Goal: Entertainment & Leisure: Browse casually

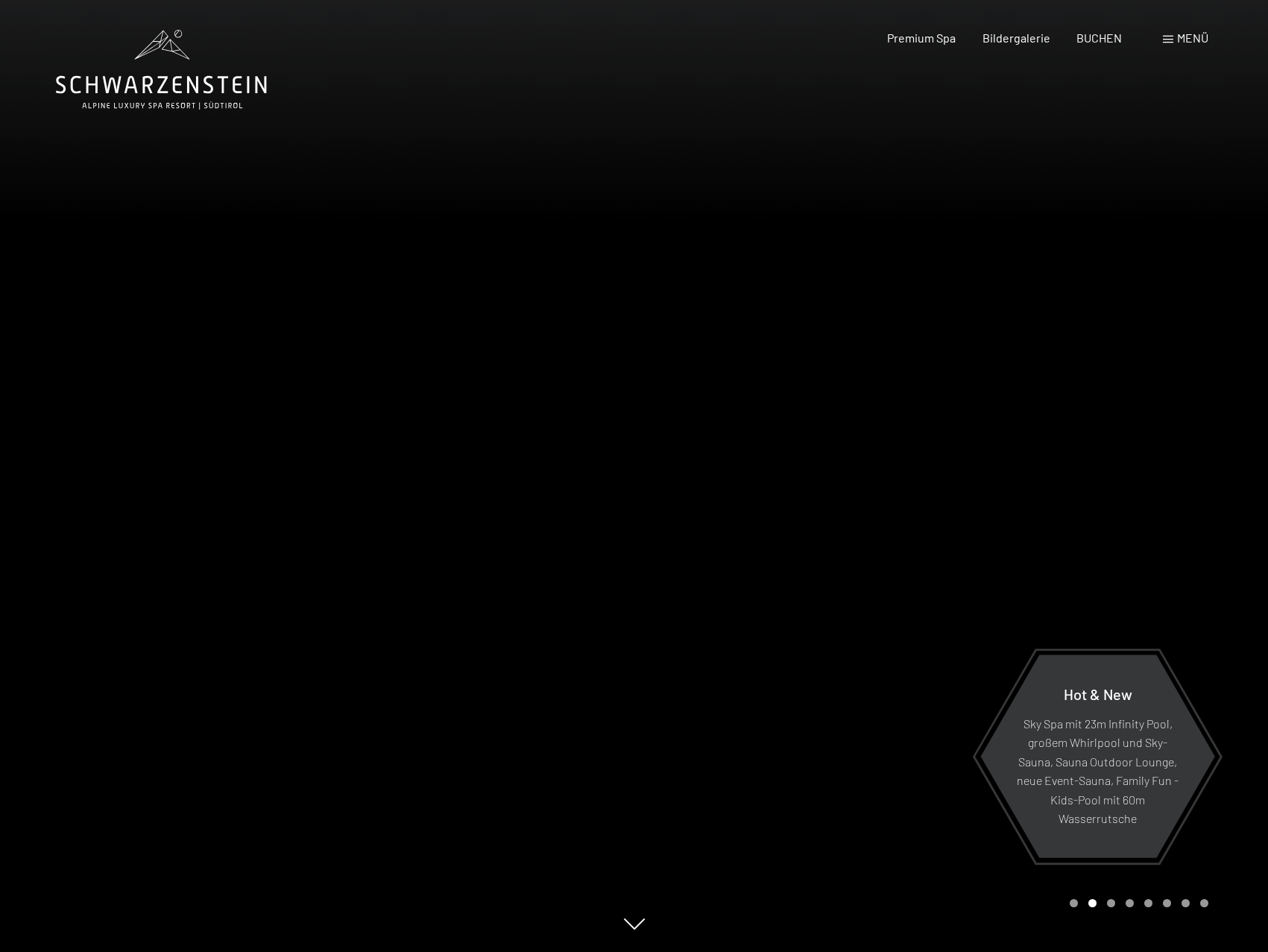
click at [996, 474] on div at bounding box center [951, 476] width 634 height 952
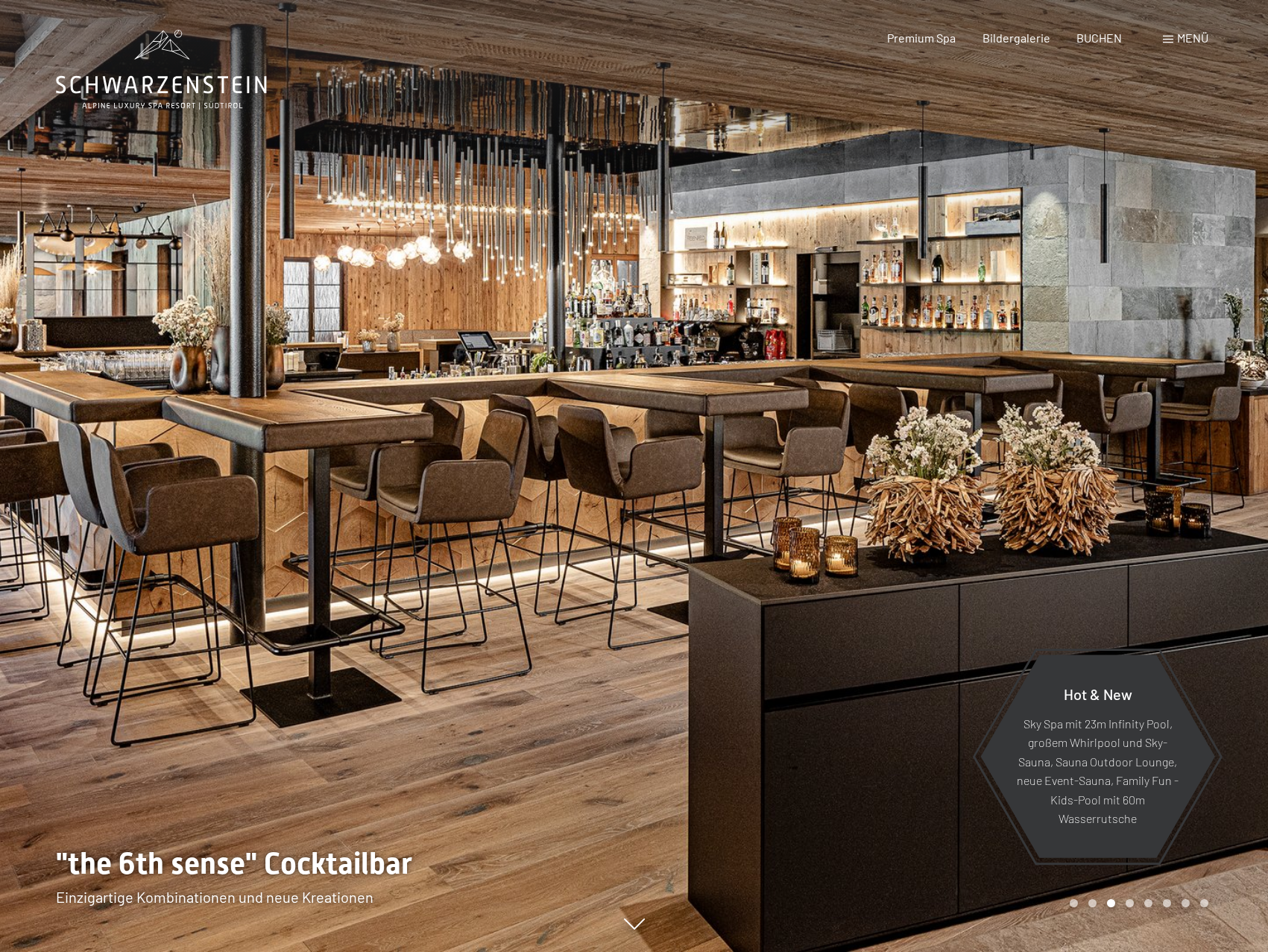
click at [1028, 466] on div at bounding box center [951, 476] width 634 height 952
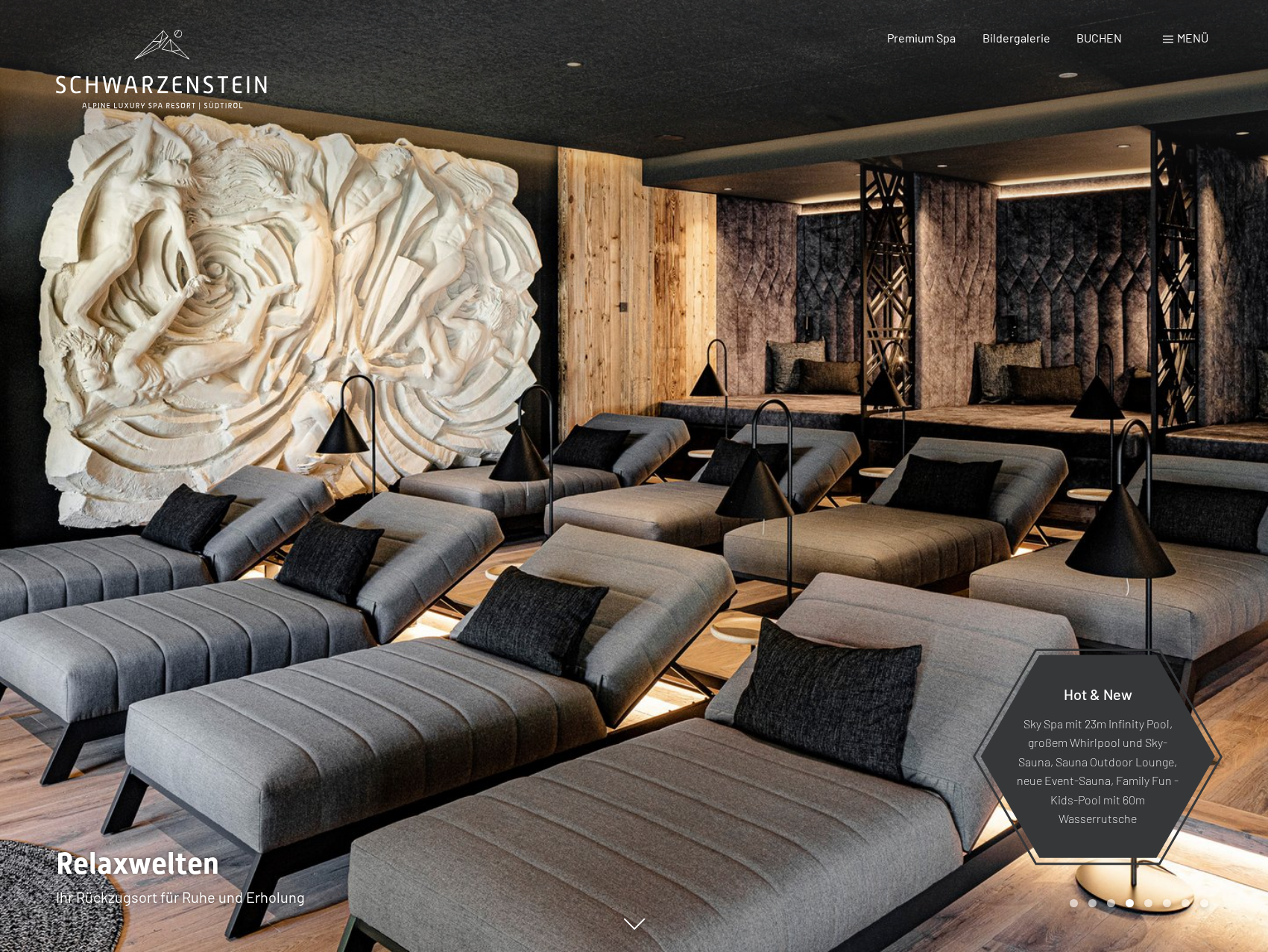
click at [1099, 424] on div at bounding box center [951, 476] width 634 height 952
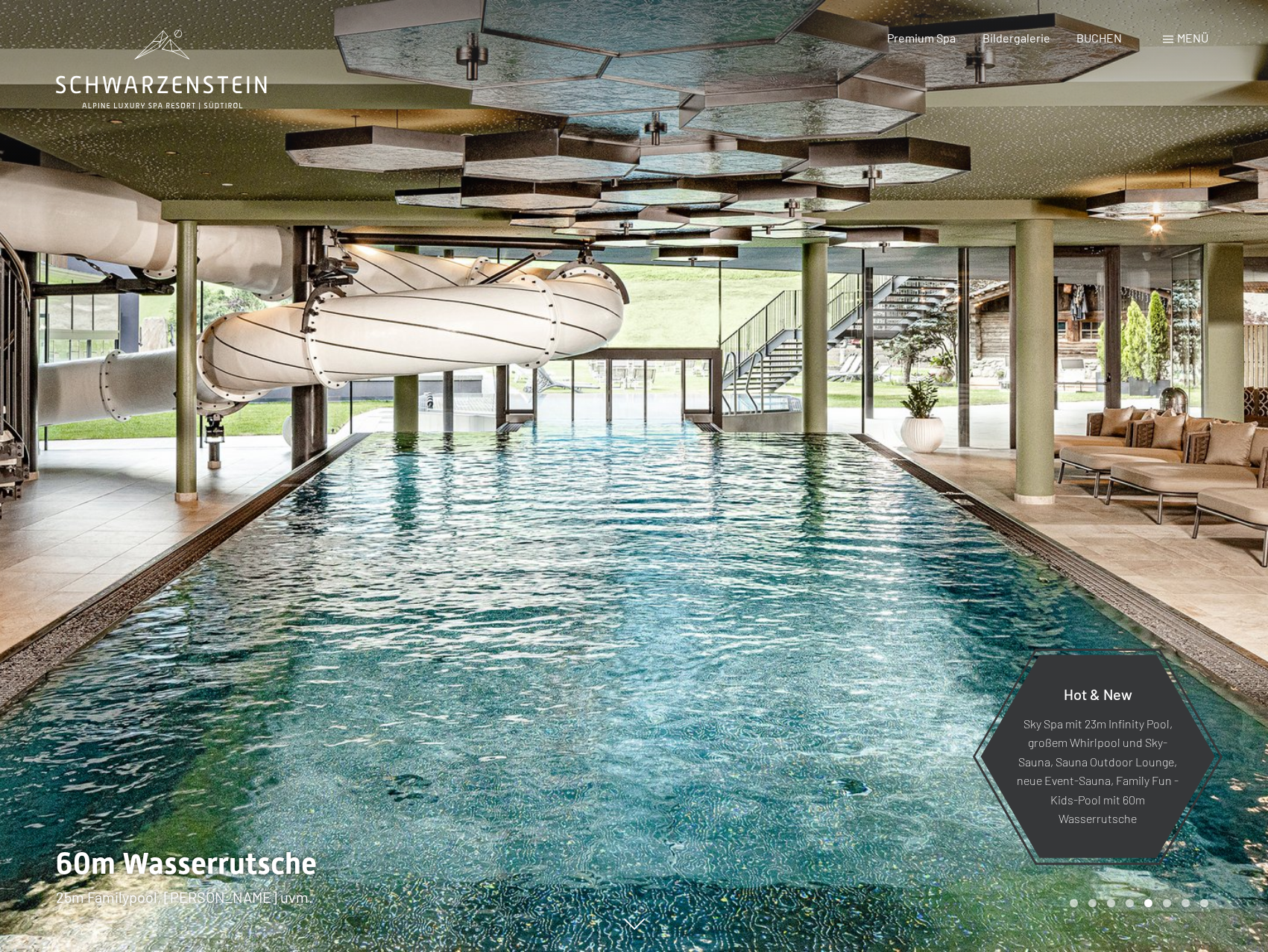
click at [1099, 424] on div at bounding box center [951, 476] width 634 height 952
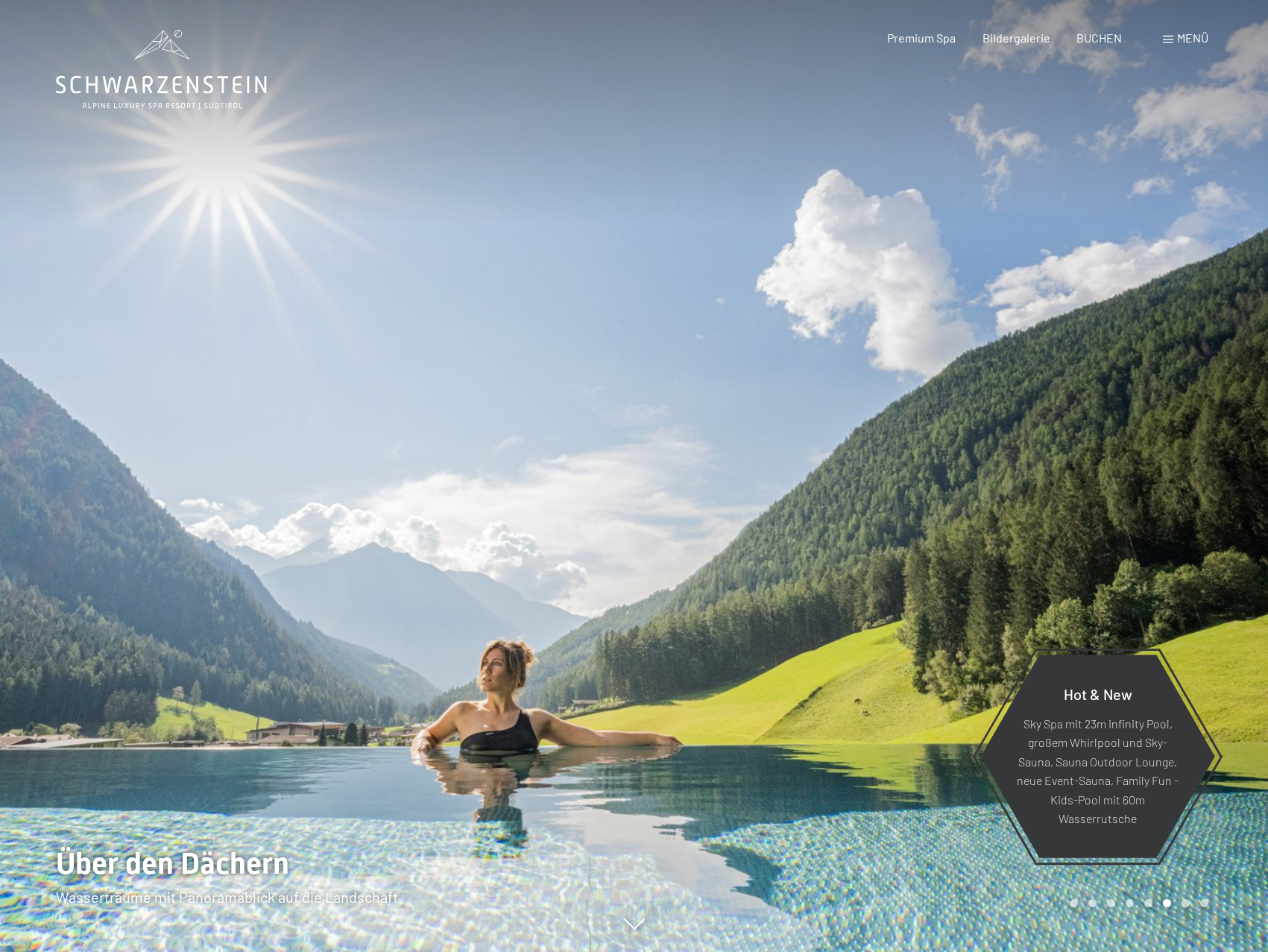
click at [1099, 424] on div at bounding box center [951, 476] width 634 height 952
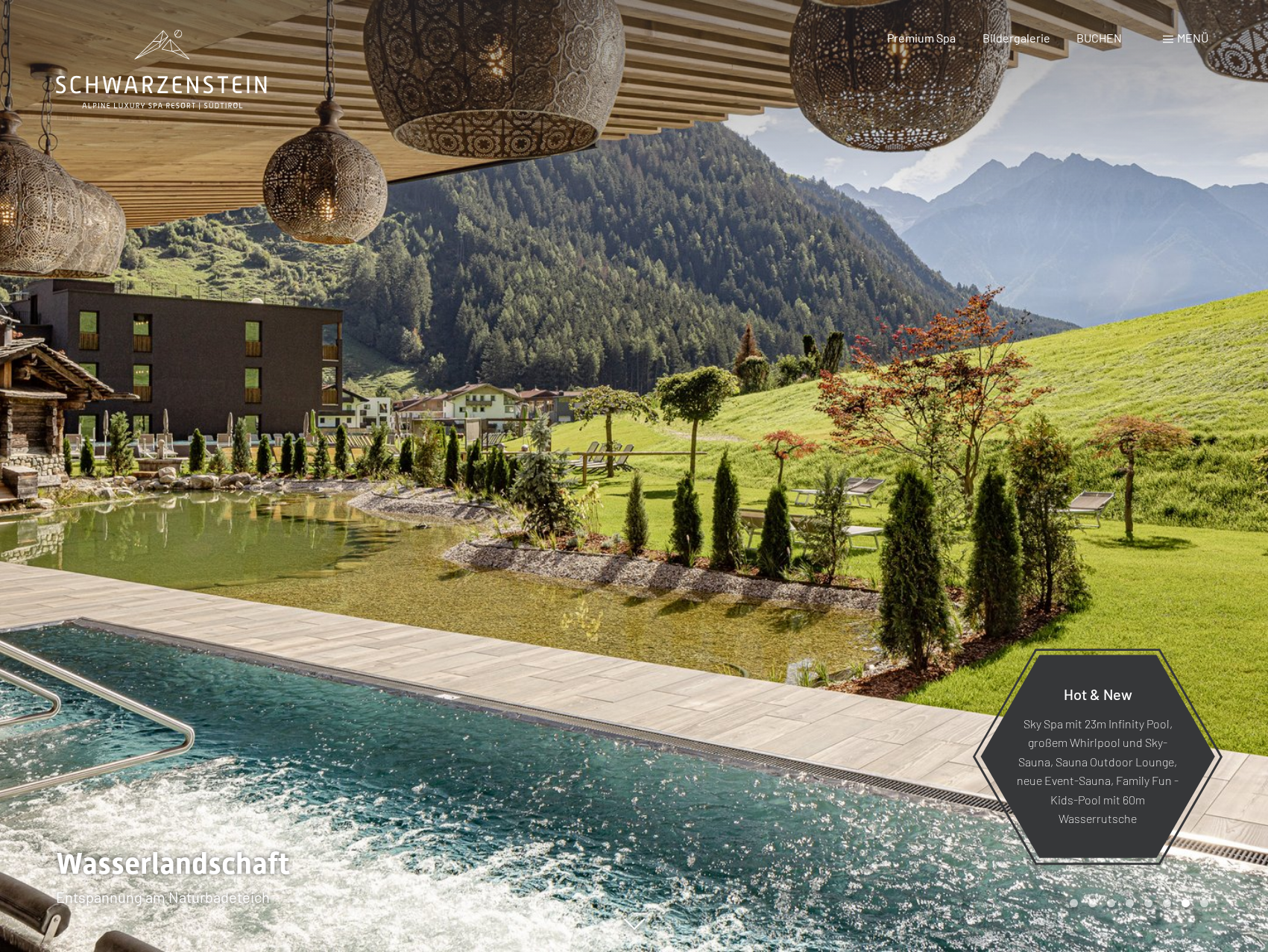
click at [1099, 424] on div at bounding box center [951, 476] width 634 height 952
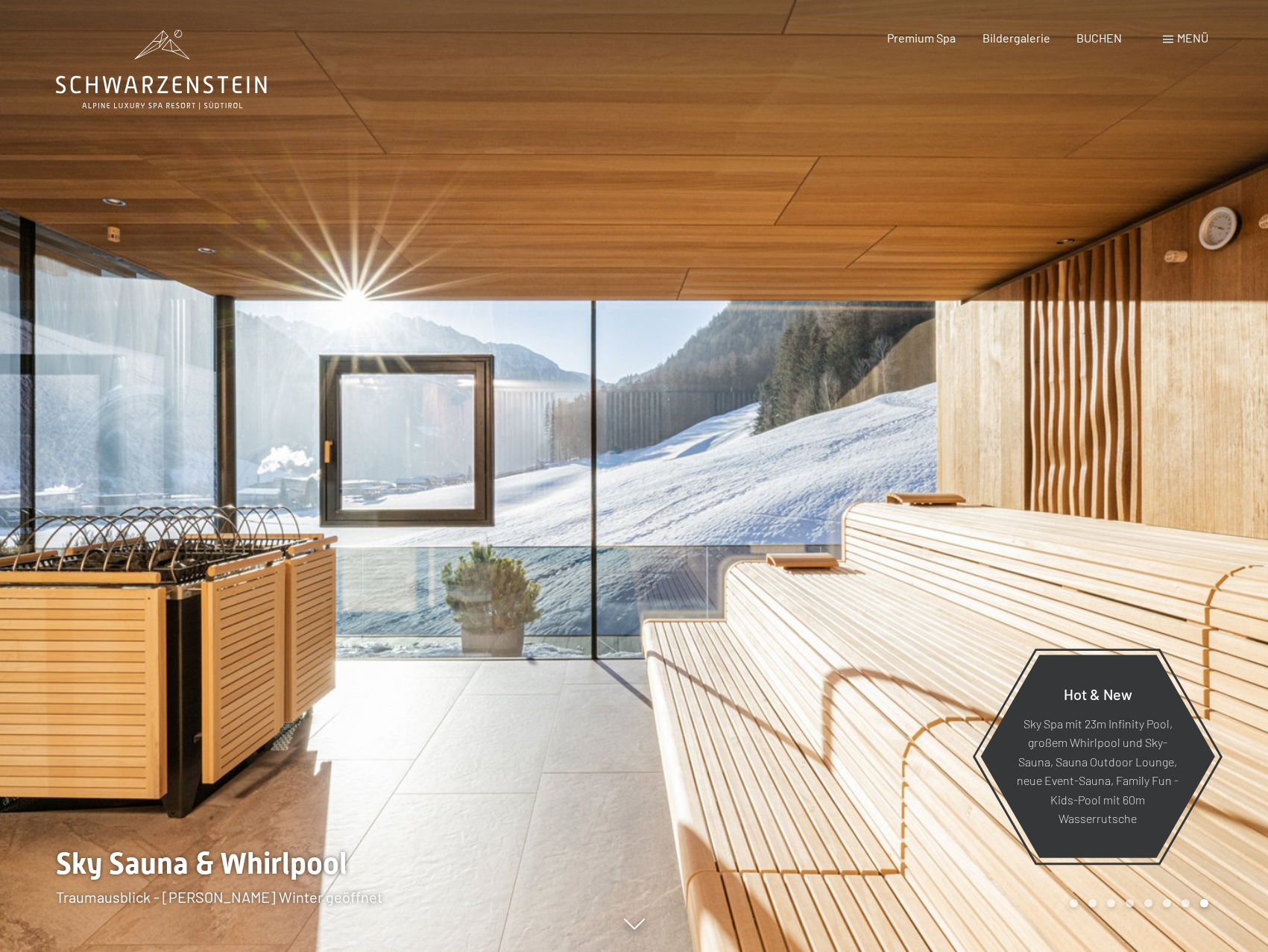
click at [81, 431] on div at bounding box center [317, 476] width 634 height 952
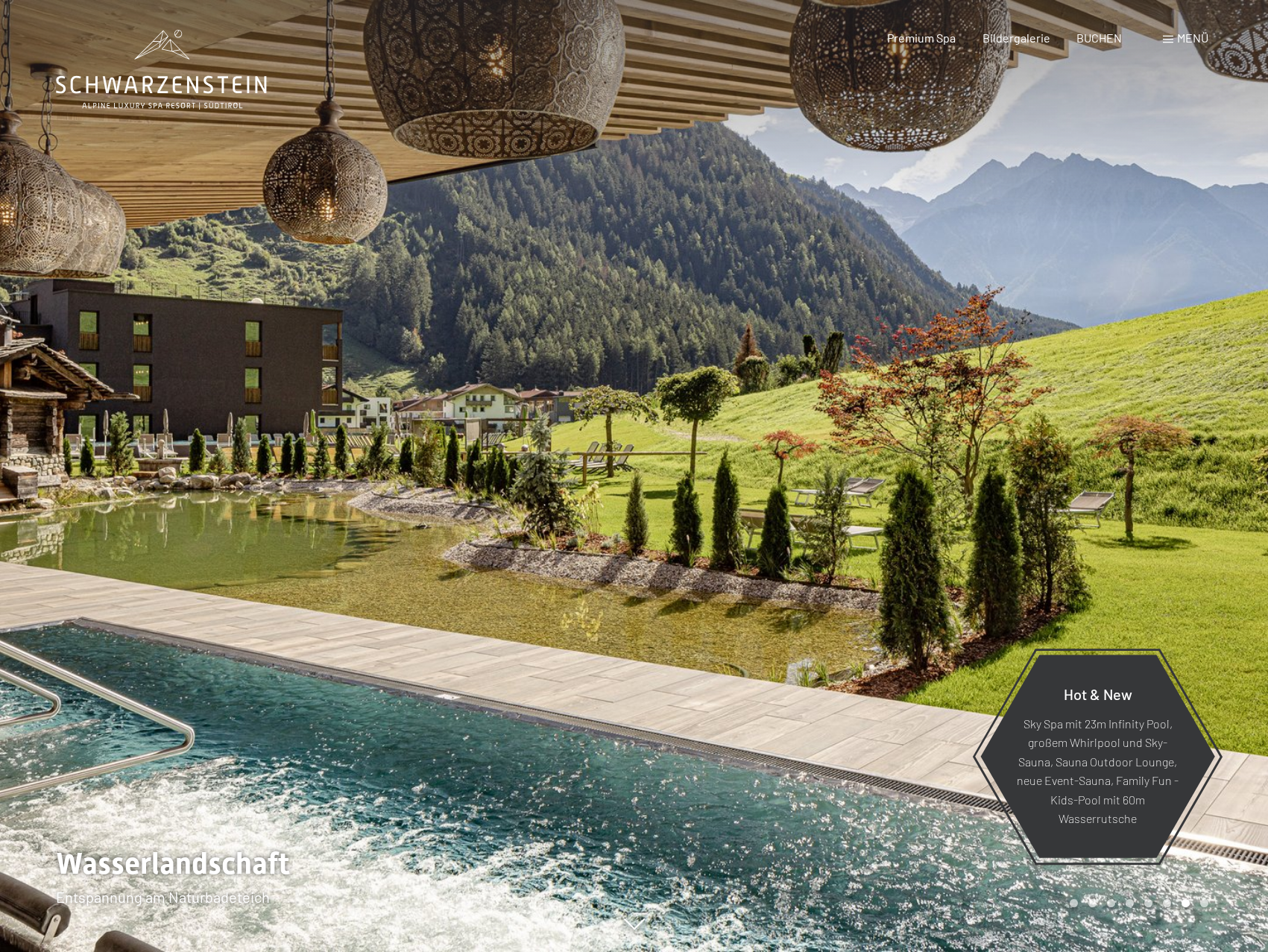
click at [1078, 388] on div at bounding box center [951, 476] width 634 height 952
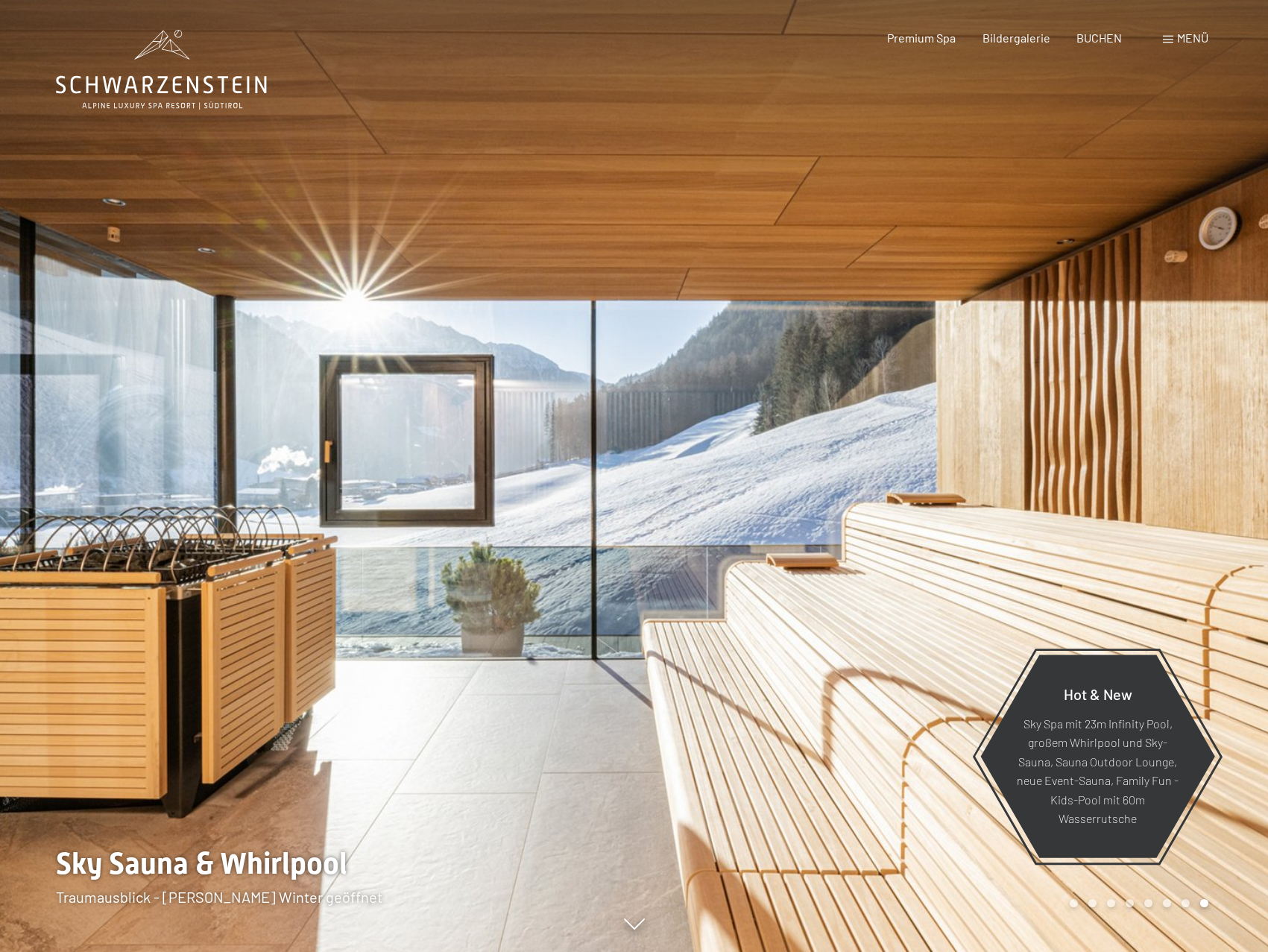
click at [1078, 388] on div at bounding box center [951, 476] width 634 height 952
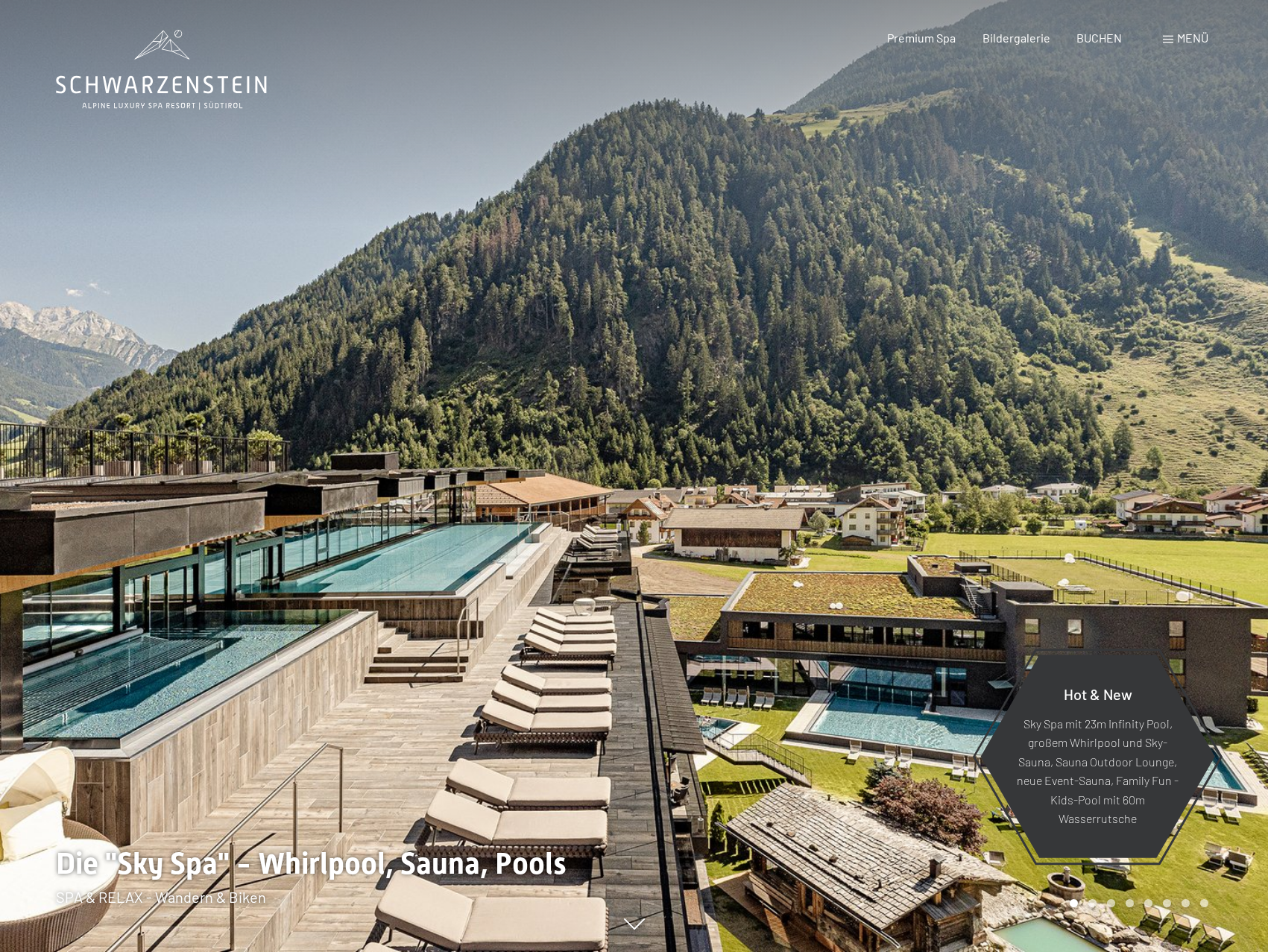
click at [1078, 388] on div at bounding box center [951, 476] width 634 height 952
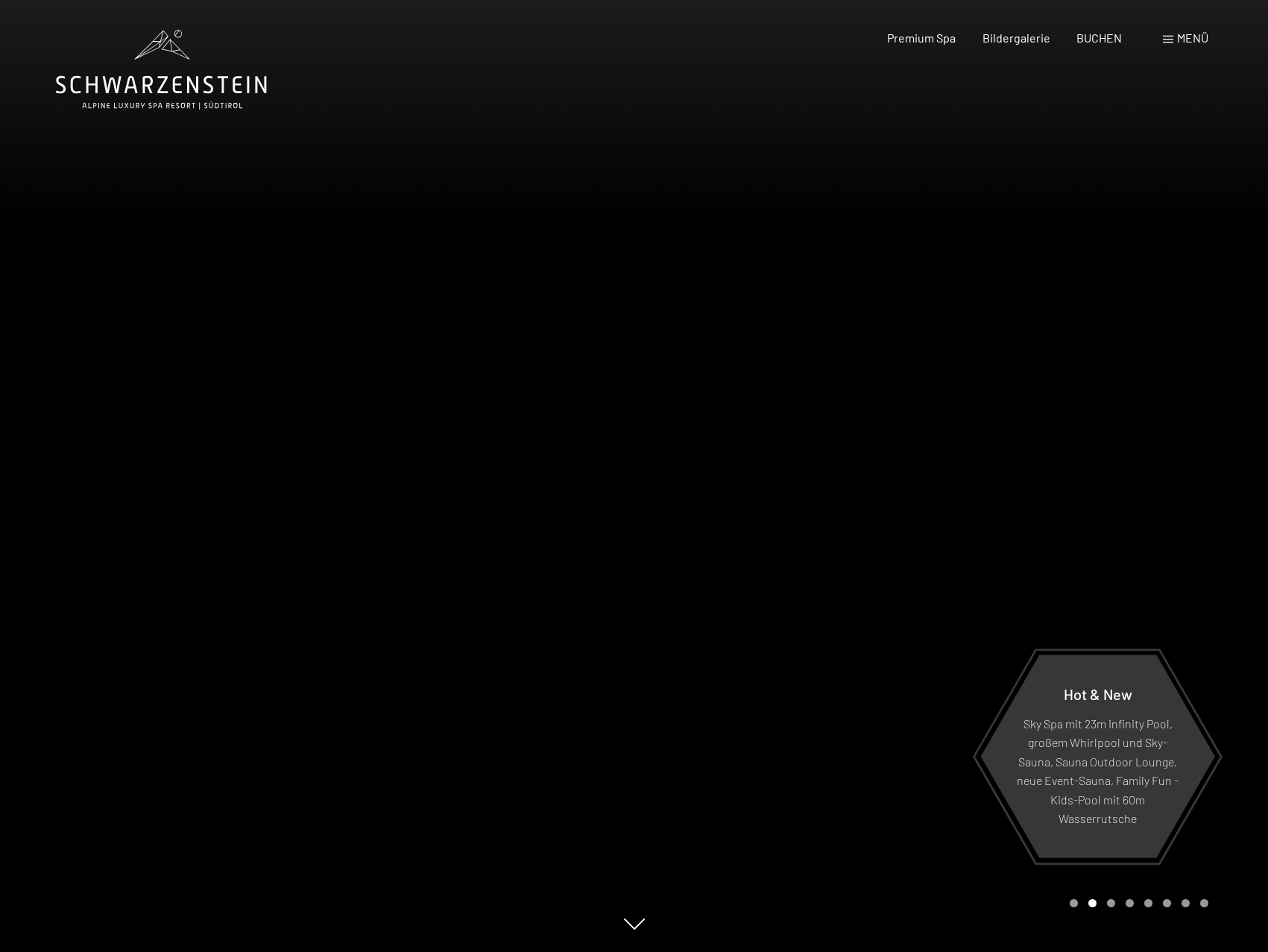
click at [1078, 388] on div at bounding box center [951, 476] width 634 height 952
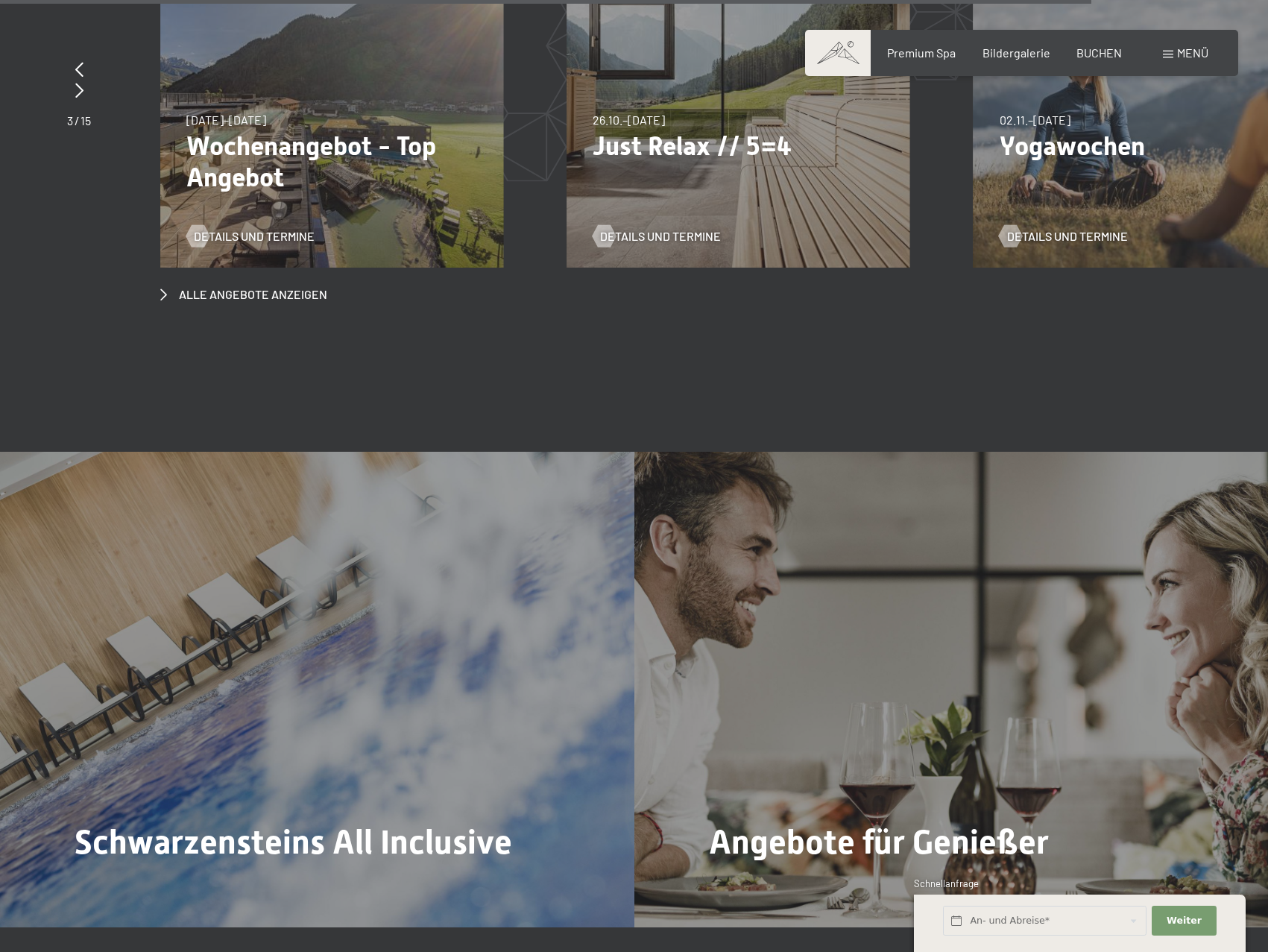
scroll to position [7230, 0]
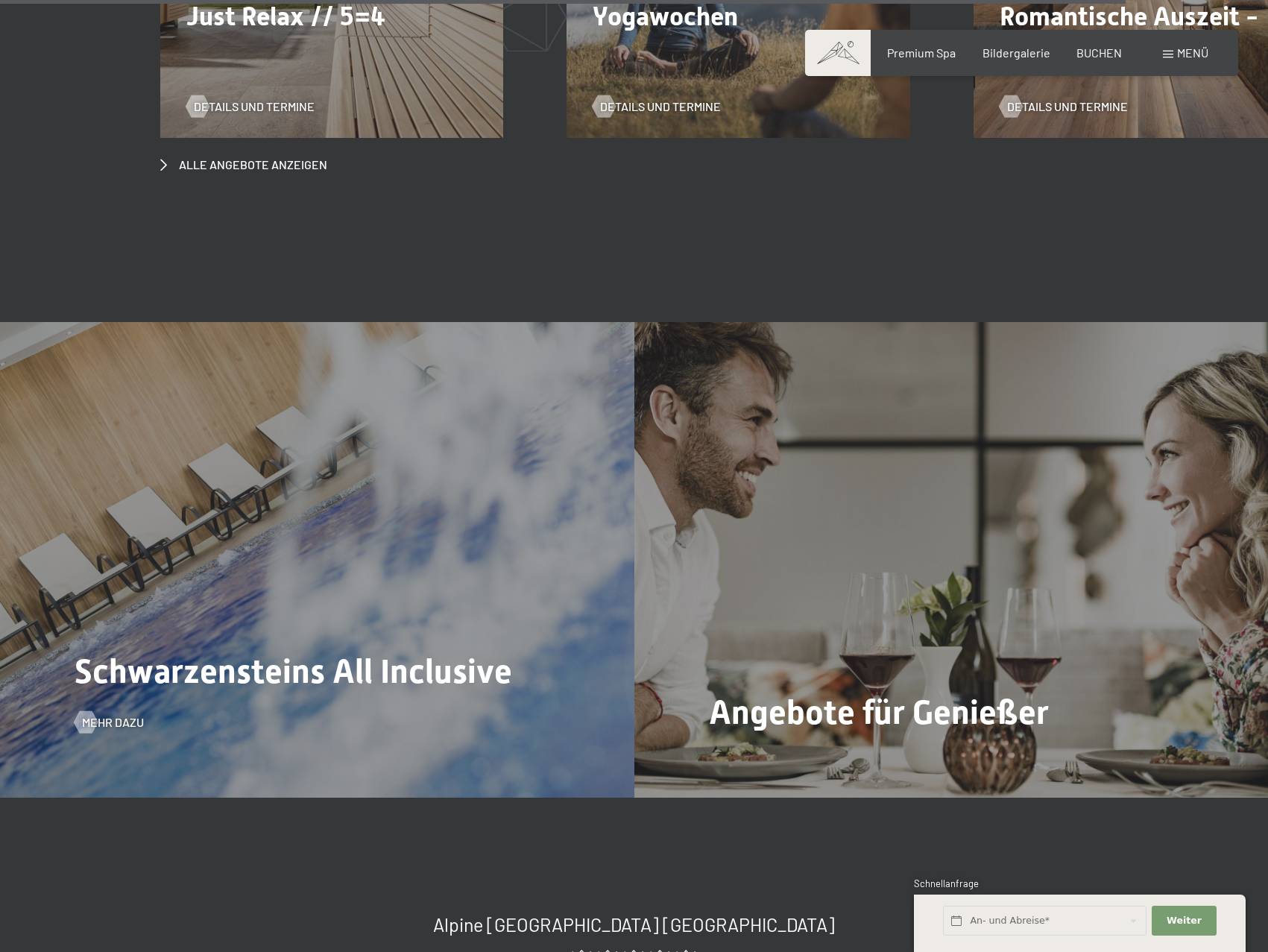
click at [282, 652] on span "Schwarzensteins All Inclusive" at bounding box center [293, 672] width 437 height 40
click at [81, 711] on div at bounding box center [85, 721] width 13 height 23
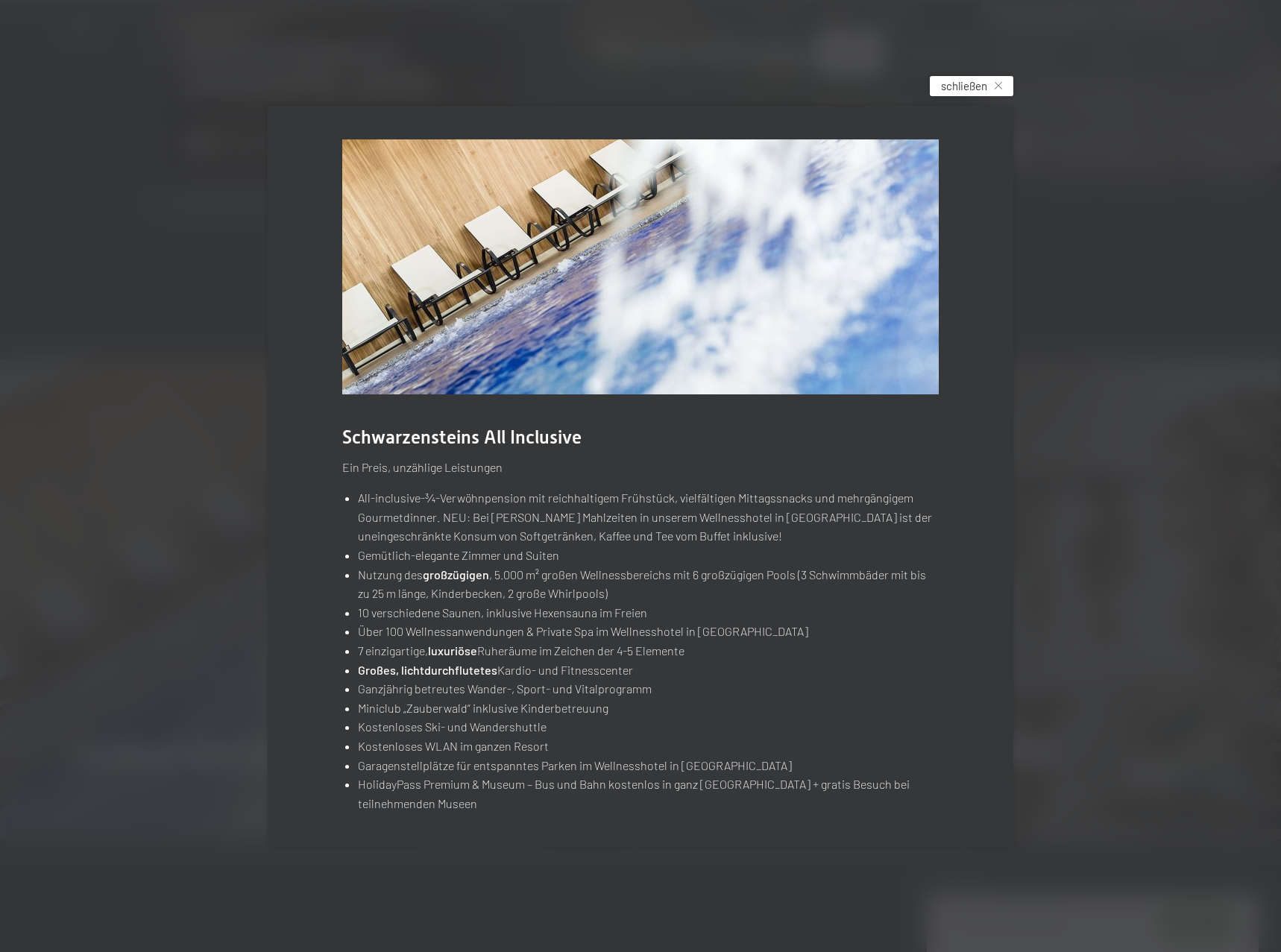
click at [956, 84] on span "schließen" at bounding box center [964, 85] width 46 height 15
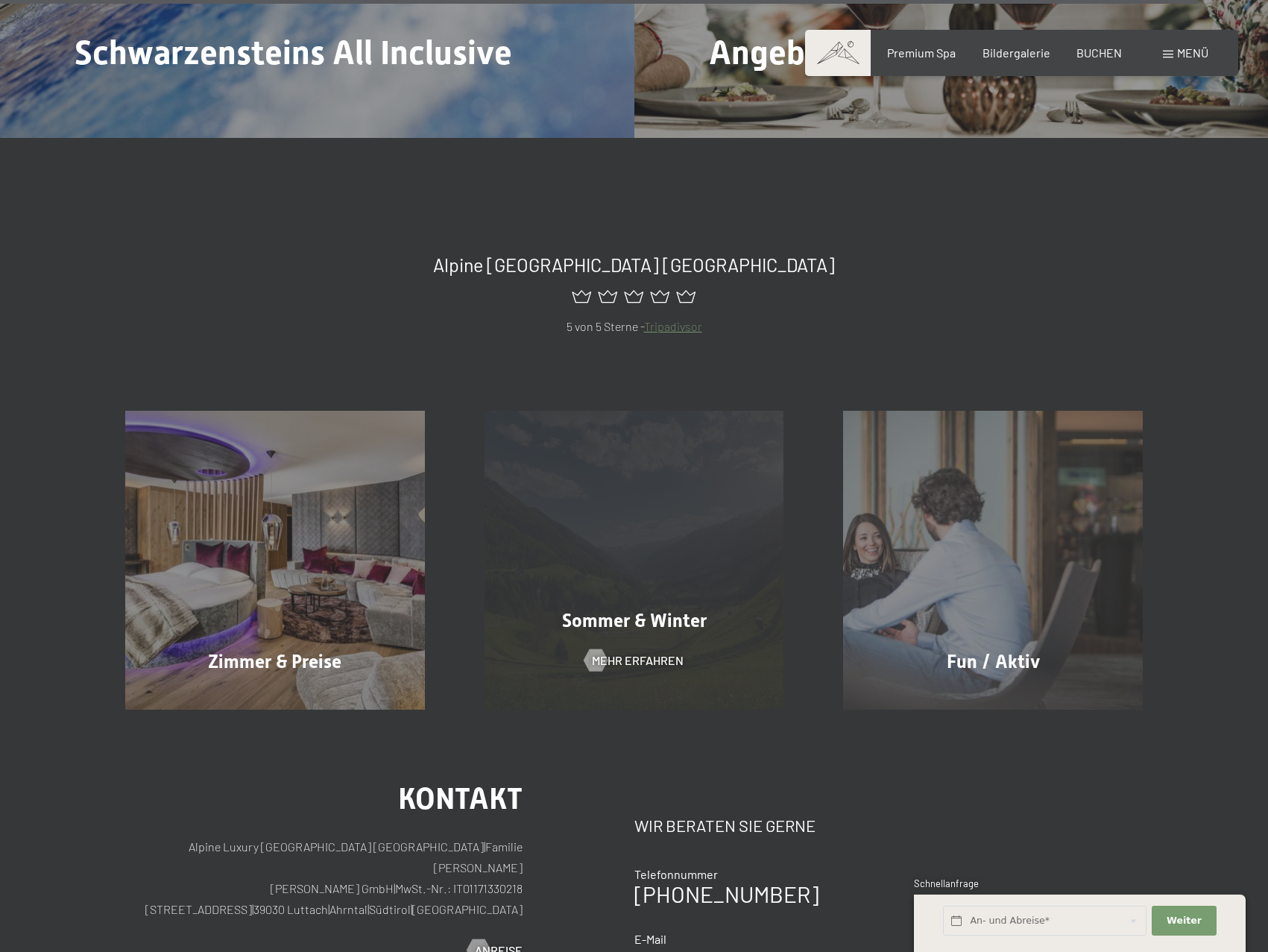
scroll to position [7901, 0]
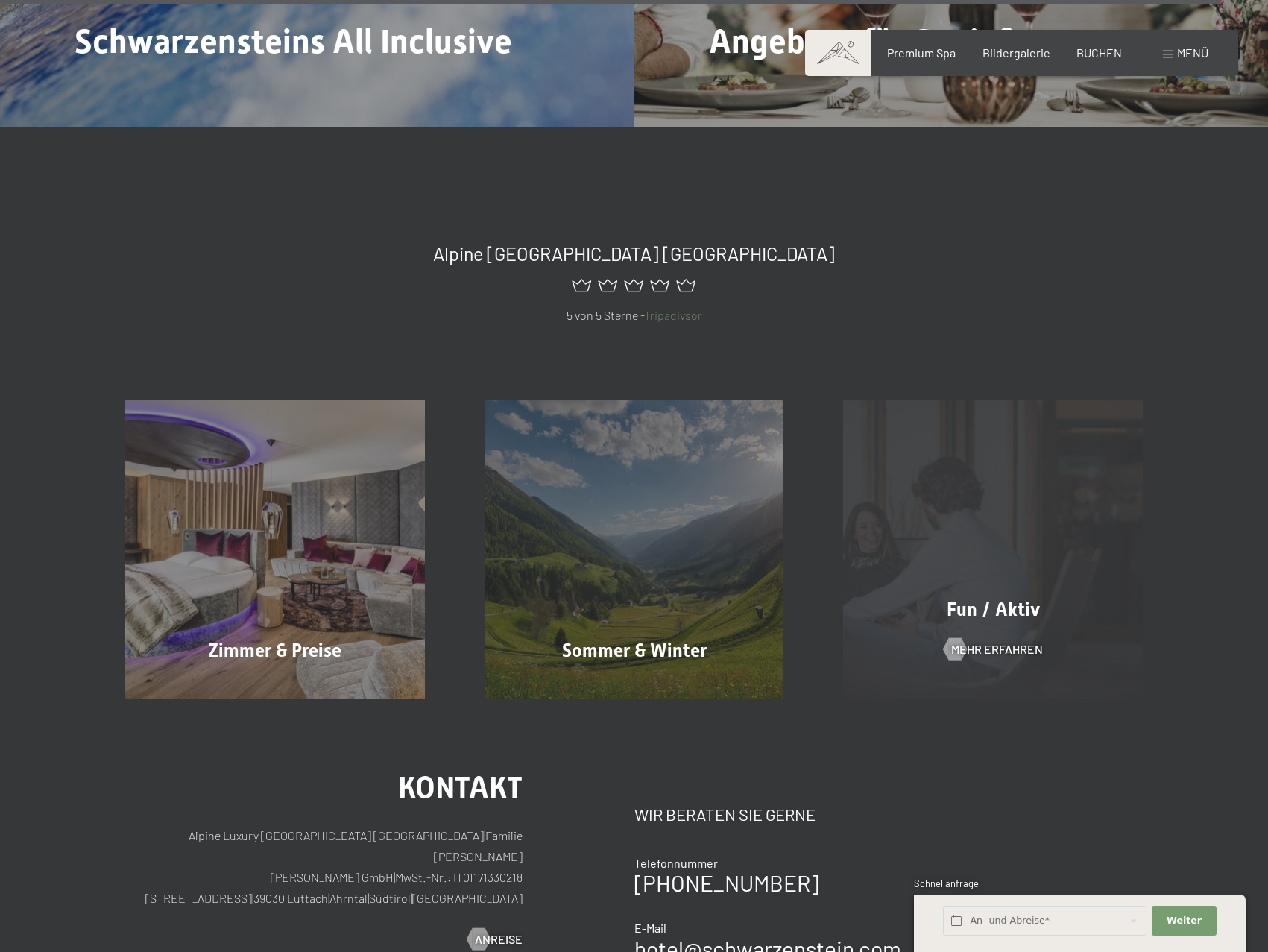
click at [973, 403] on div "Fun / Aktiv Mehr erfahren" at bounding box center [993, 549] width 359 height 299
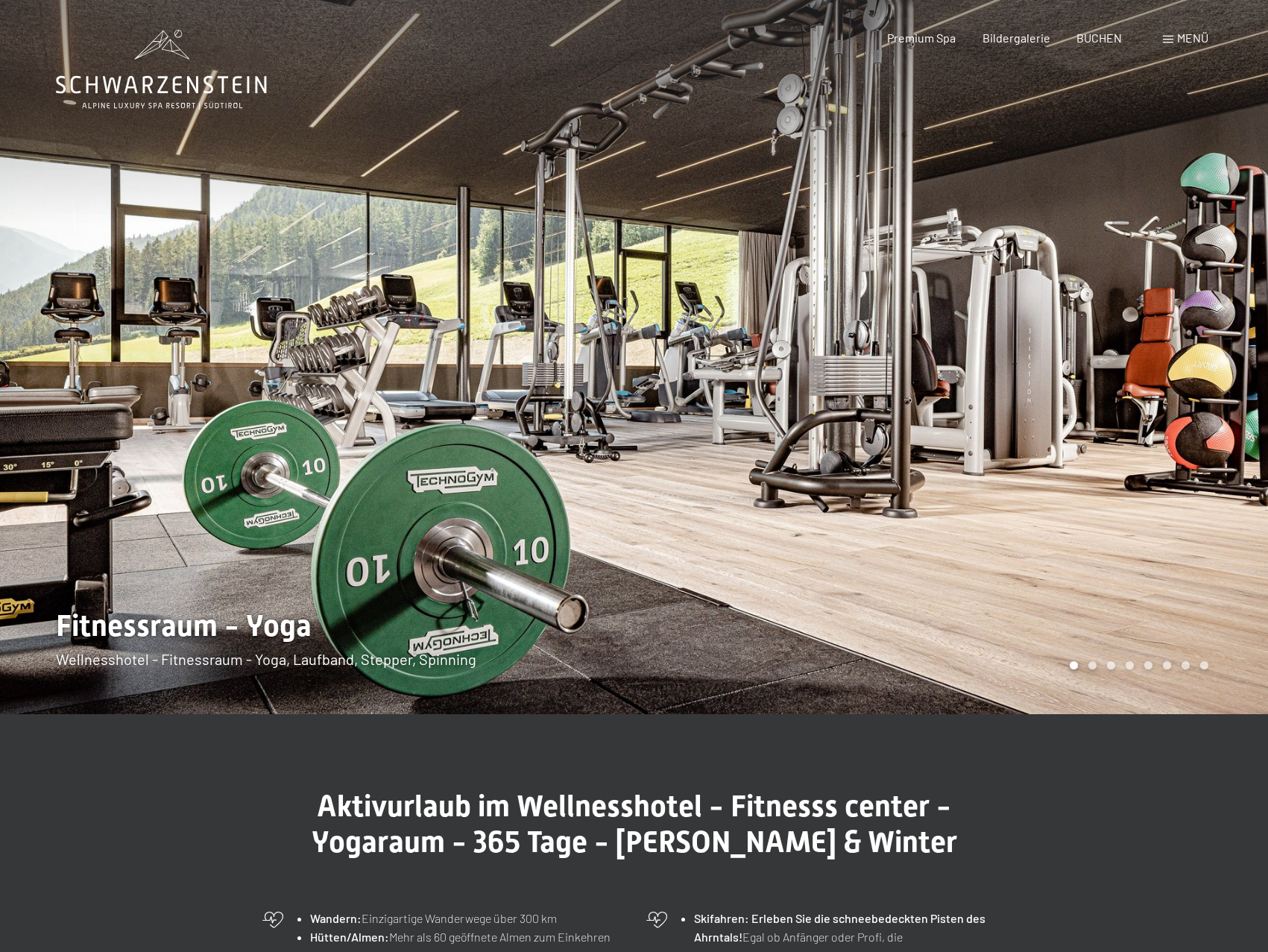
click at [1096, 662] on div "Carousel Page 2" at bounding box center [1092, 665] width 8 height 8
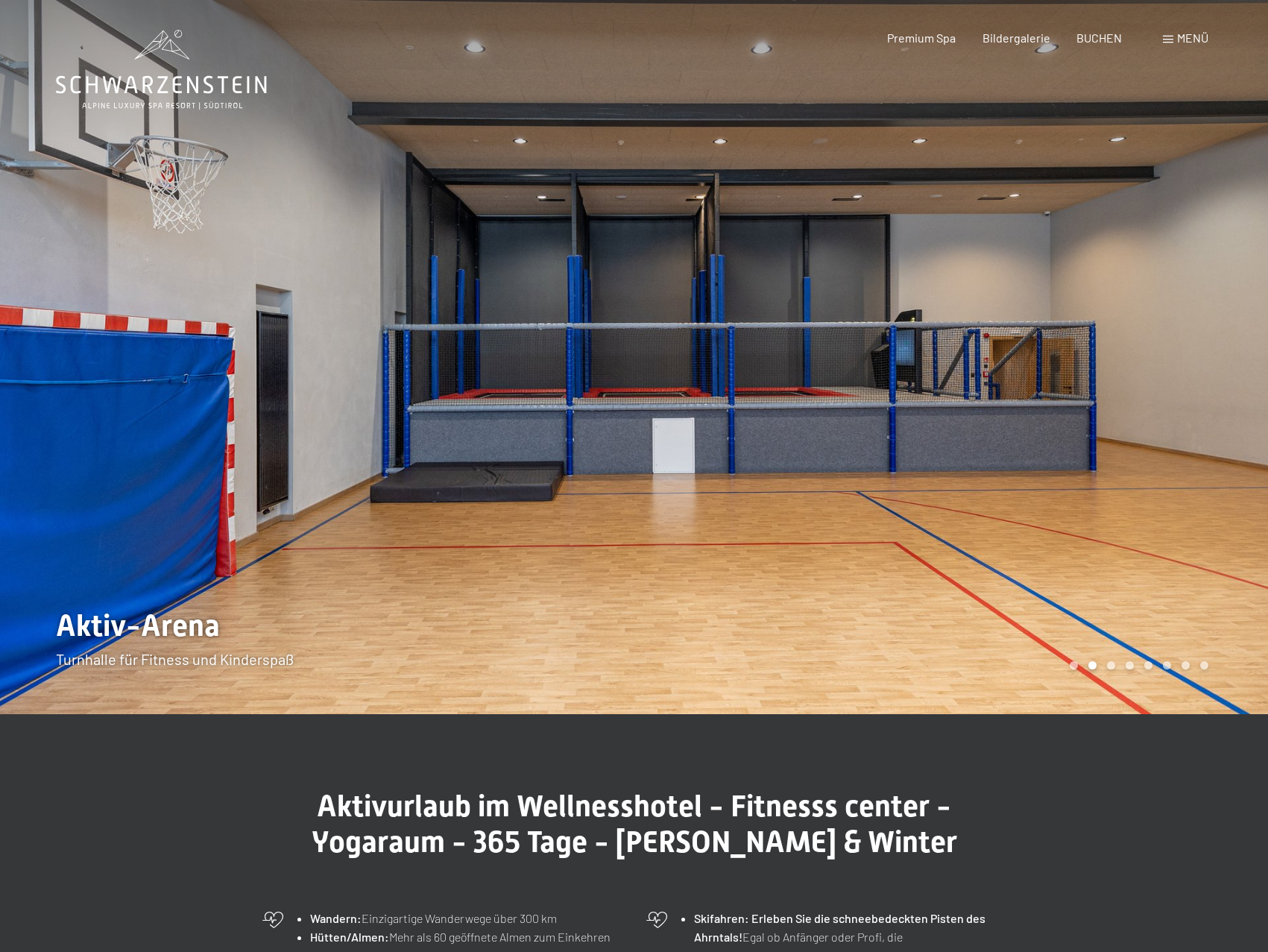
click at [1113, 665] on div "Carousel Page 3" at bounding box center [1111, 665] width 8 height 8
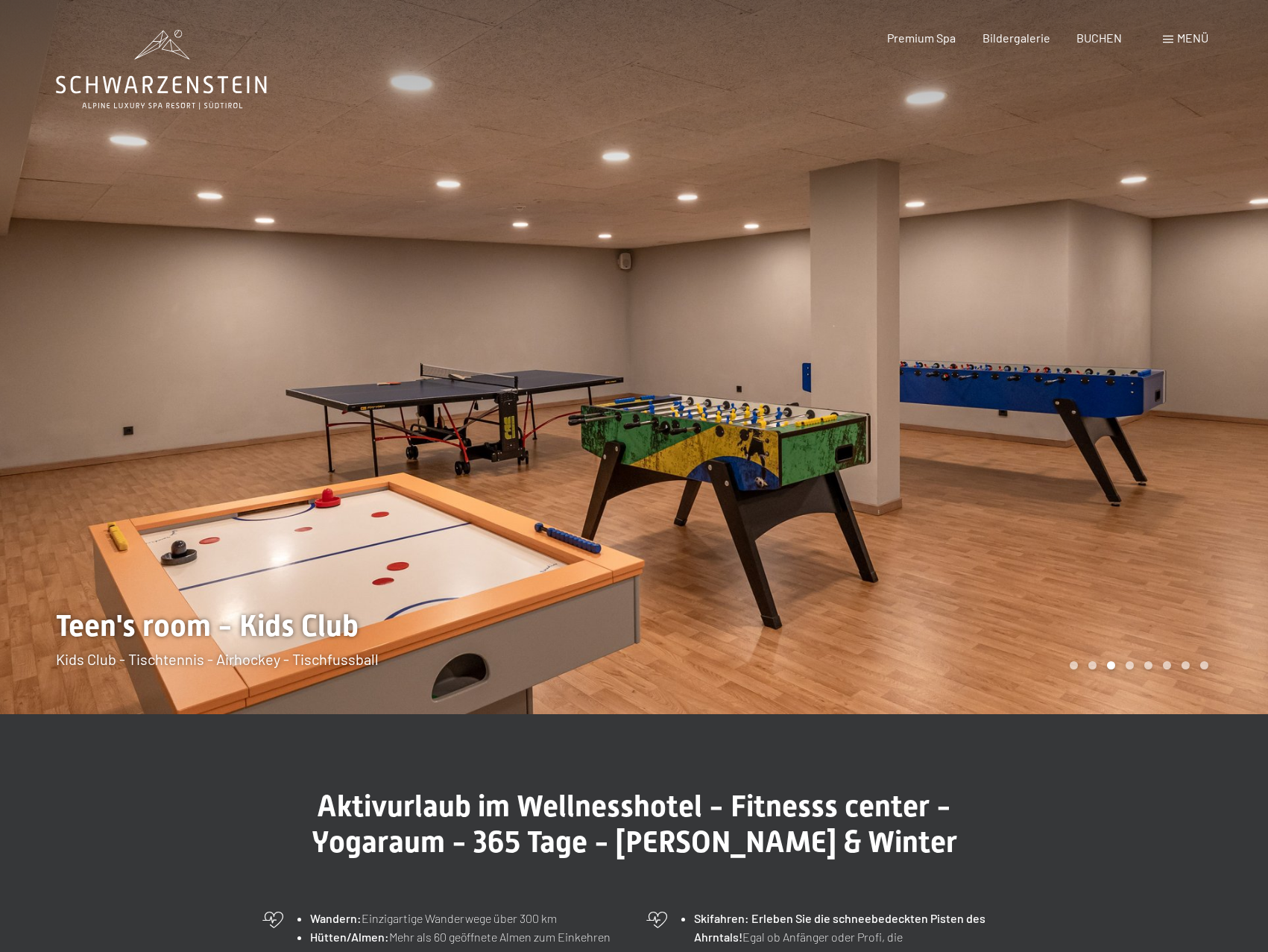
click at [1128, 665] on div "Carousel Page 4" at bounding box center [1129, 665] width 8 height 8
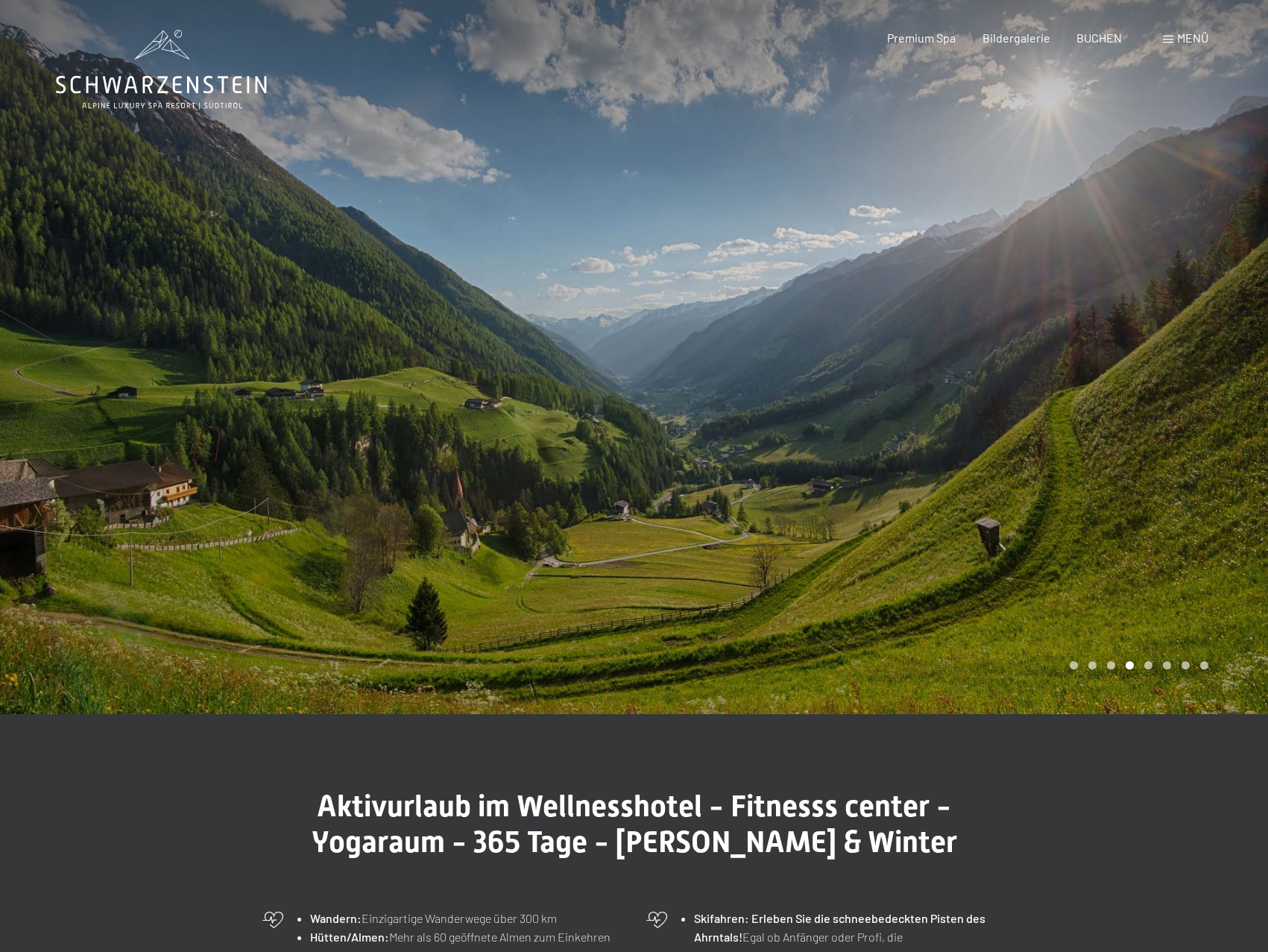
click at [1108, 662] on div "Carousel Page 3" at bounding box center [1111, 665] width 8 height 8
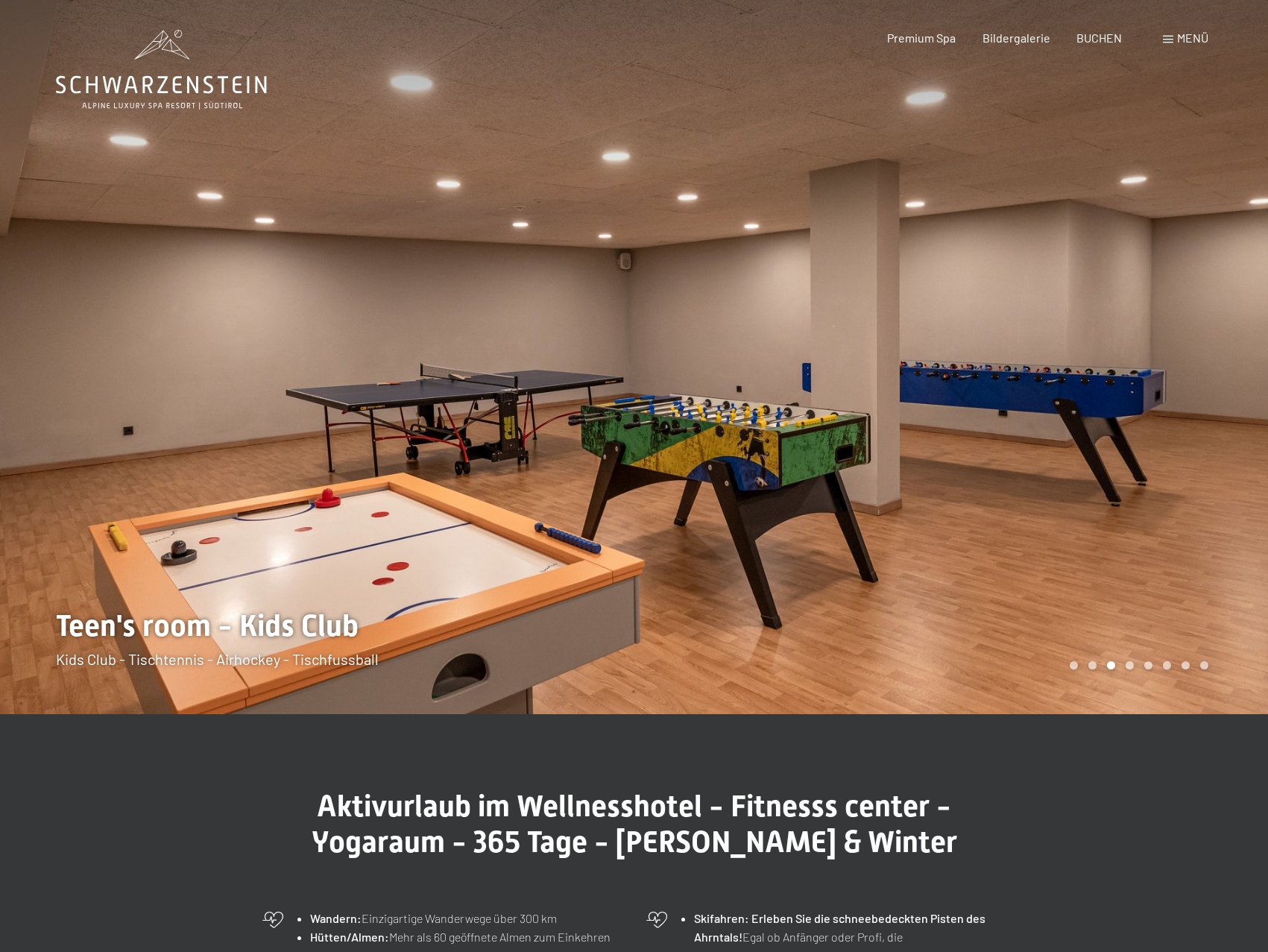
click at [1129, 662] on div "Carousel Page 4" at bounding box center [1129, 665] width 8 height 8
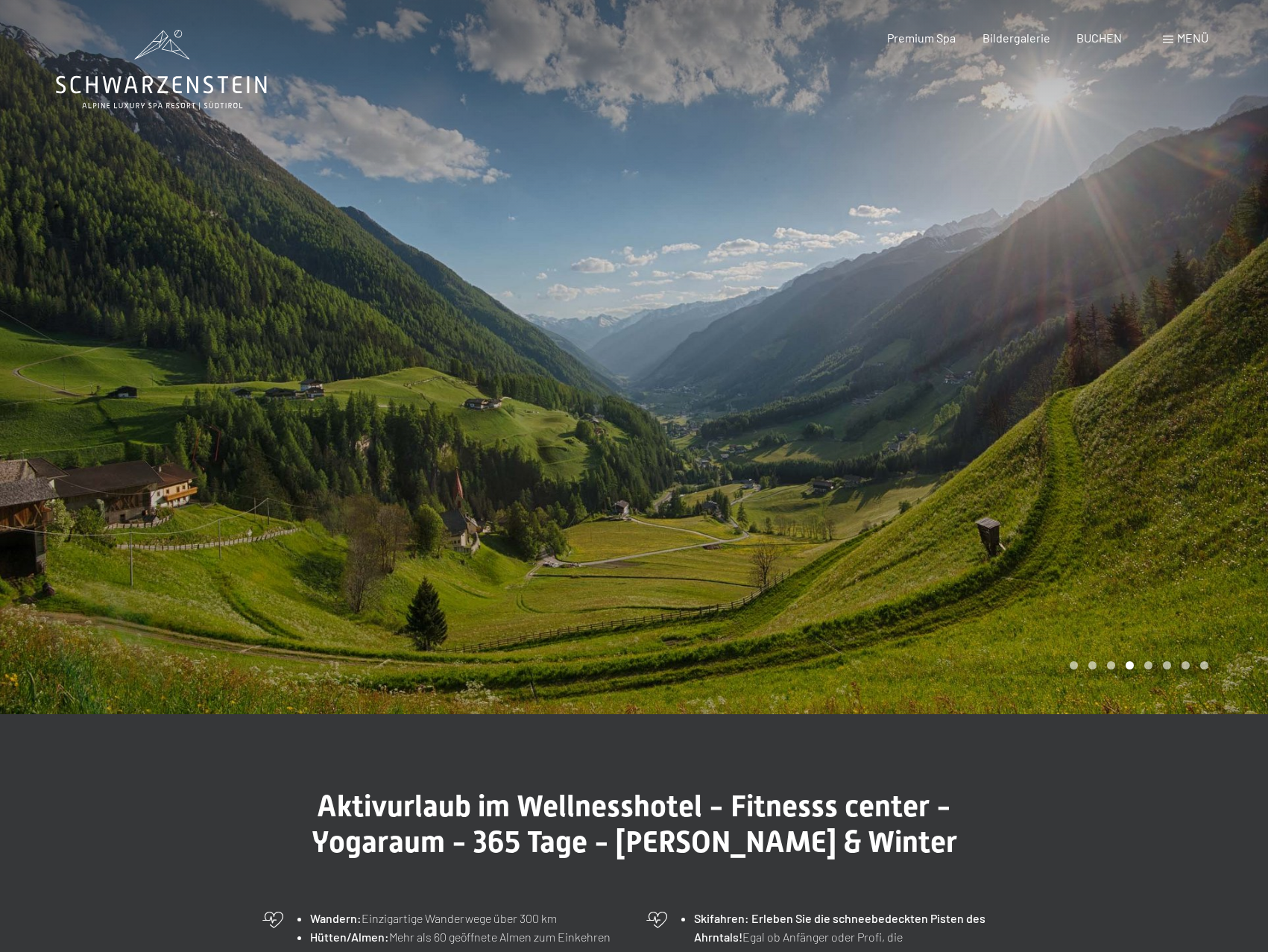
click at [1146, 662] on div "Carousel Page 5" at bounding box center [1148, 665] width 8 height 8
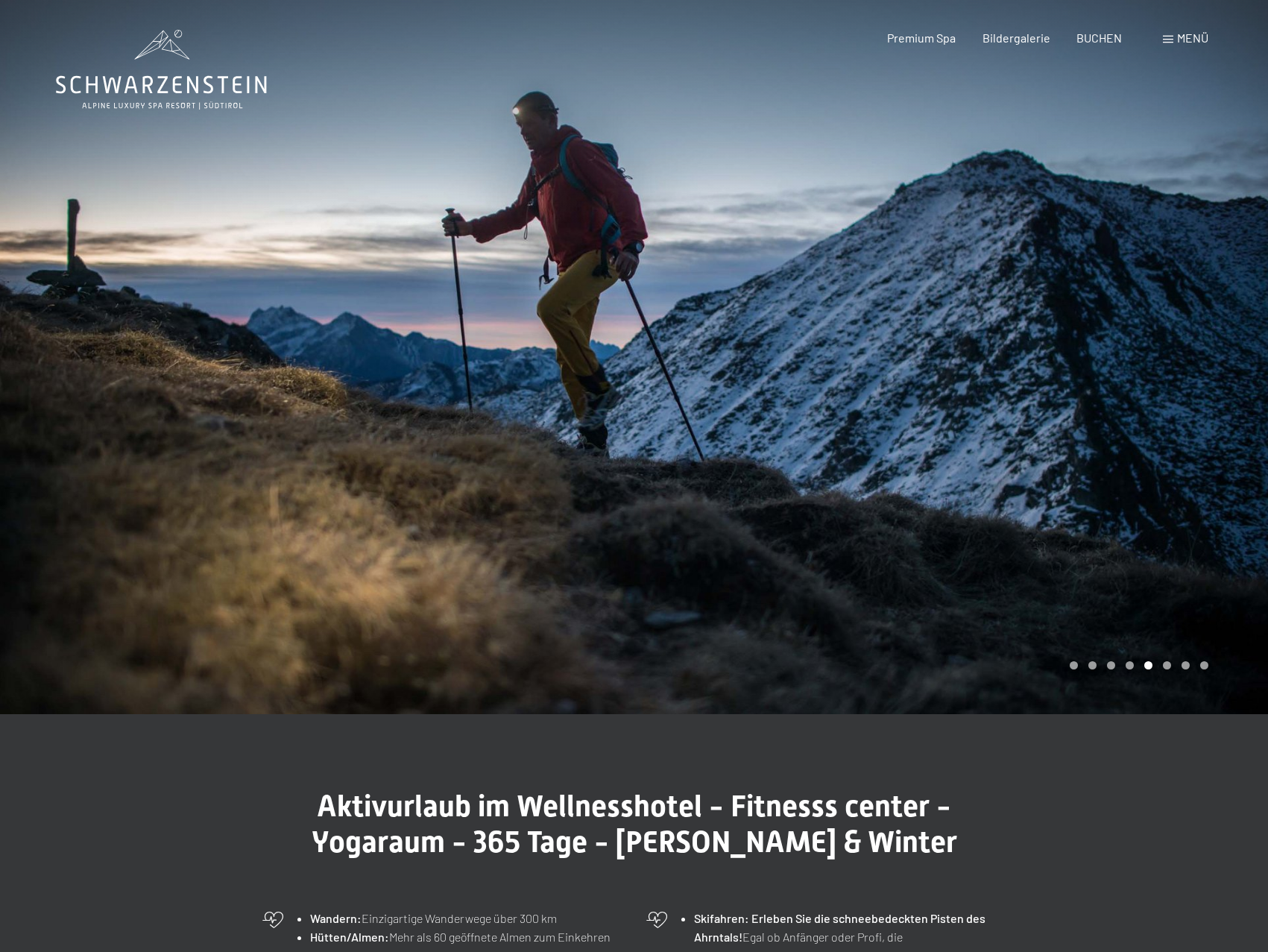
click at [1167, 664] on div "Carousel Page 6" at bounding box center [1166, 665] width 8 height 8
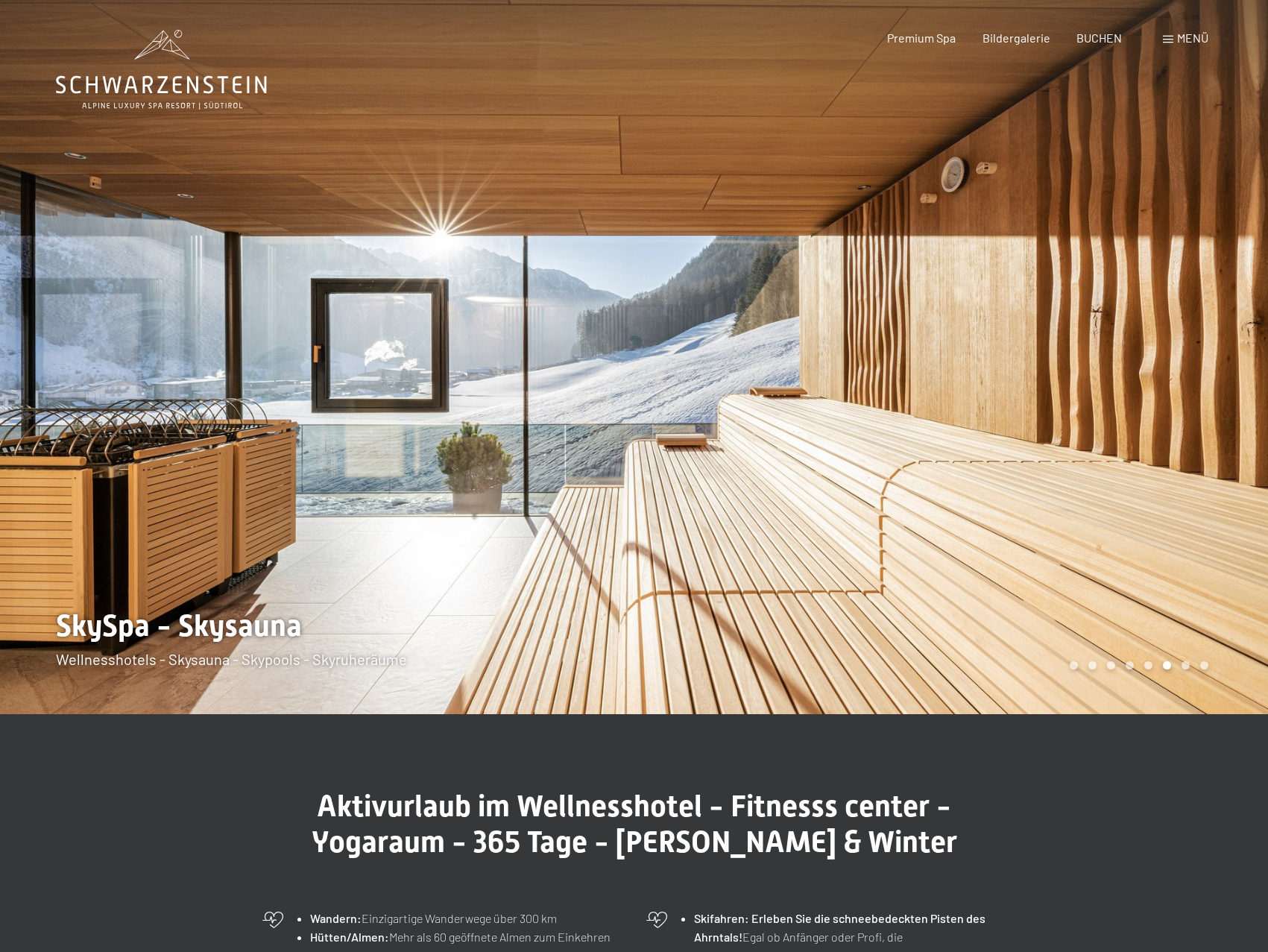
click at [1182, 664] on div "Carousel Page 7" at bounding box center [1185, 665] width 8 height 8
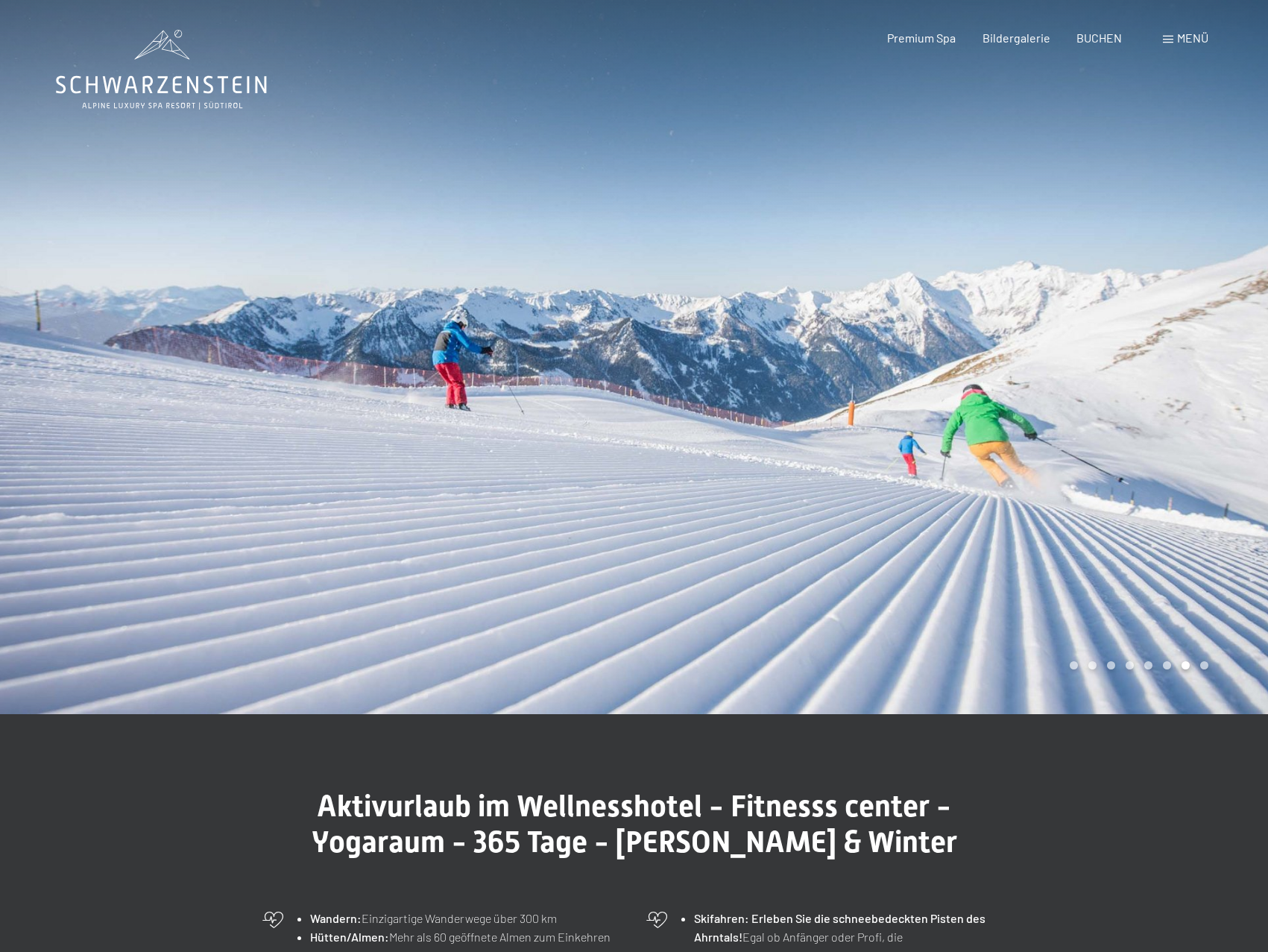
click at [1207, 665] on div "Carousel Page 8" at bounding box center [1204, 665] width 8 height 8
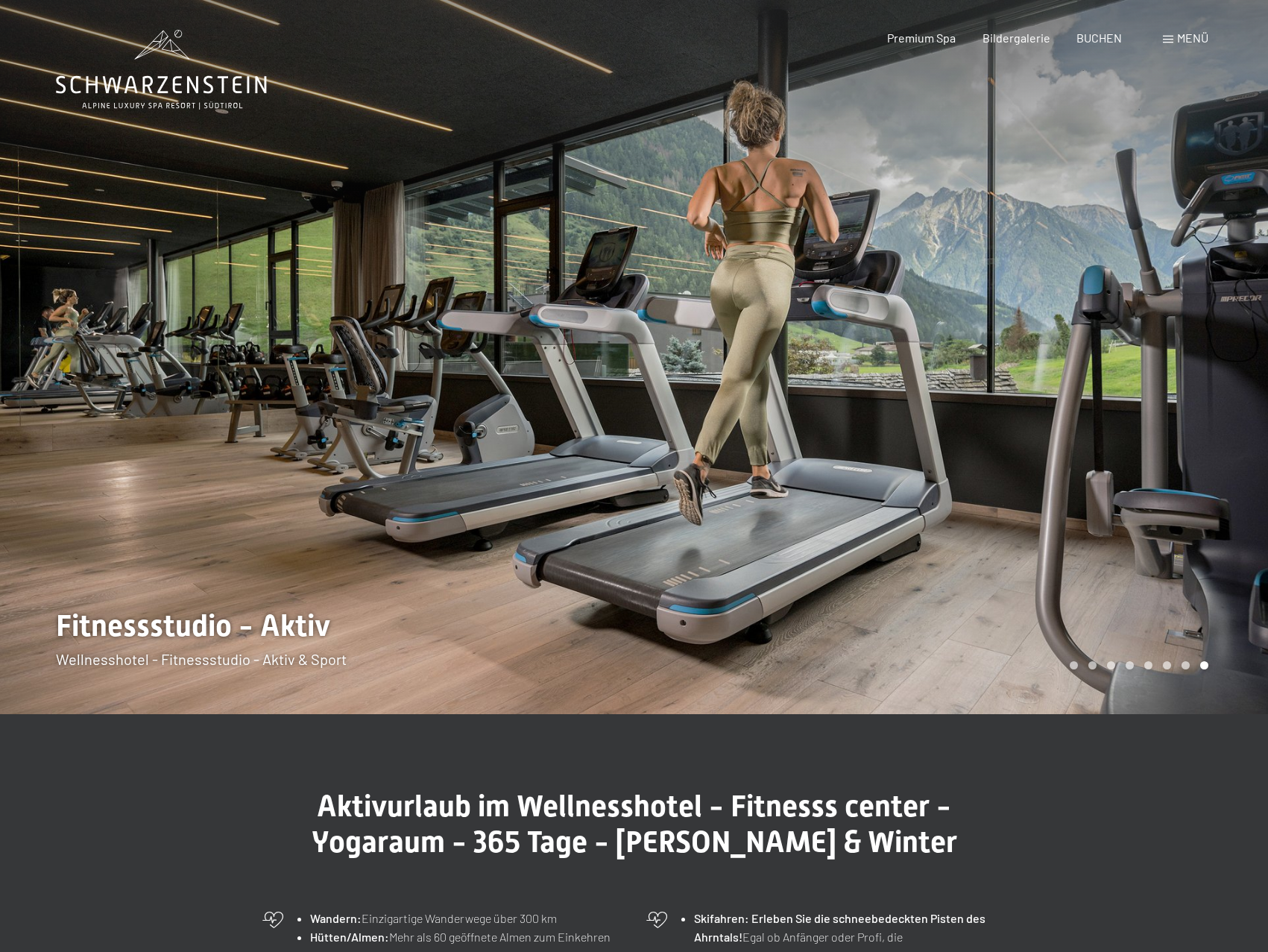
click at [1133, 663] on div "Carousel Page 4" at bounding box center [1129, 665] width 8 height 8
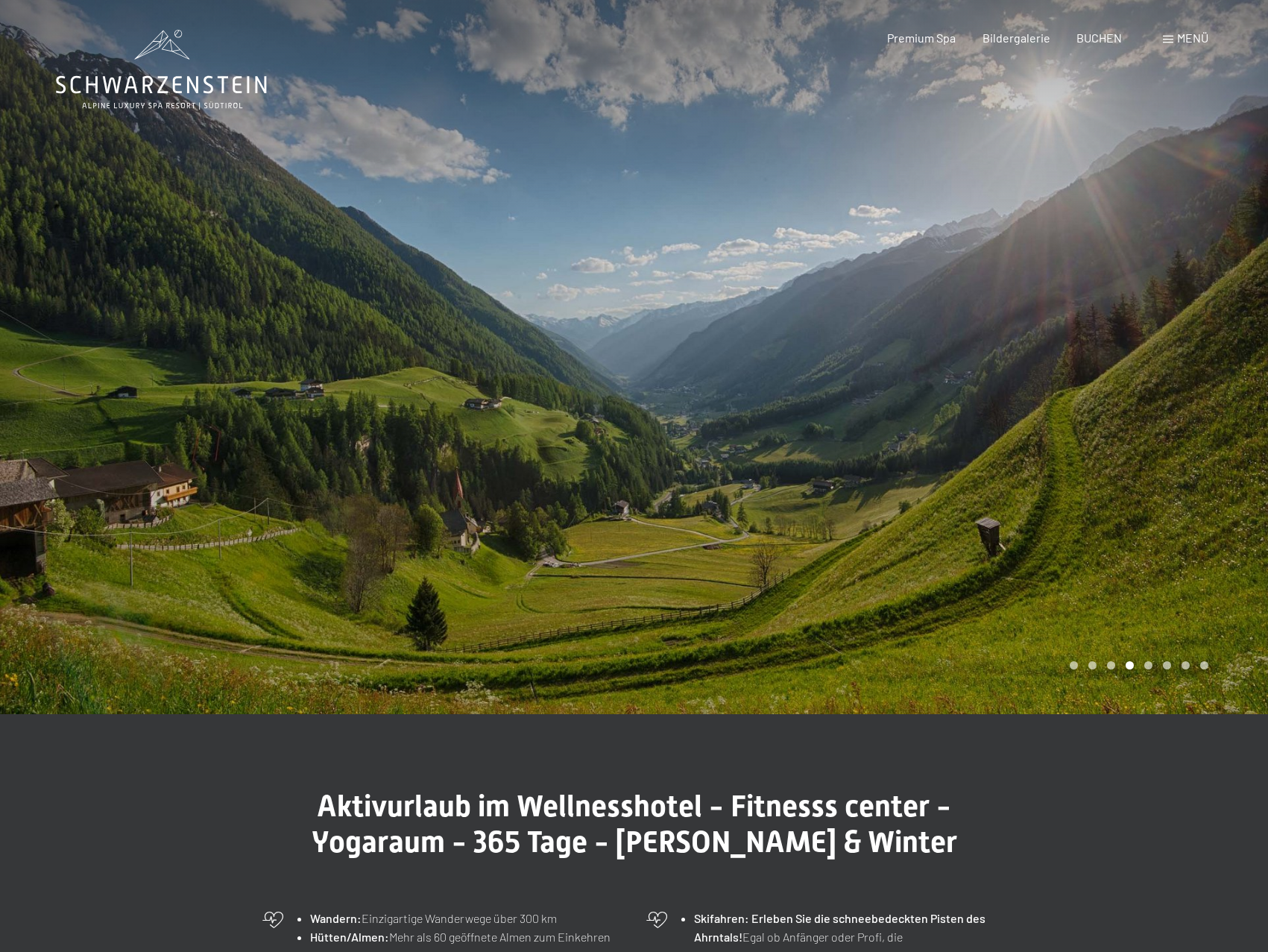
click at [1145, 663] on div "Carousel Page 5" at bounding box center [1148, 665] width 8 height 8
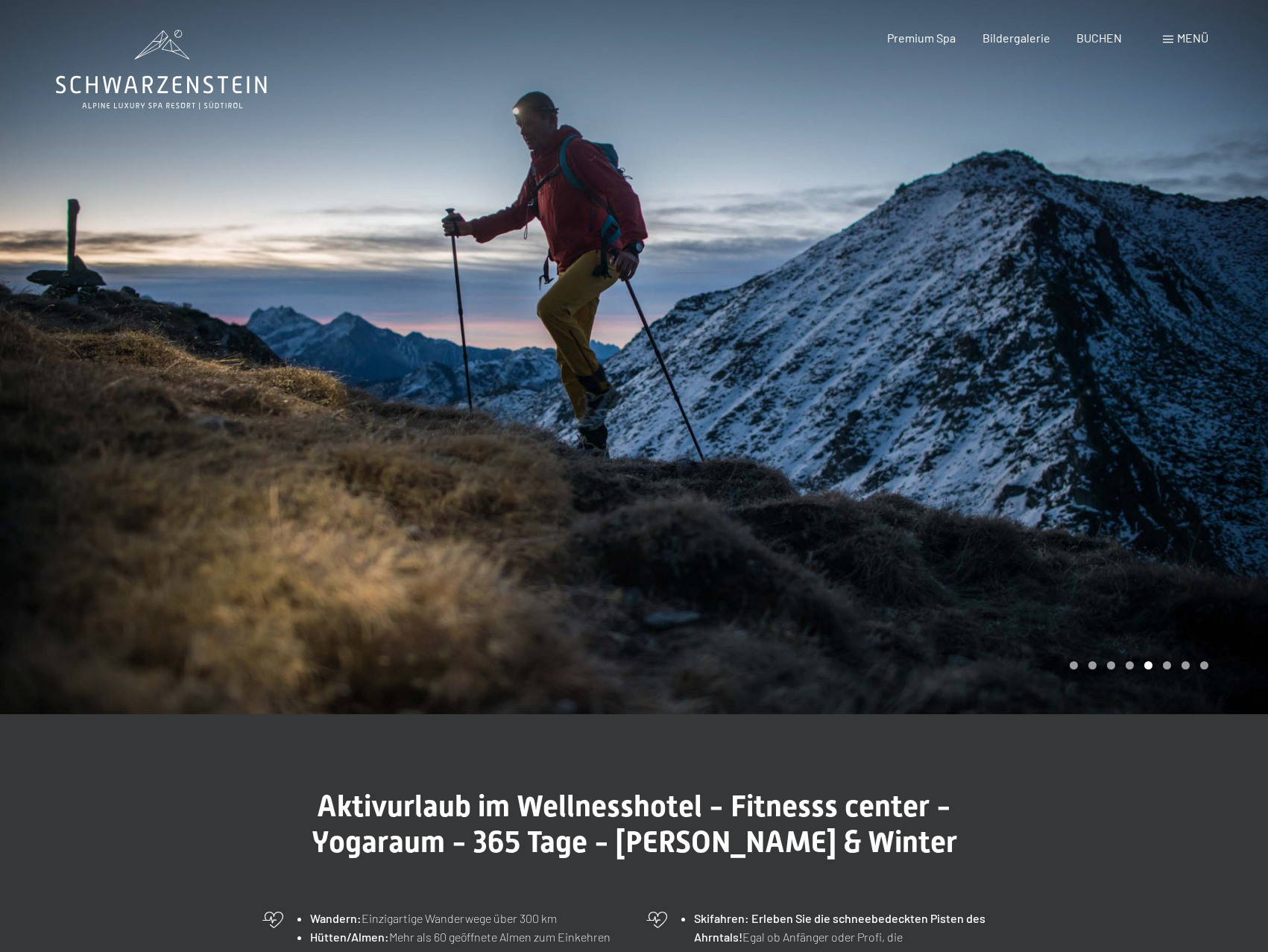
click at [1105, 666] on div "Carousel Pagination" at bounding box center [1136, 665] width 144 height 8
click at [1116, 665] on div "Carousel Pagination" at bounding box center [1136, 665] width 144 height 8
click at [1109, 665] on div "Carousel Page 3" at bounding box center [1111, 665] width 8 height 8
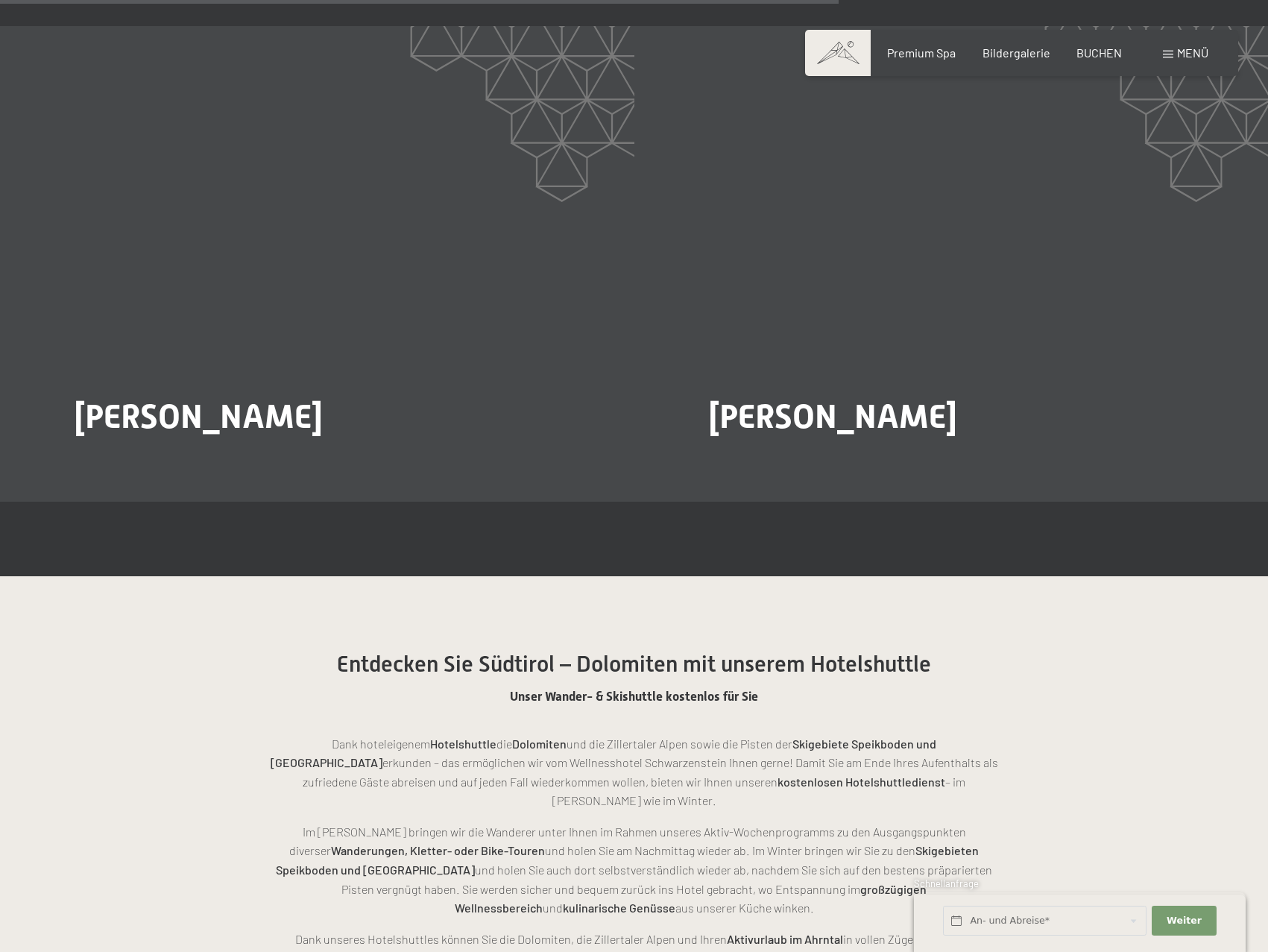
scroll to position [3057, 0]
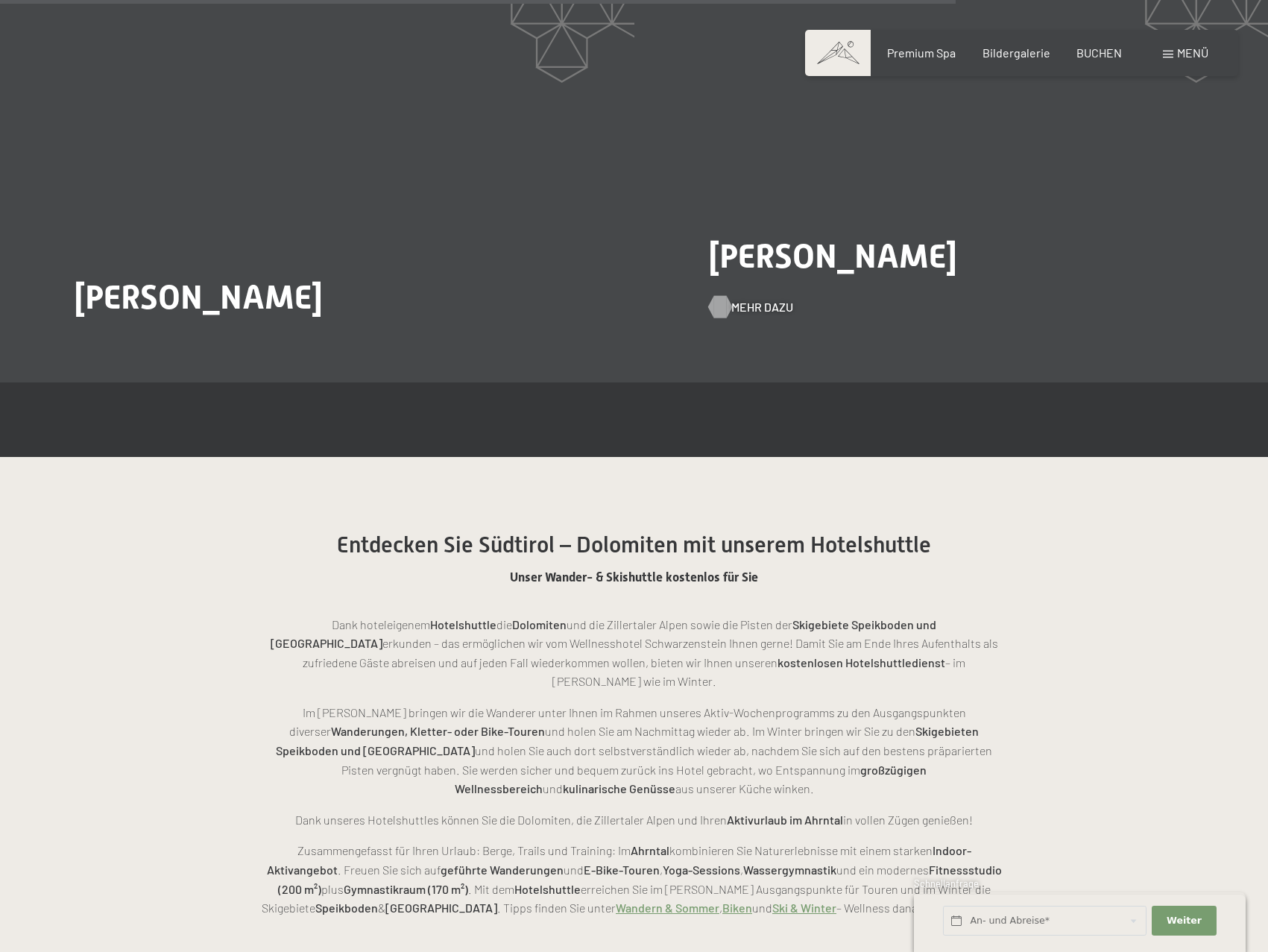
click at [752, 309] on span "Mehr dazu" at bounding box center [762, 307] width 62 height 16
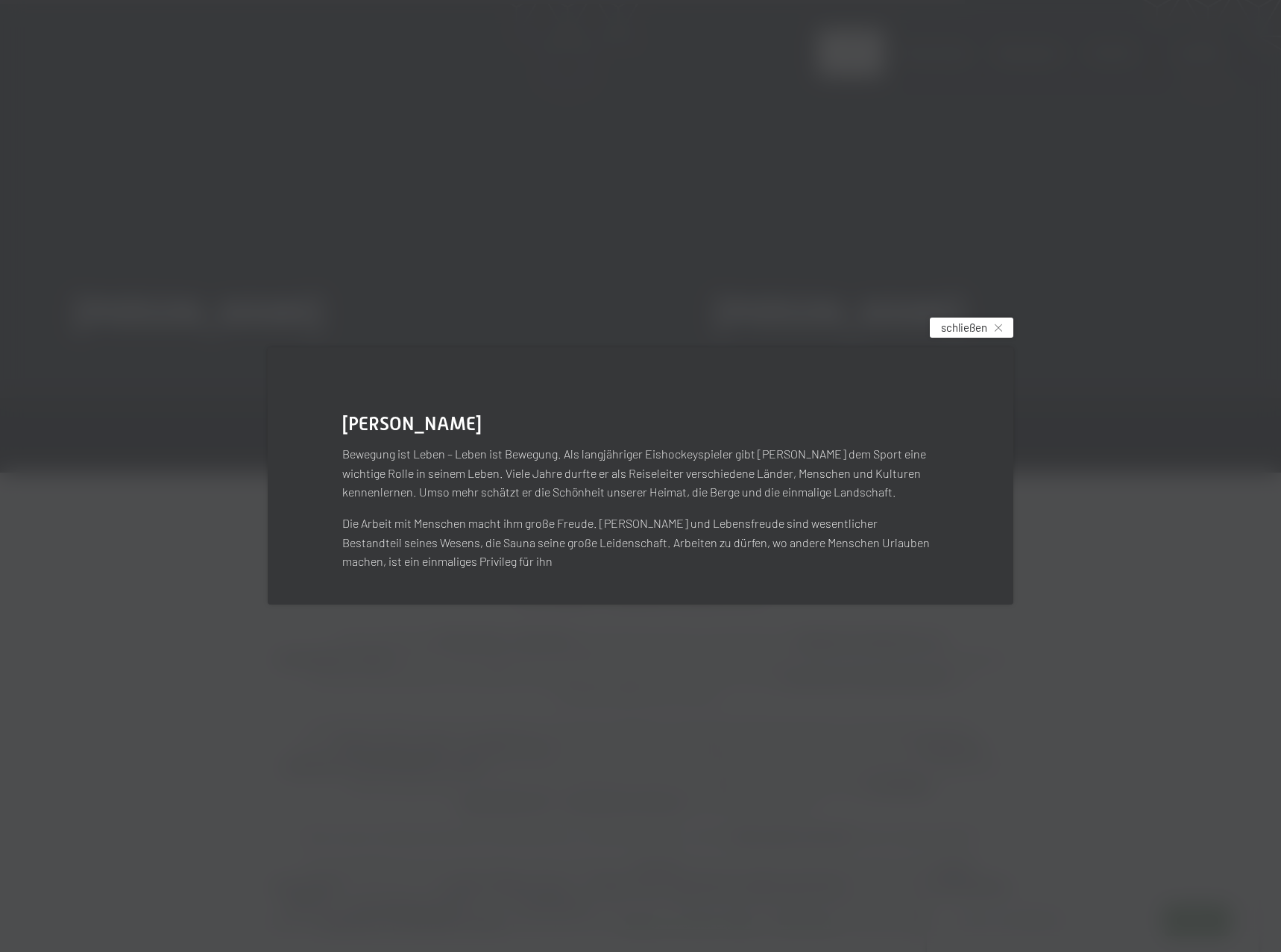
click at [979, 333] on span "schließen" at bounding box center [964, 327] width 46 height 15
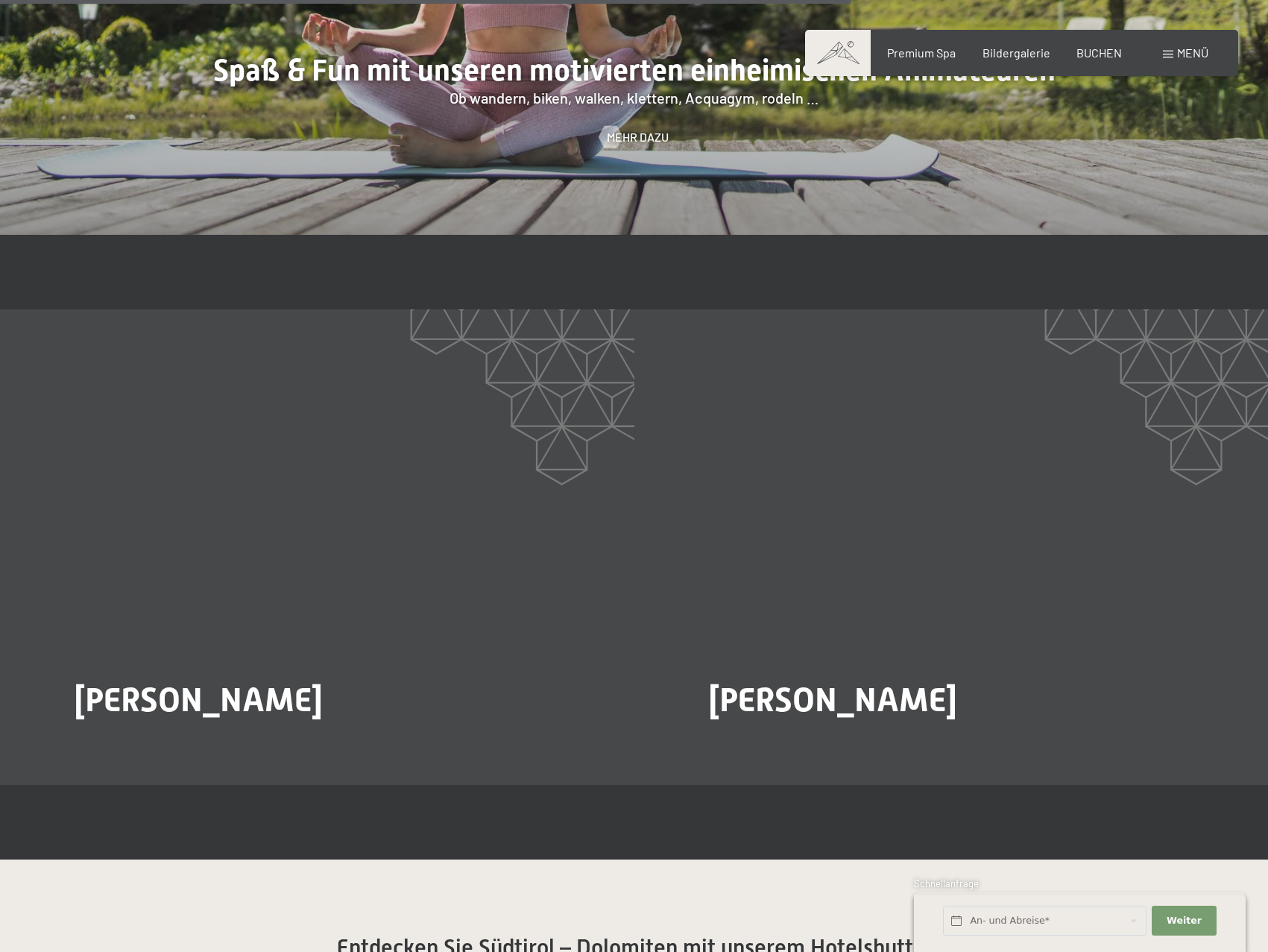
scroll to position [2632, 0]
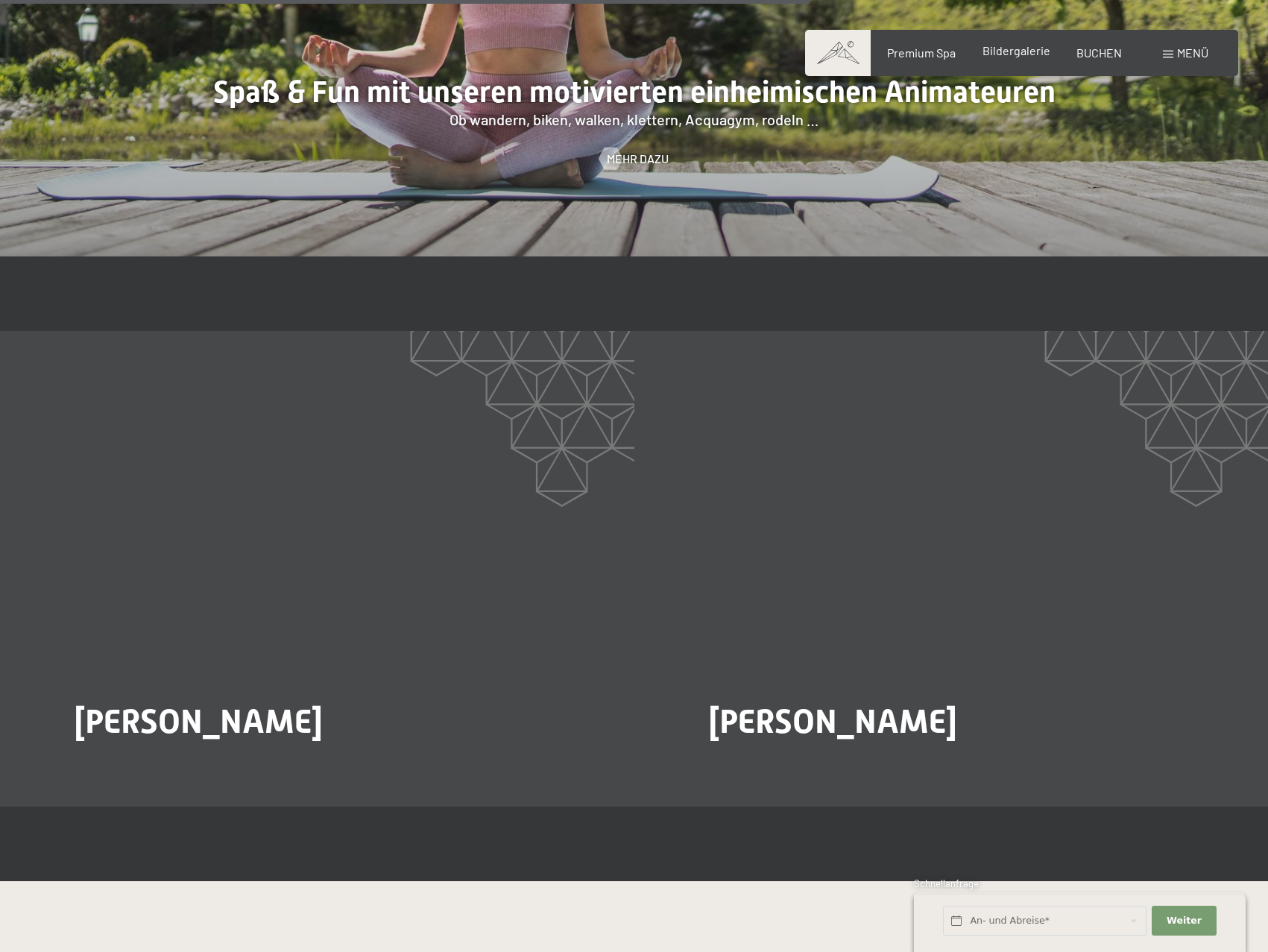
click at [1022, 56] on span "Bildergalerie" at bounding box center [1017, 51] width 68 height 15
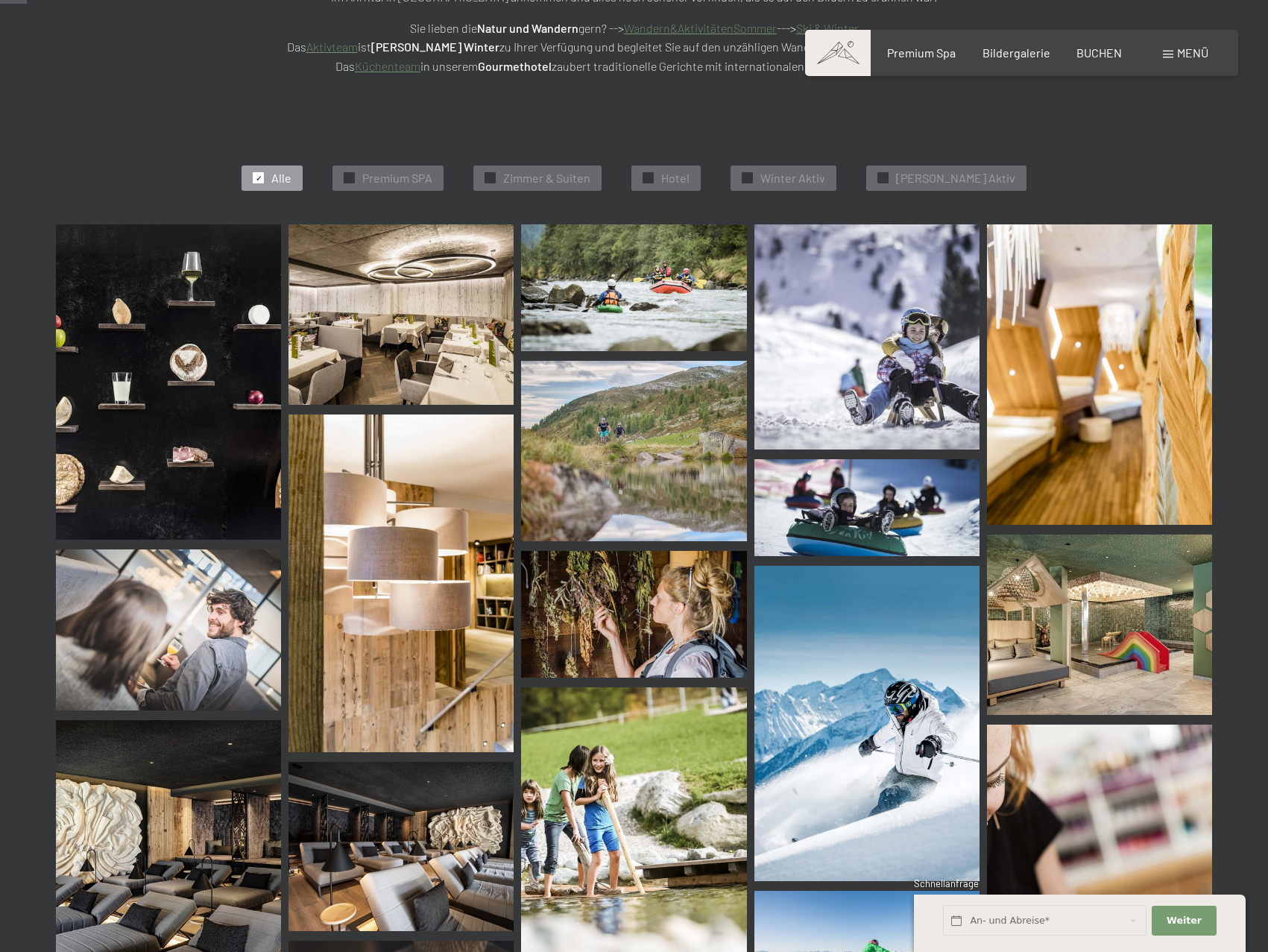
scroll to position [373, 0]
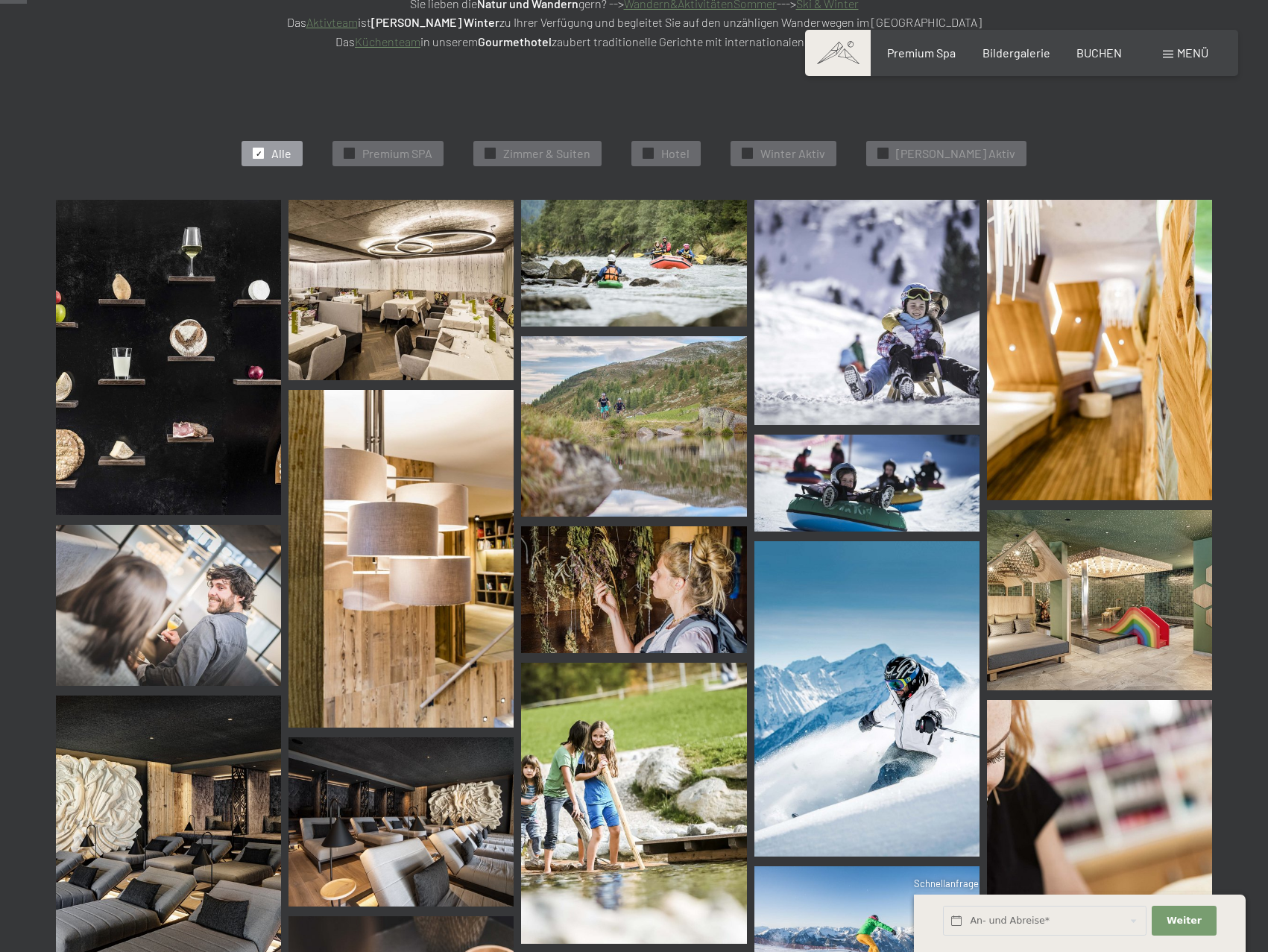
click at [388, 315] on img at bounding box center [401, 290] width 225 height 181
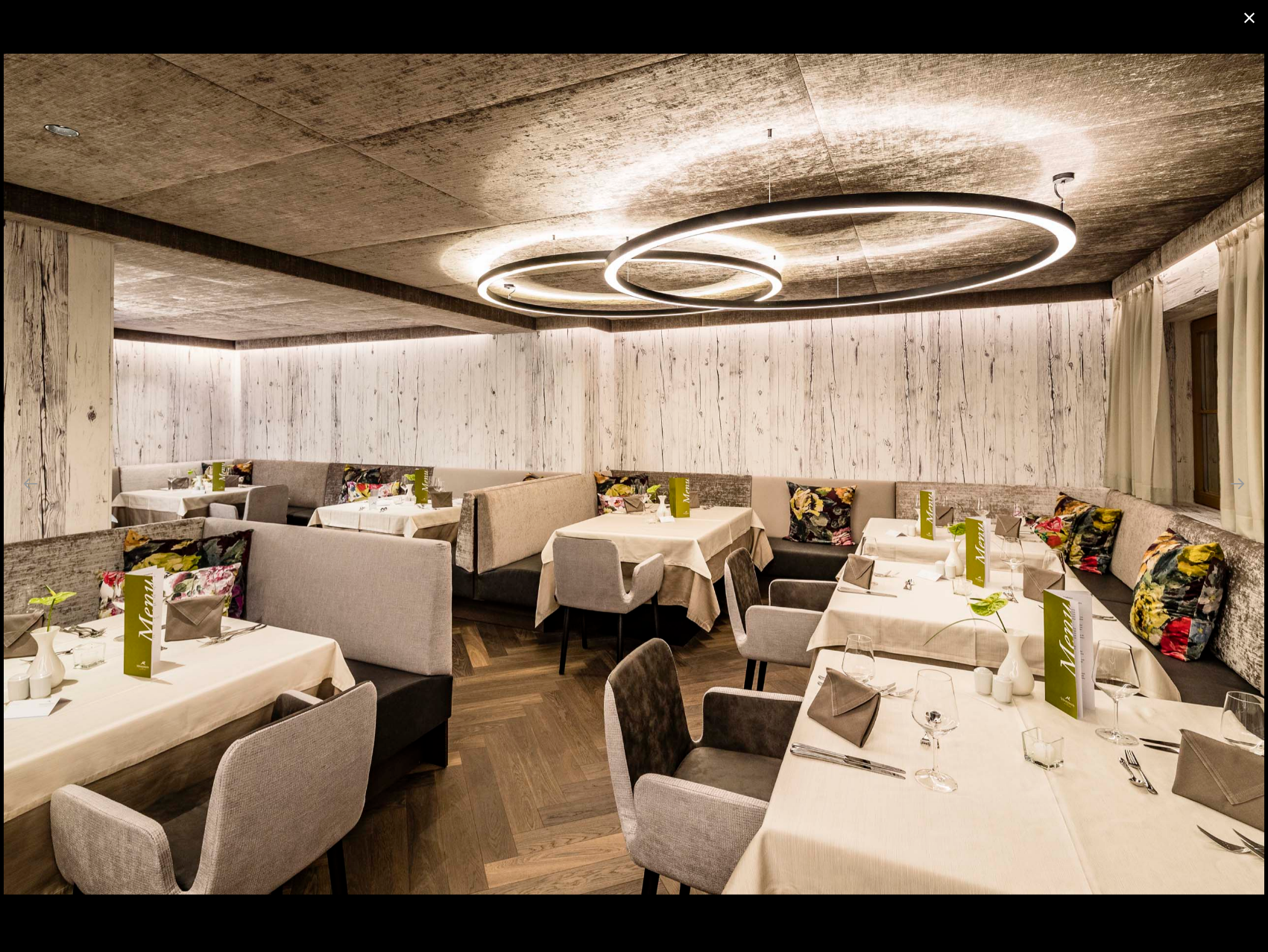
click at [1245, 15] on button "Close gallery" at bounding box center [1249, 17] width 37 height 35
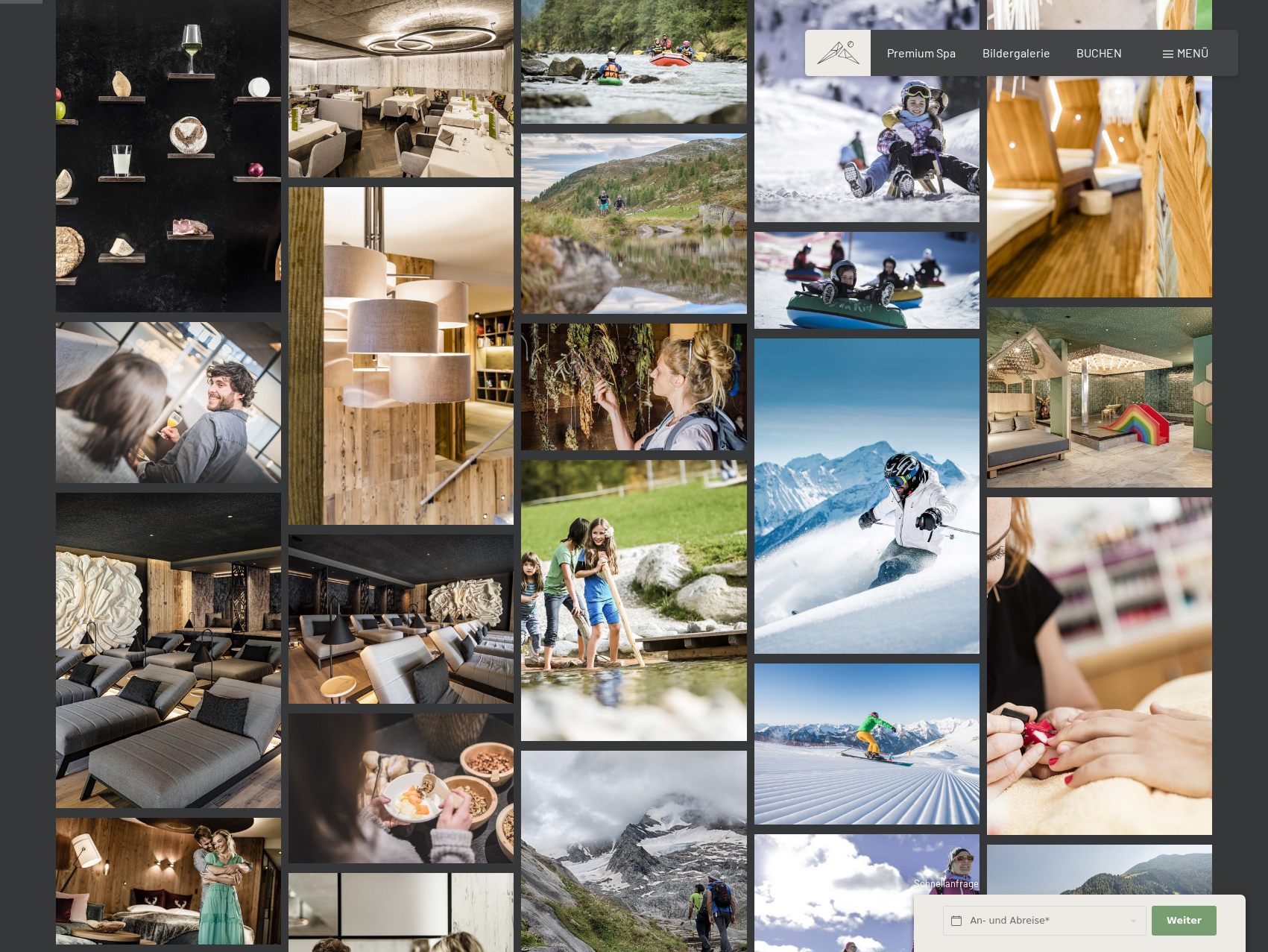
scroll to position [596, 0]
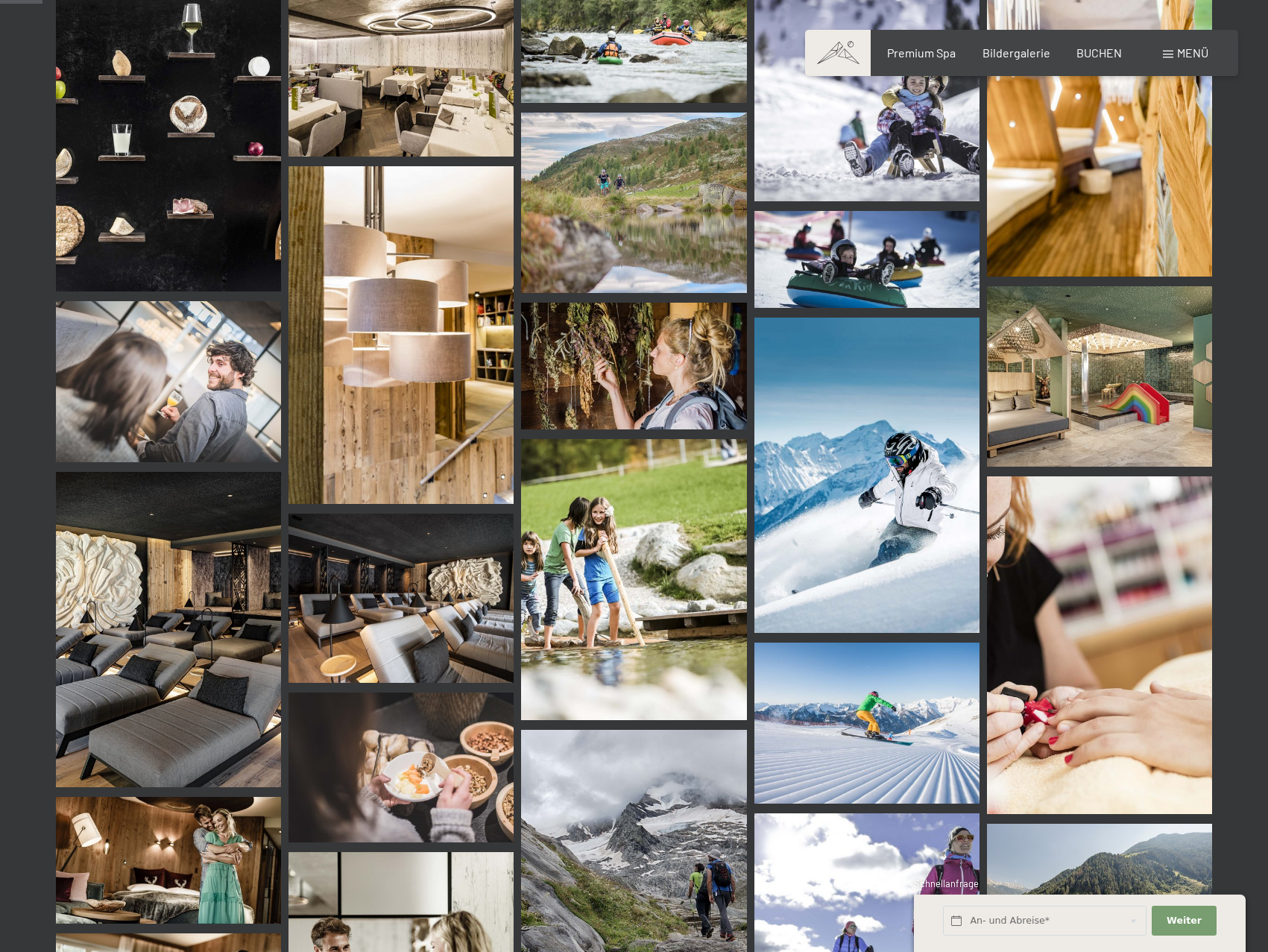
click at [1107, 374] on img at bounding box center [1099, 376] width 225 height 181
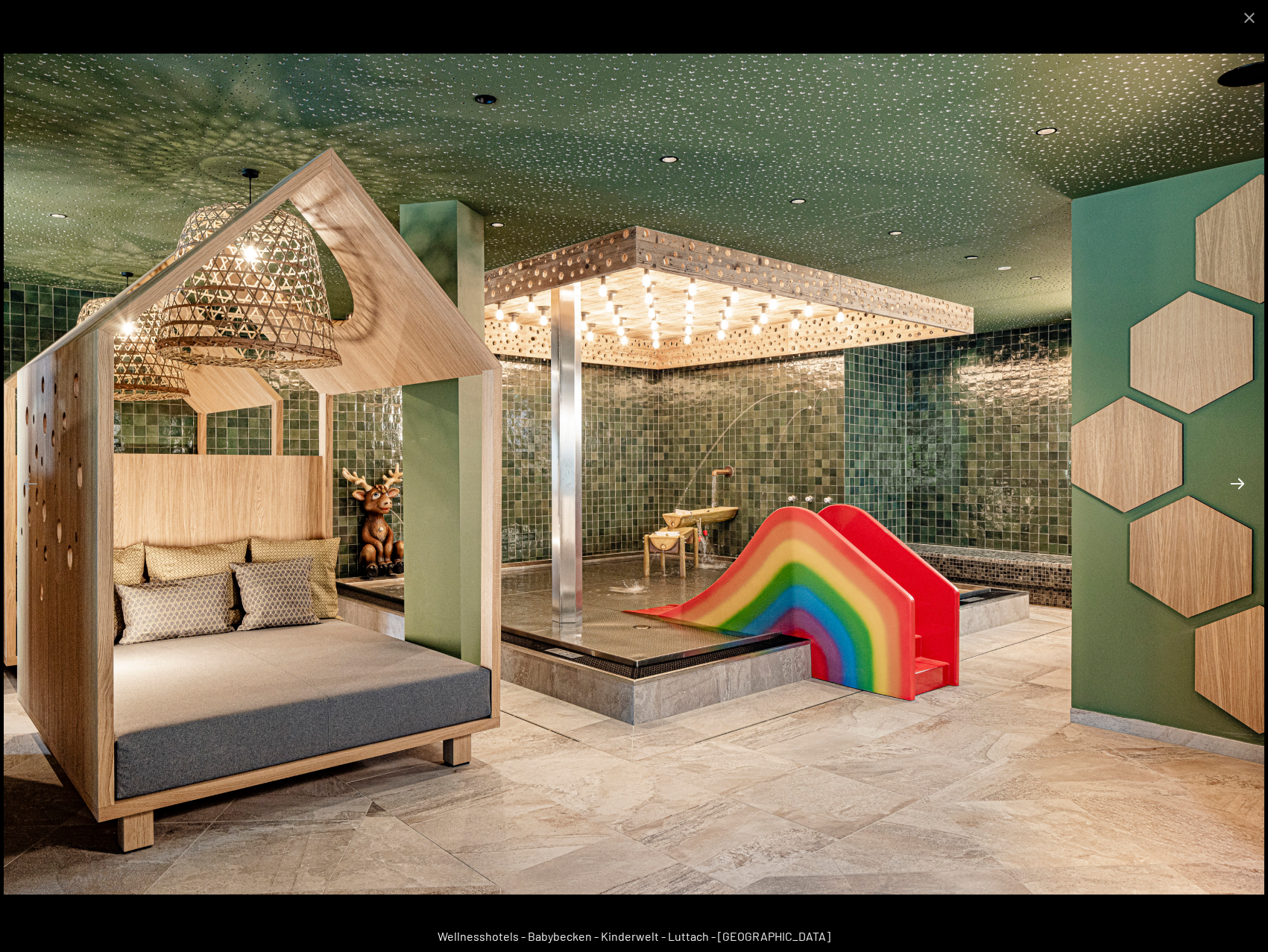
click at [1244, 485] on button "Next slide" at bounding box center [1237, 484] width 31 height 29
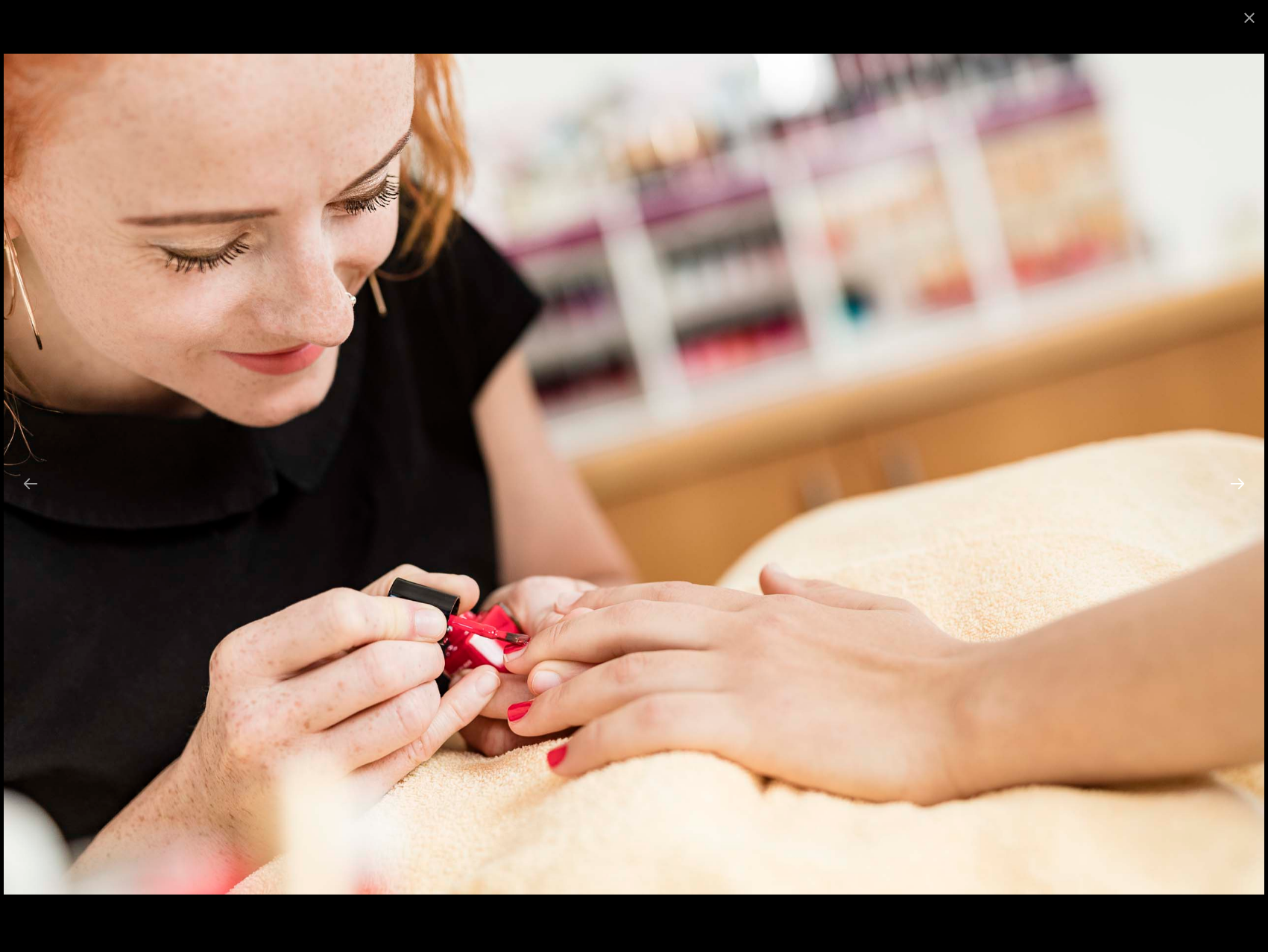
click at [1244, 485] on button "Next slide" at bounding box center [1237, 484] width 31 height 29
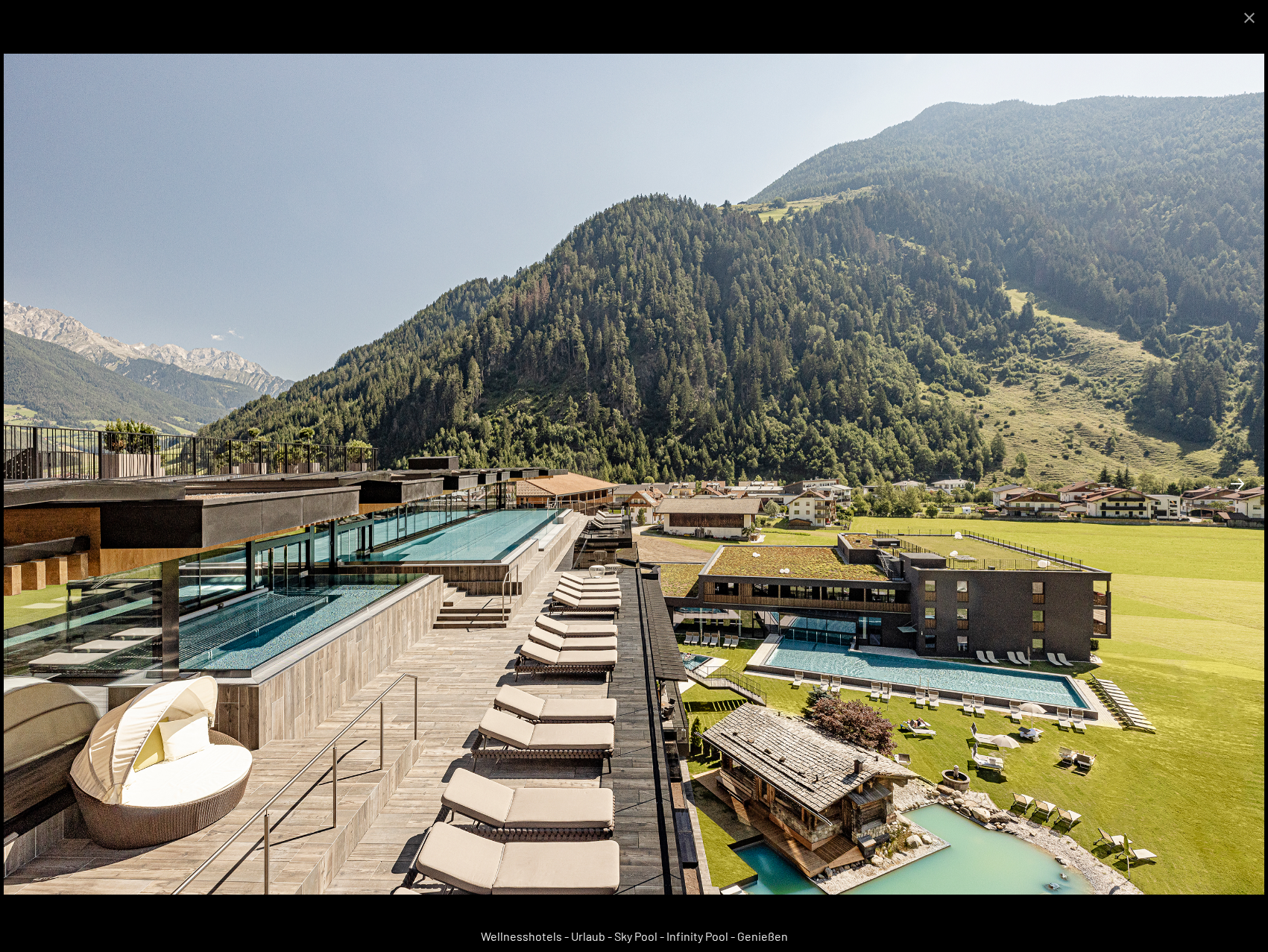
click at [1244, 480] on button "Next slide" at bounding box center [1237, 484] width 31 height 29
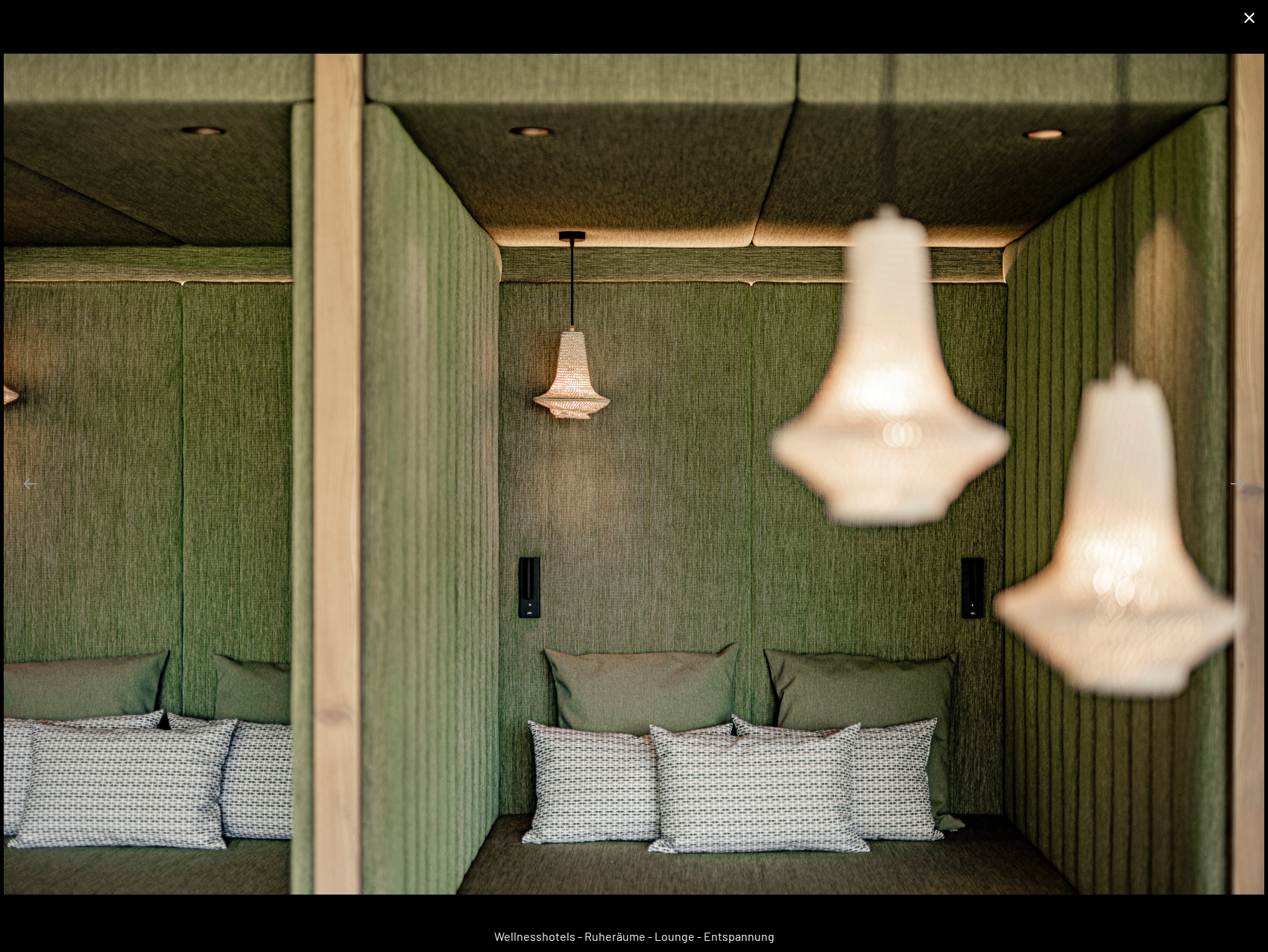
click at [1250, 22] on button "Close gallery" at bounding box center [1249, 17] width 37 height 35
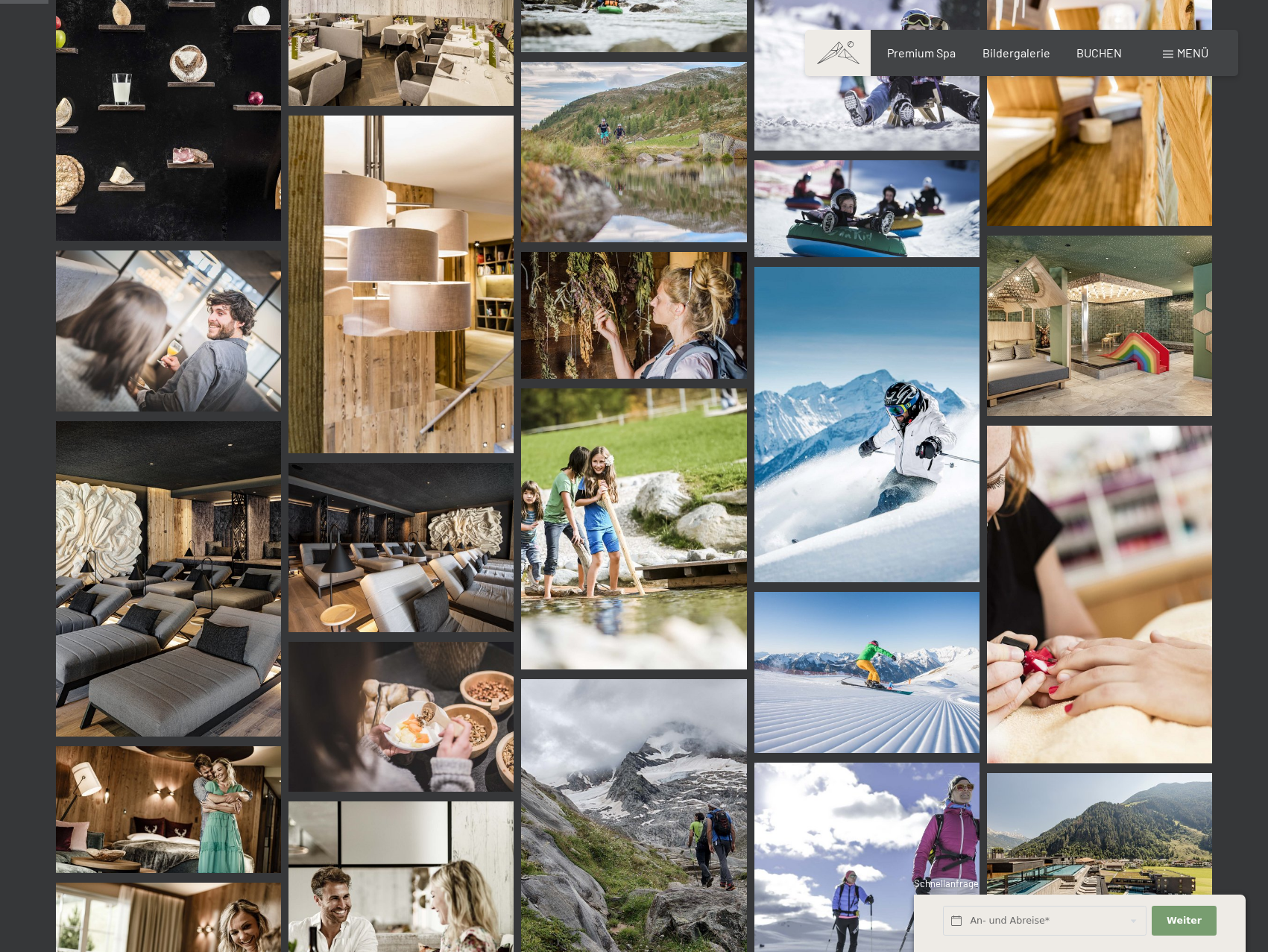
scroll to position [671, 0]
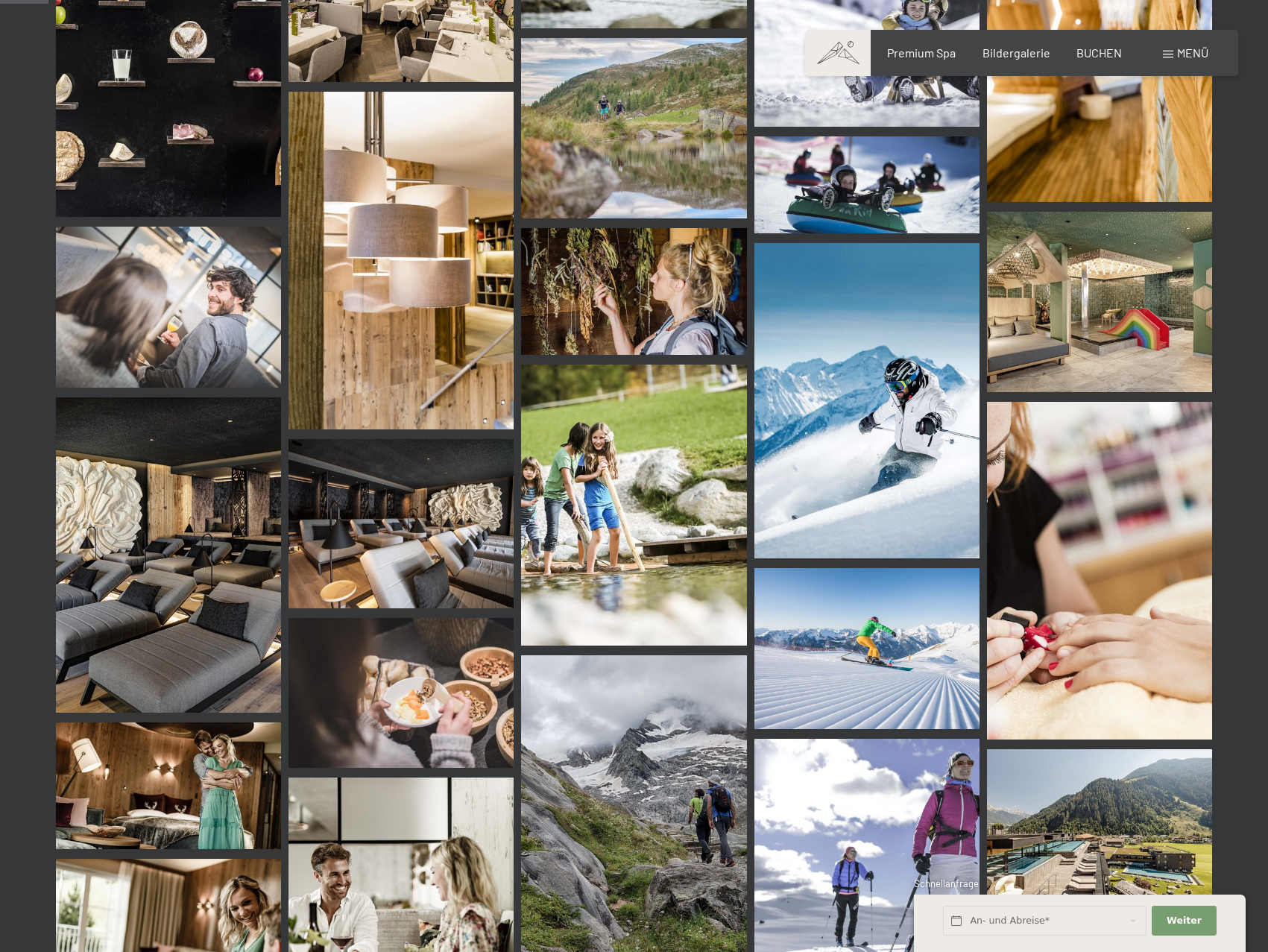
click at [437, 303] on img at bounding box center [401, 260] width 225 height 338
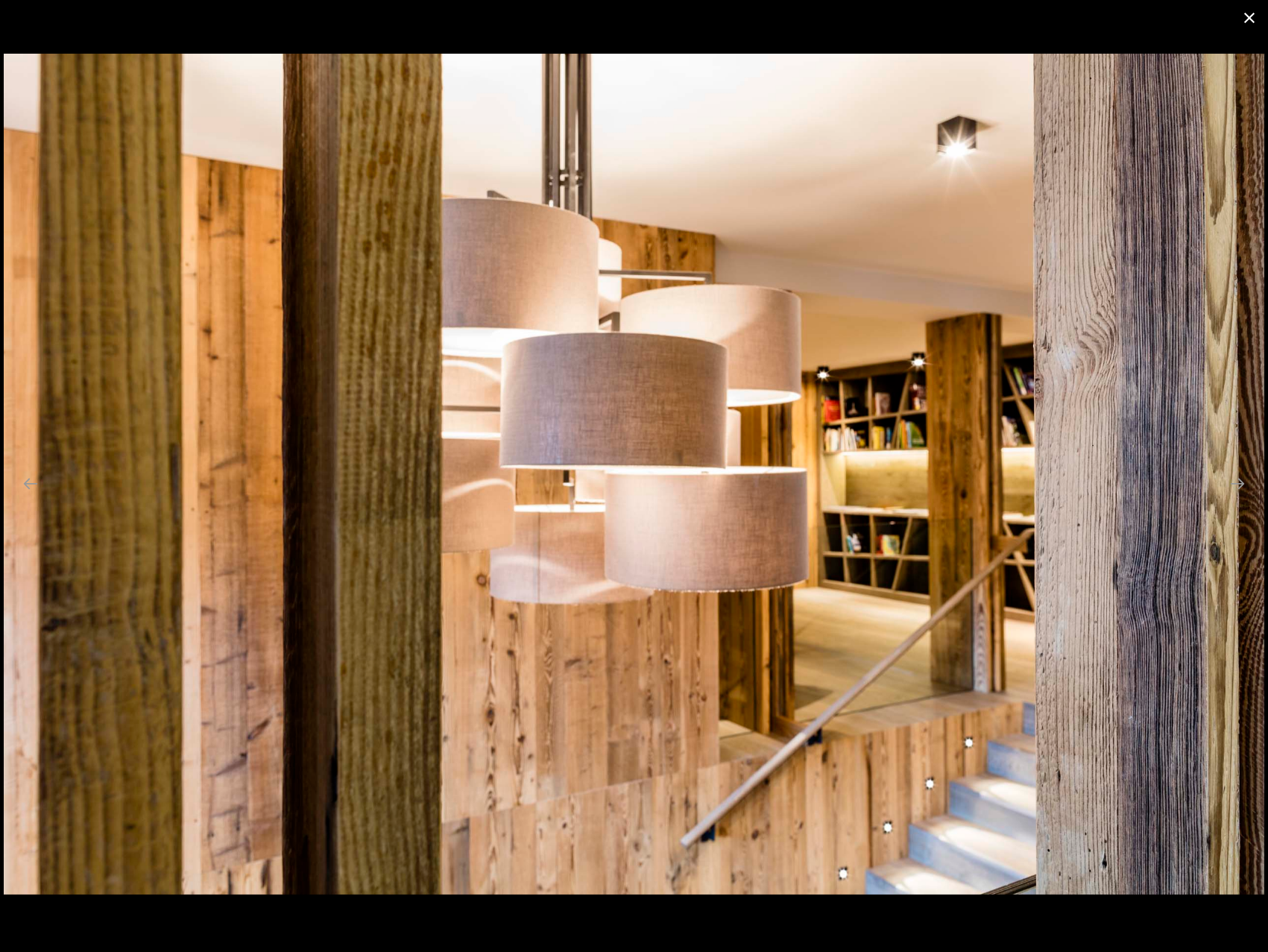
click at [1259, 22] on button "Close gallery" at bounding box center [1249, 17] width 37 height 35
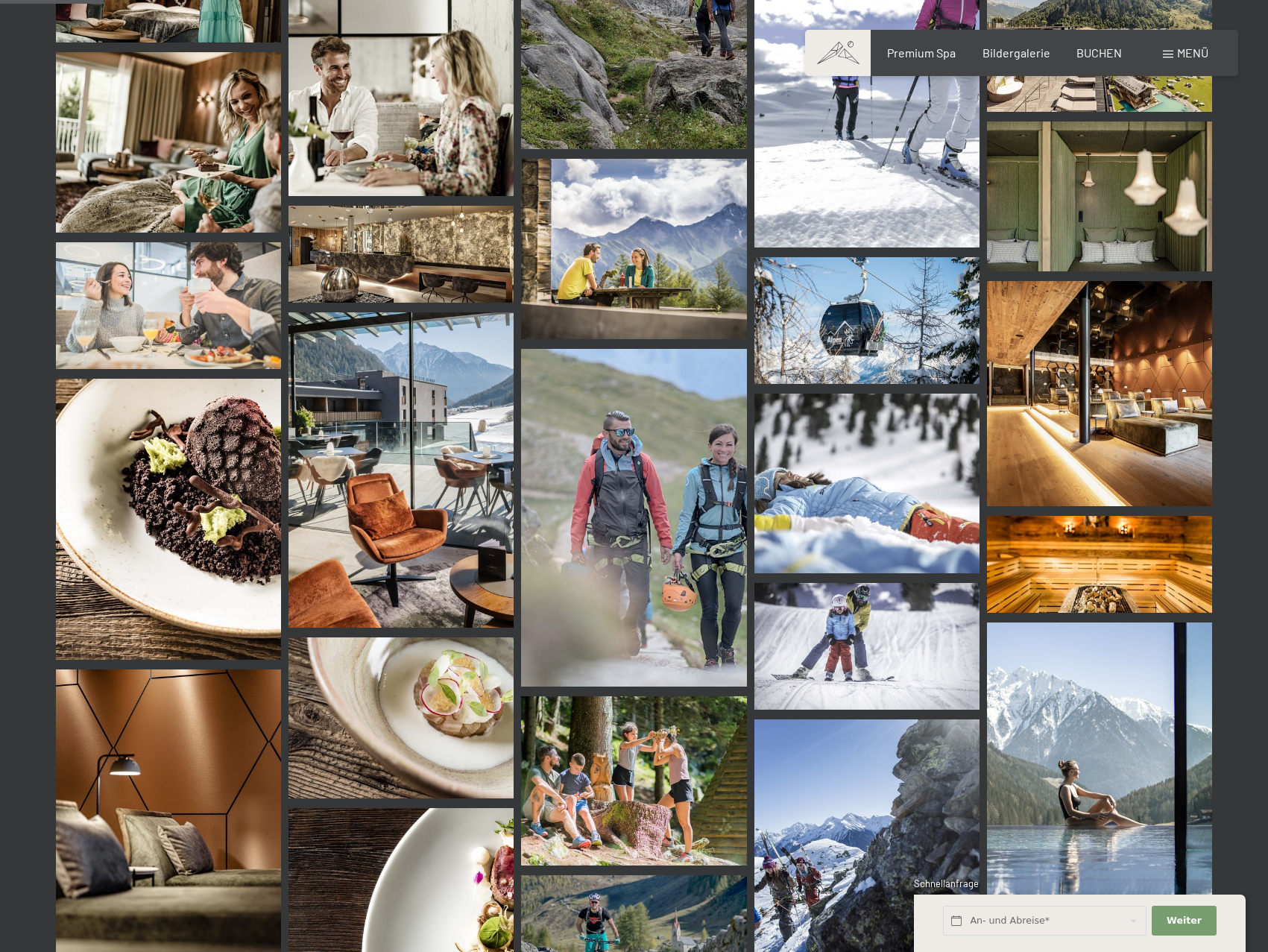
scroll to position [1491, 0]
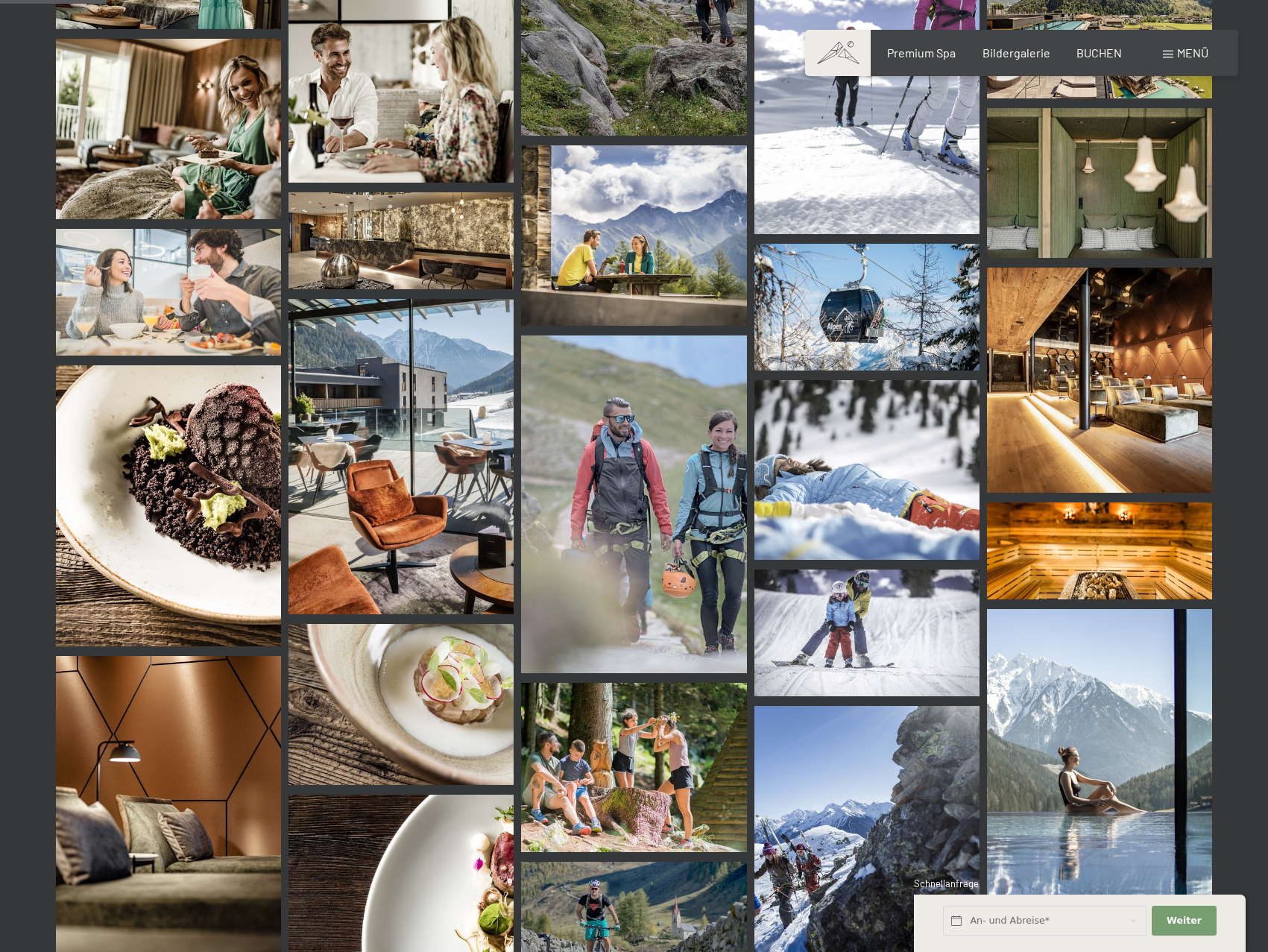
click at [1079, 403] on img at bounding box center [1099, 380] width 225 height 225
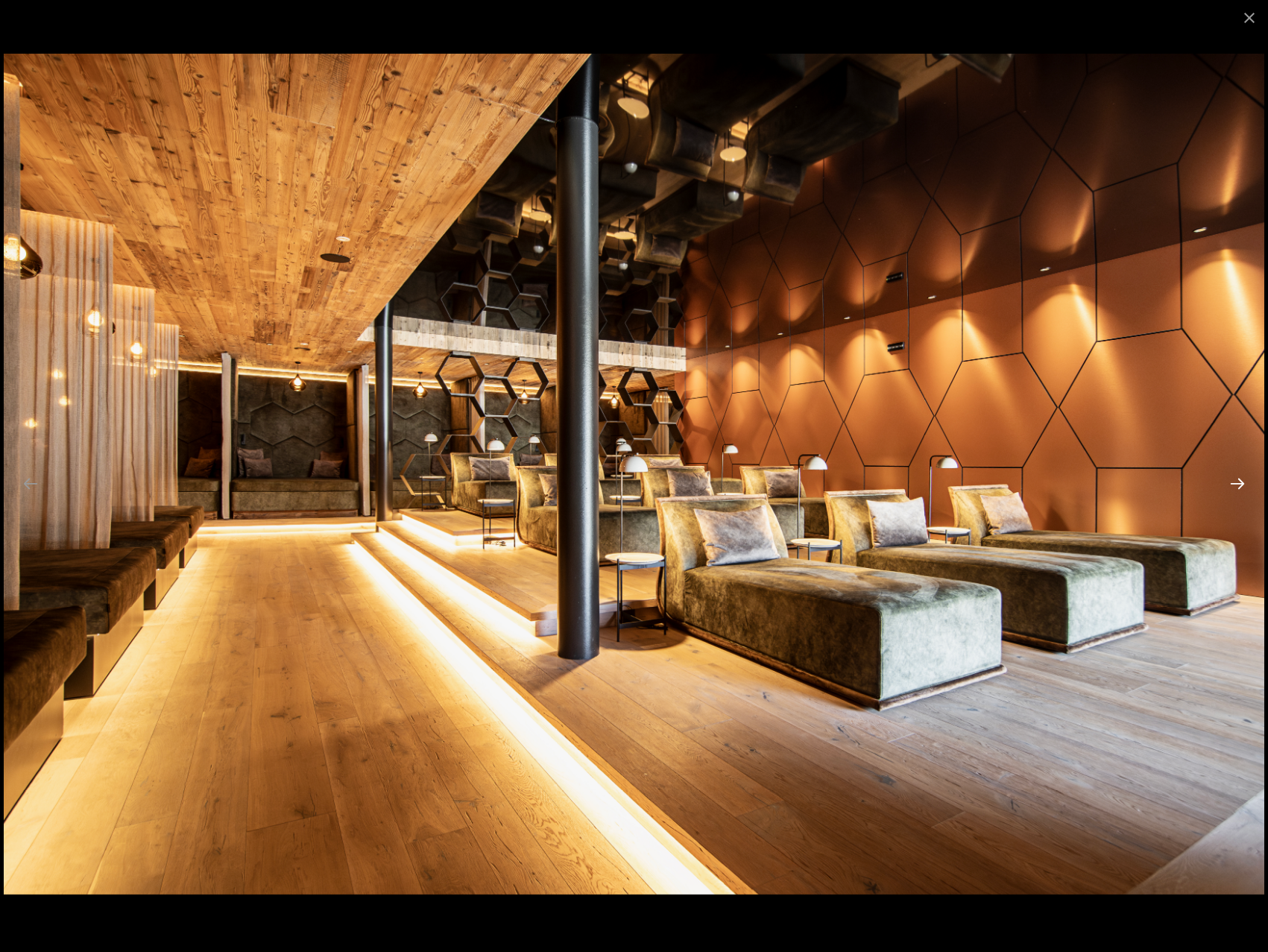
click at [1239, 483] on button "Next slide" at bounding box center [1237, 484] width 31 height 29
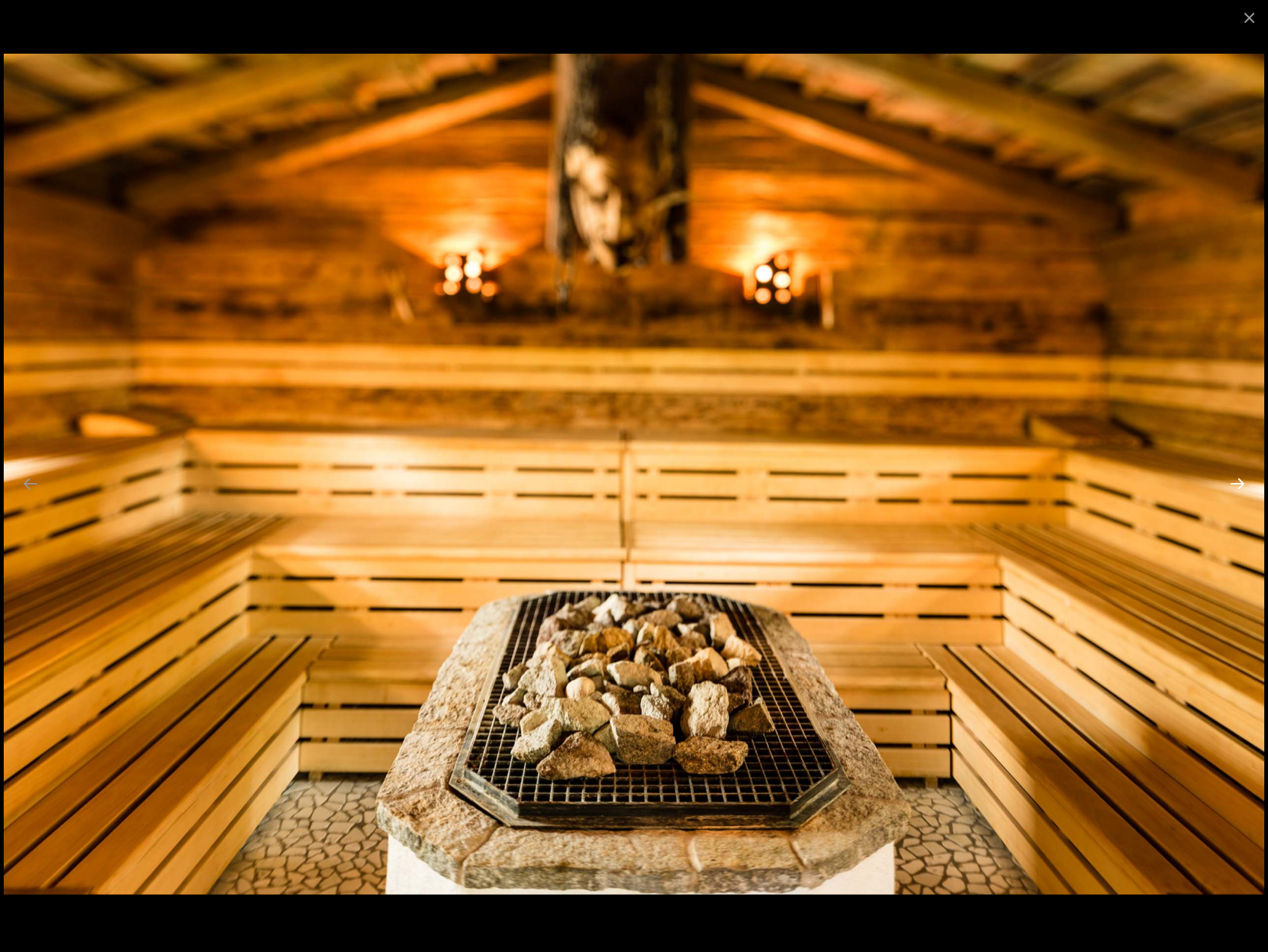
click at [1239, 483] on button "Next slide" at bounding box center [1237, 484] width 31 height 29
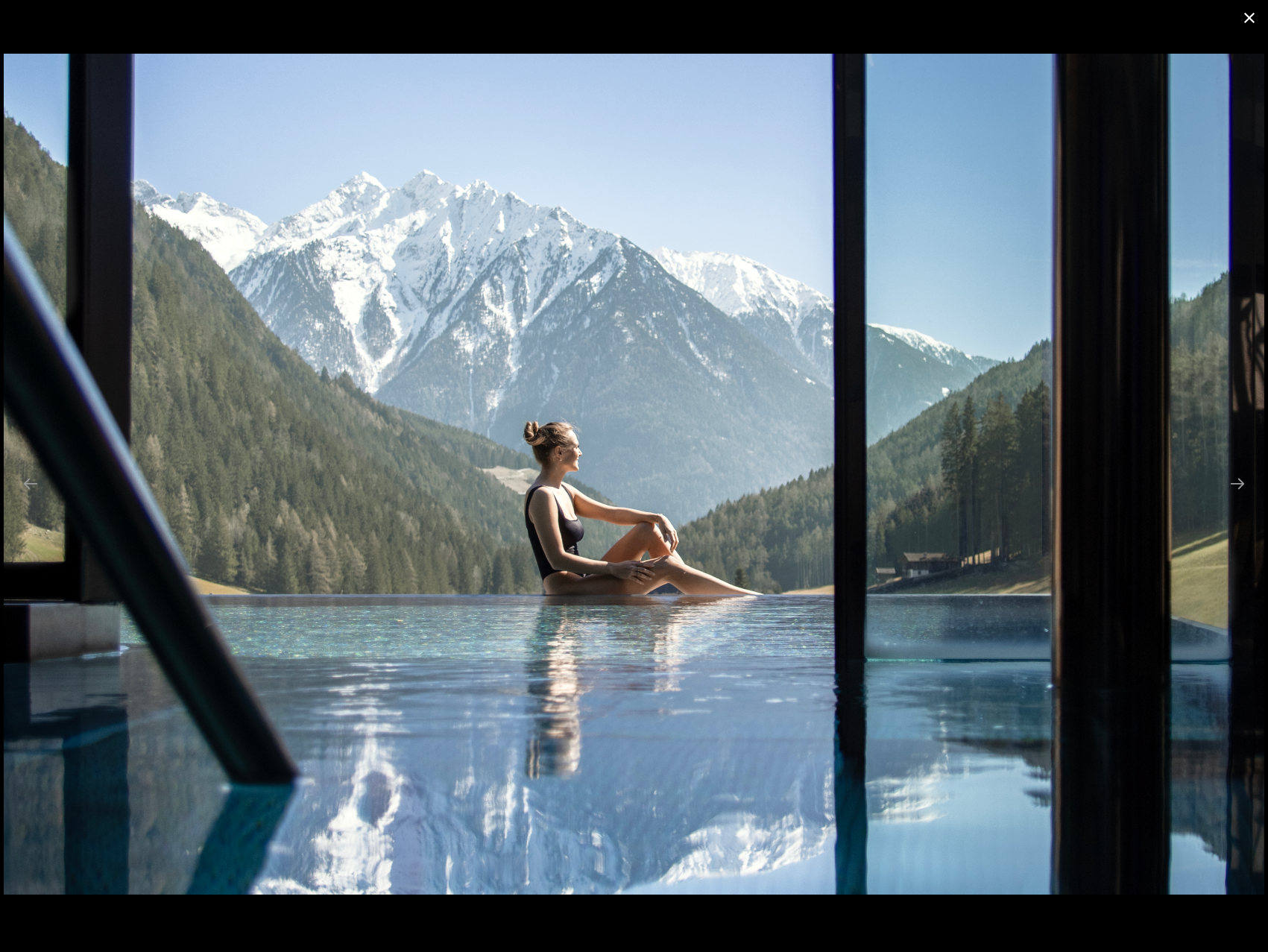
click at [1254, 15] on button "Close gallery" at bounding box center [1249, 17] width 37 height 35
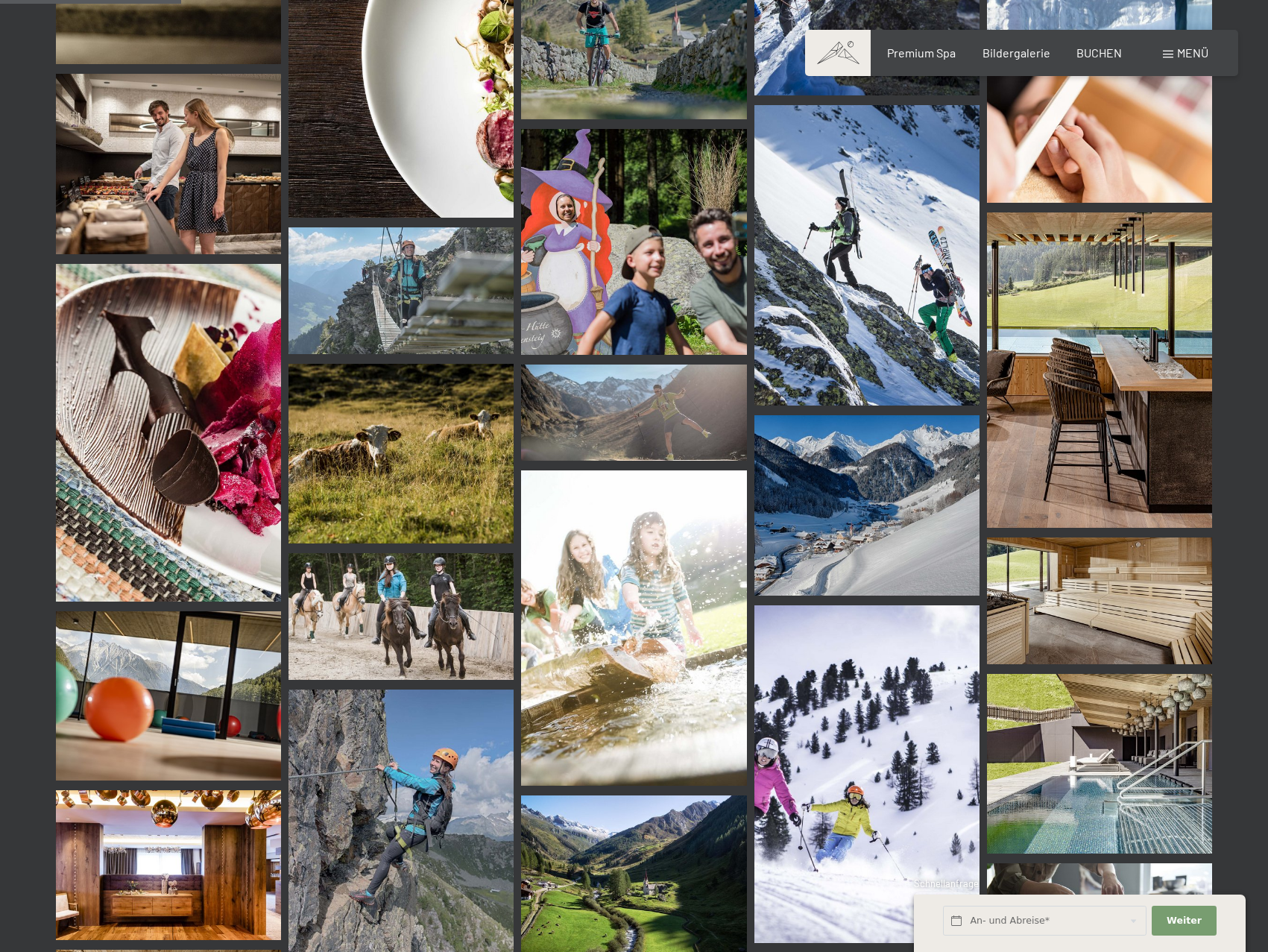
scroll to position [2535, 0]
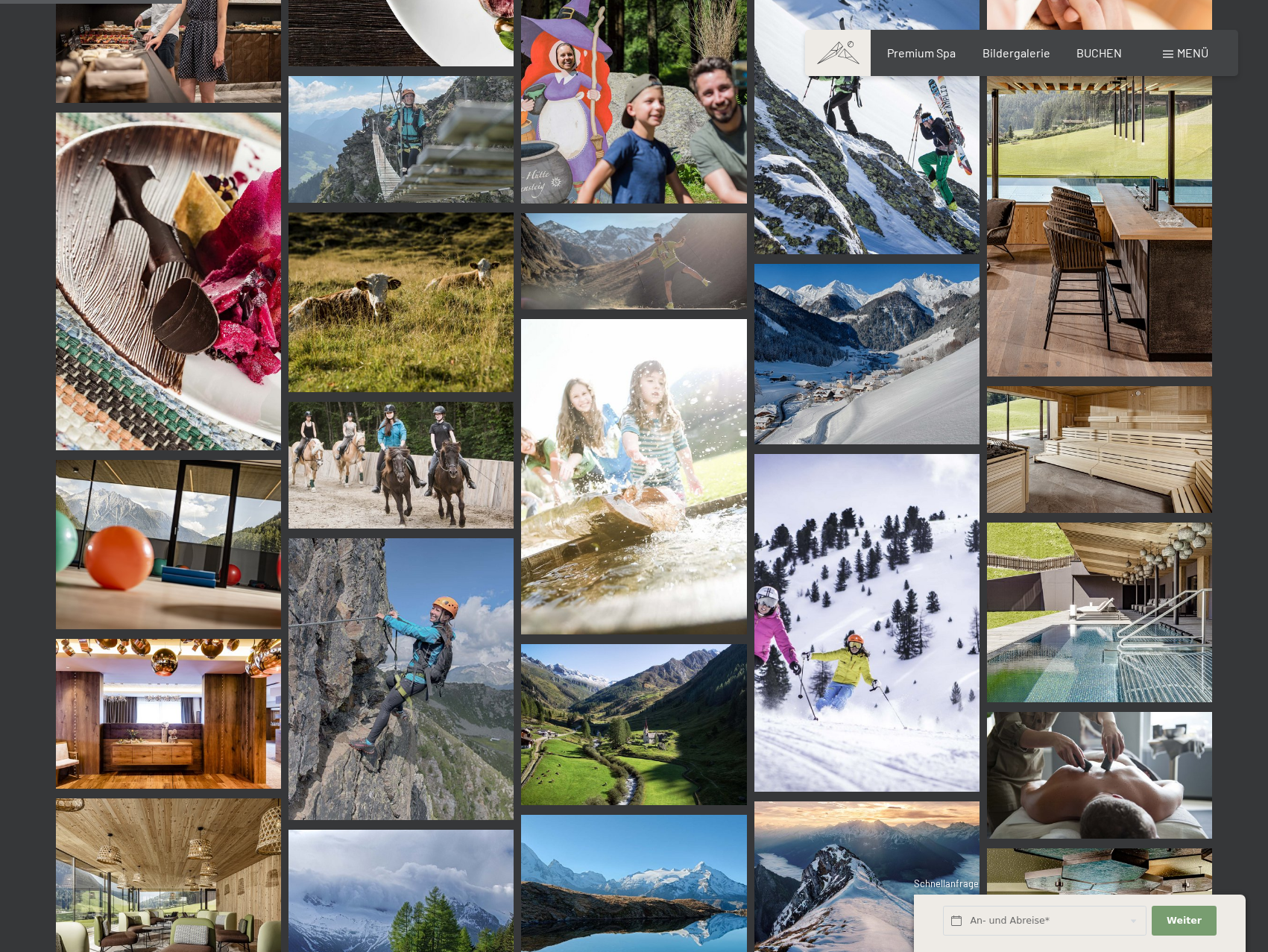
click at [1086, 265] on img at bounding box center [1099, 218] width 225 height 315
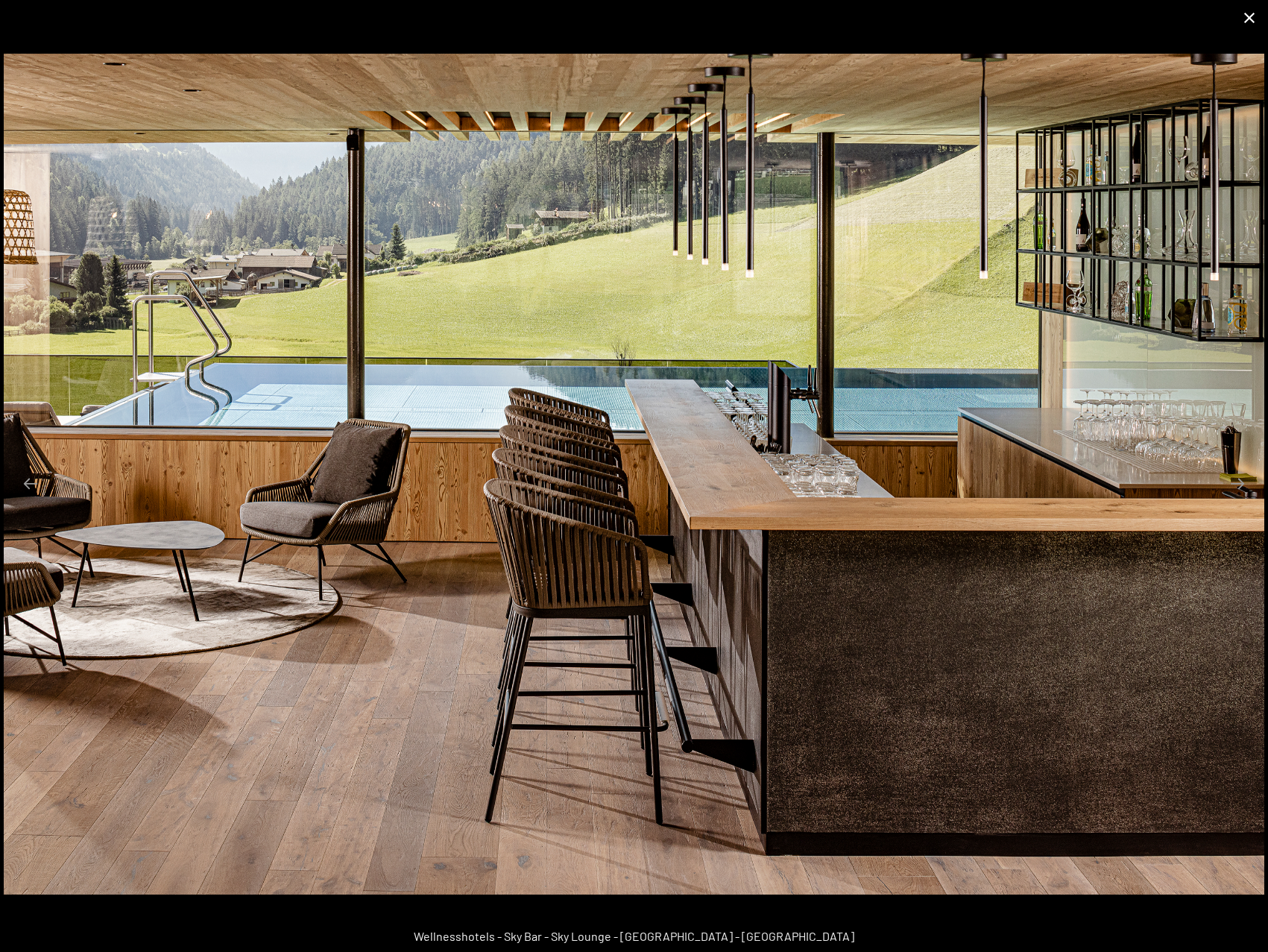
click at [1249, 19] on button "Close gallery" at bounding box center [1249, 17] width 37 height 35
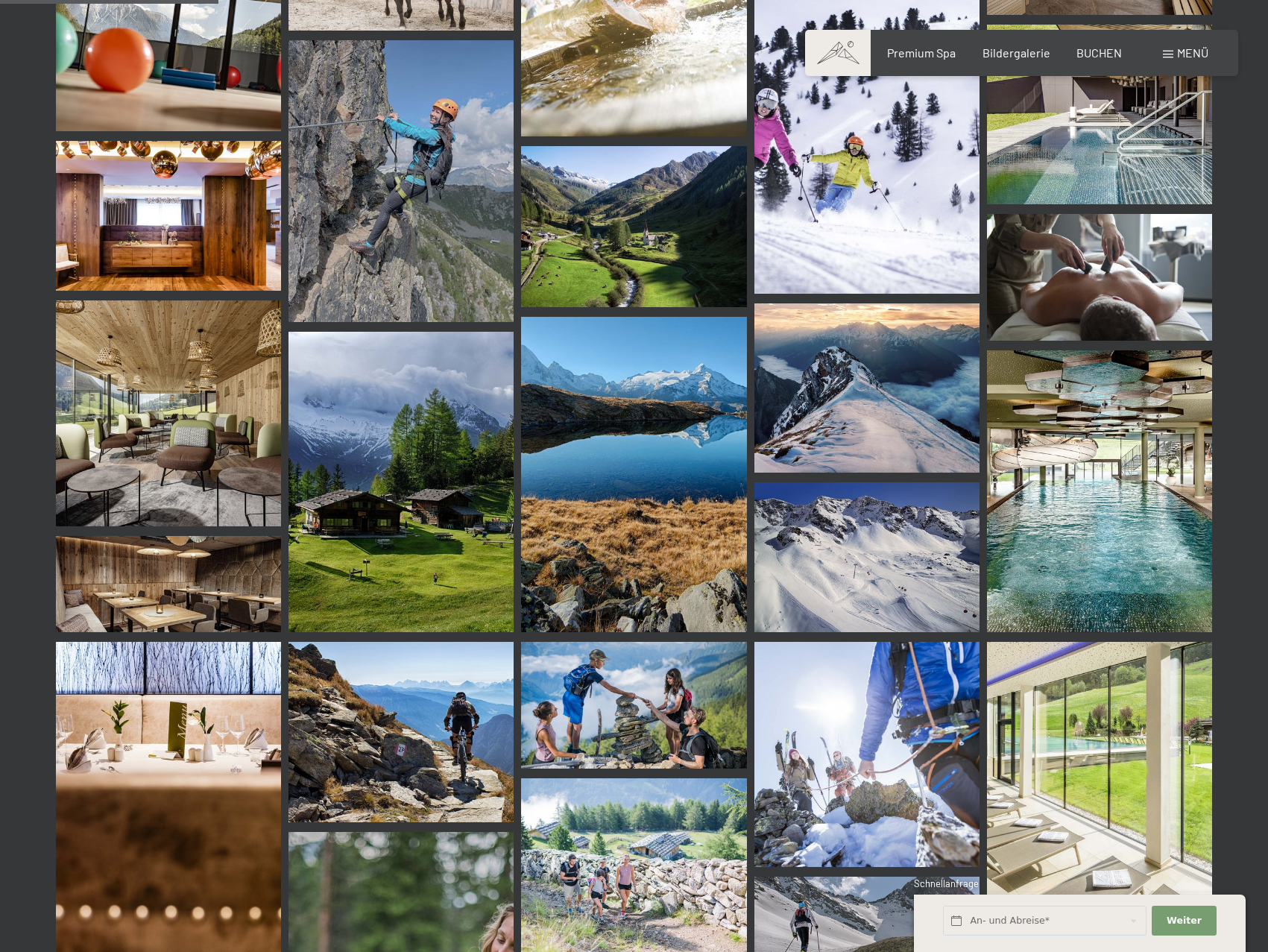
scroll to position [3057, 0]
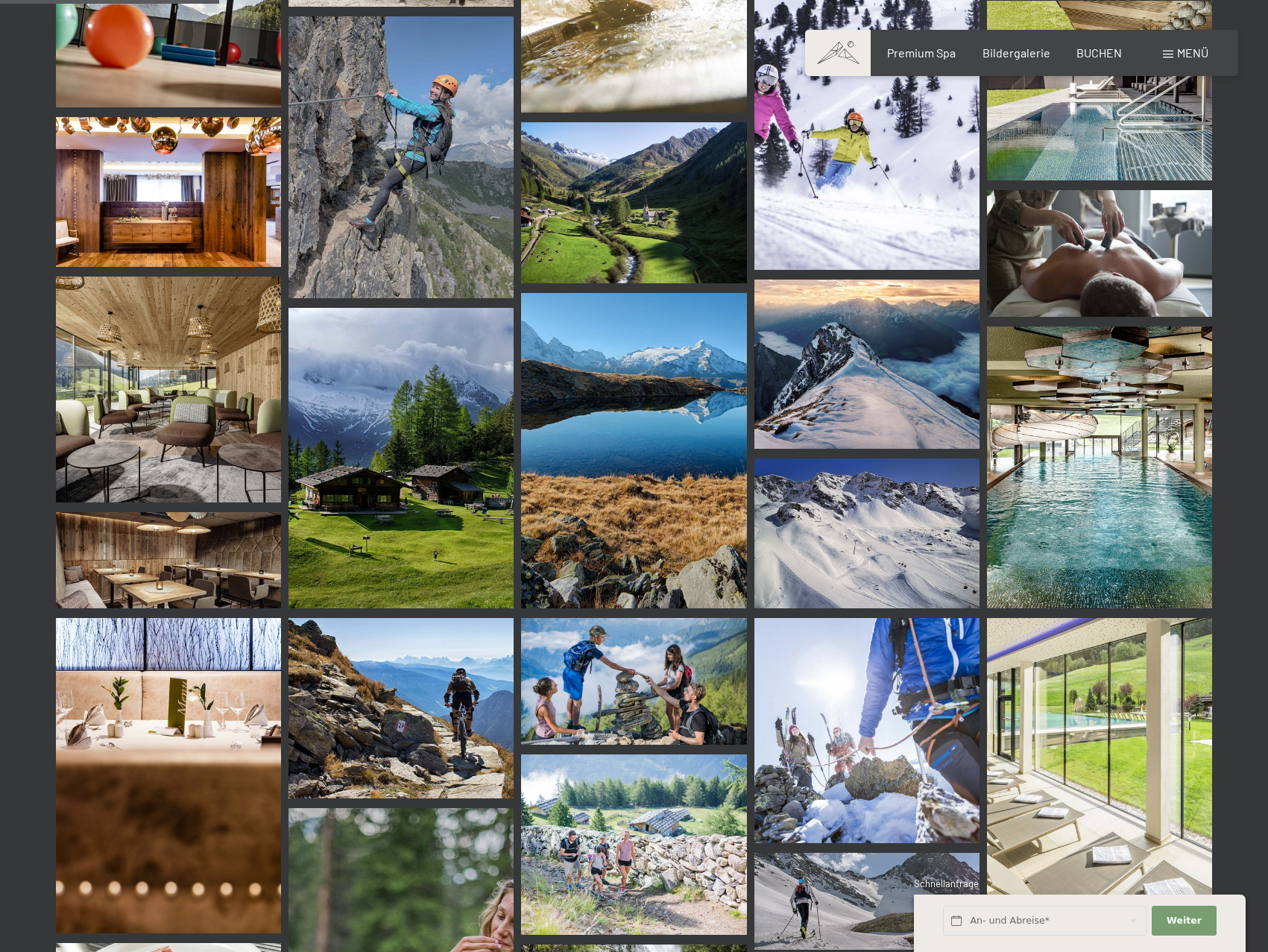
click at [183, 407] on img at bounding box center [169, 389] width 225 height 225
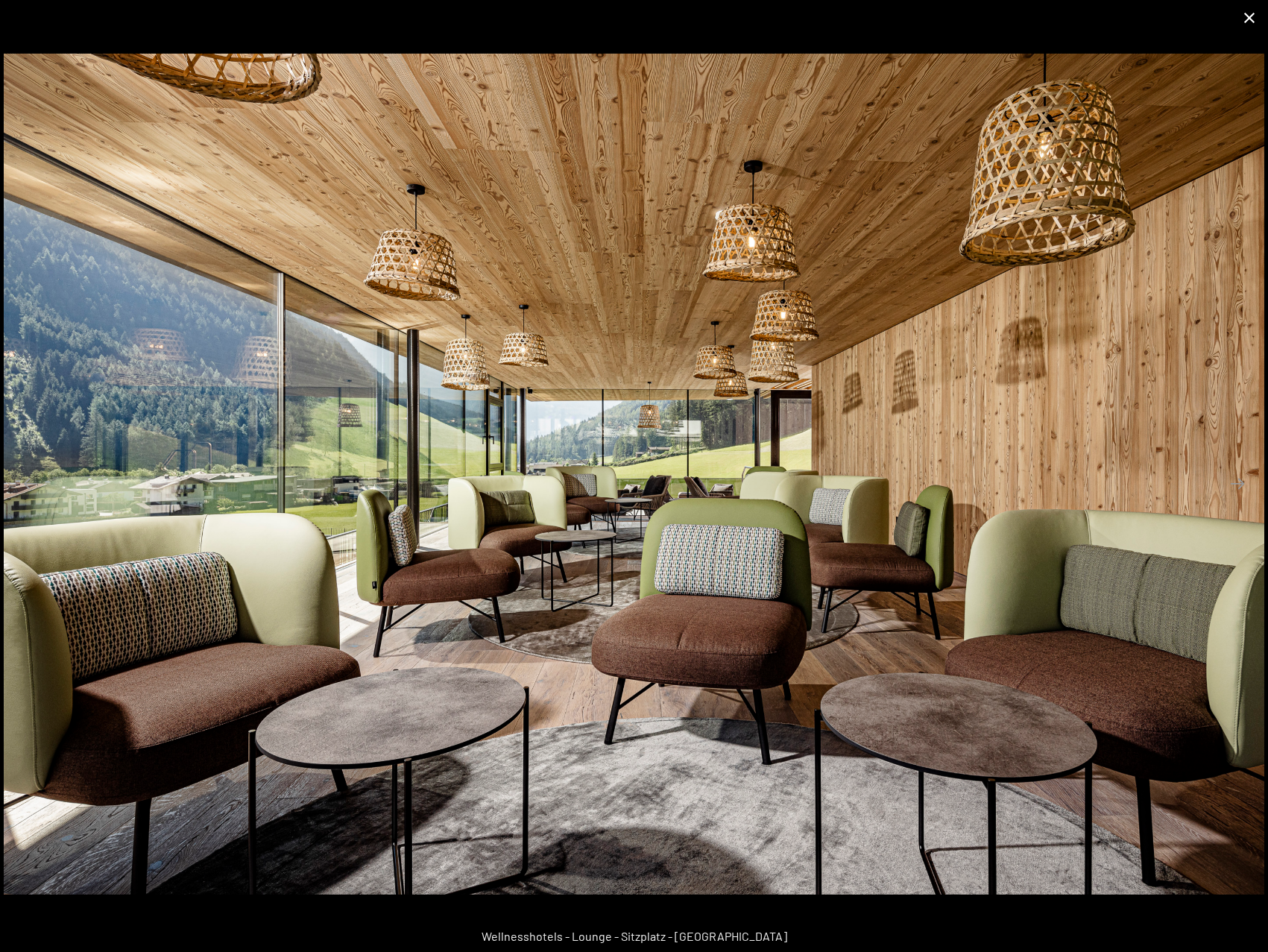
click at [1248, 15] on button "Close gallery" at bounding box center [1249, 17] width 37 height 35
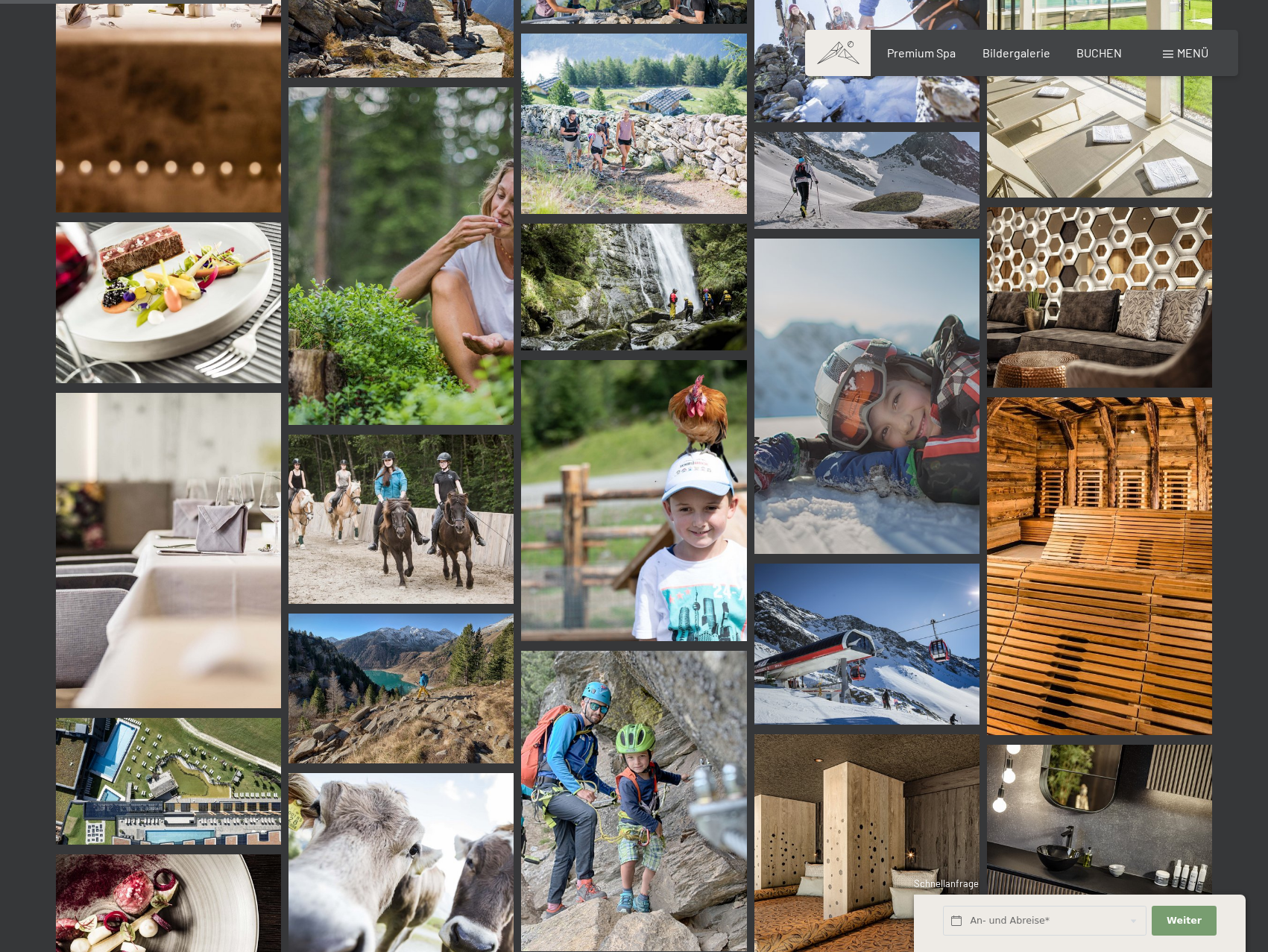
scroll to position [3802, 0]
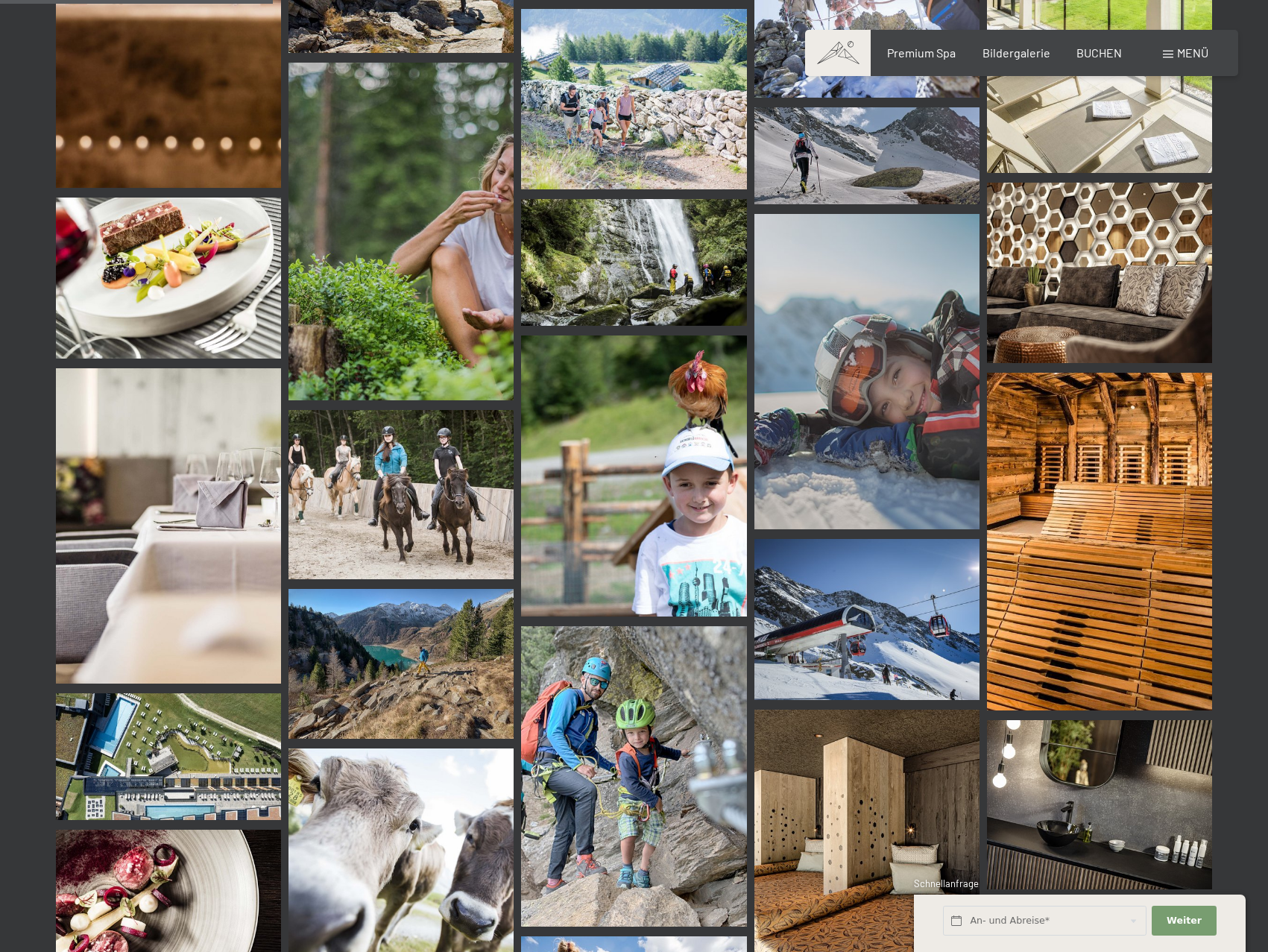
click at [1104, 268] on img at bounding box center [1099, 272] width 225 height 181
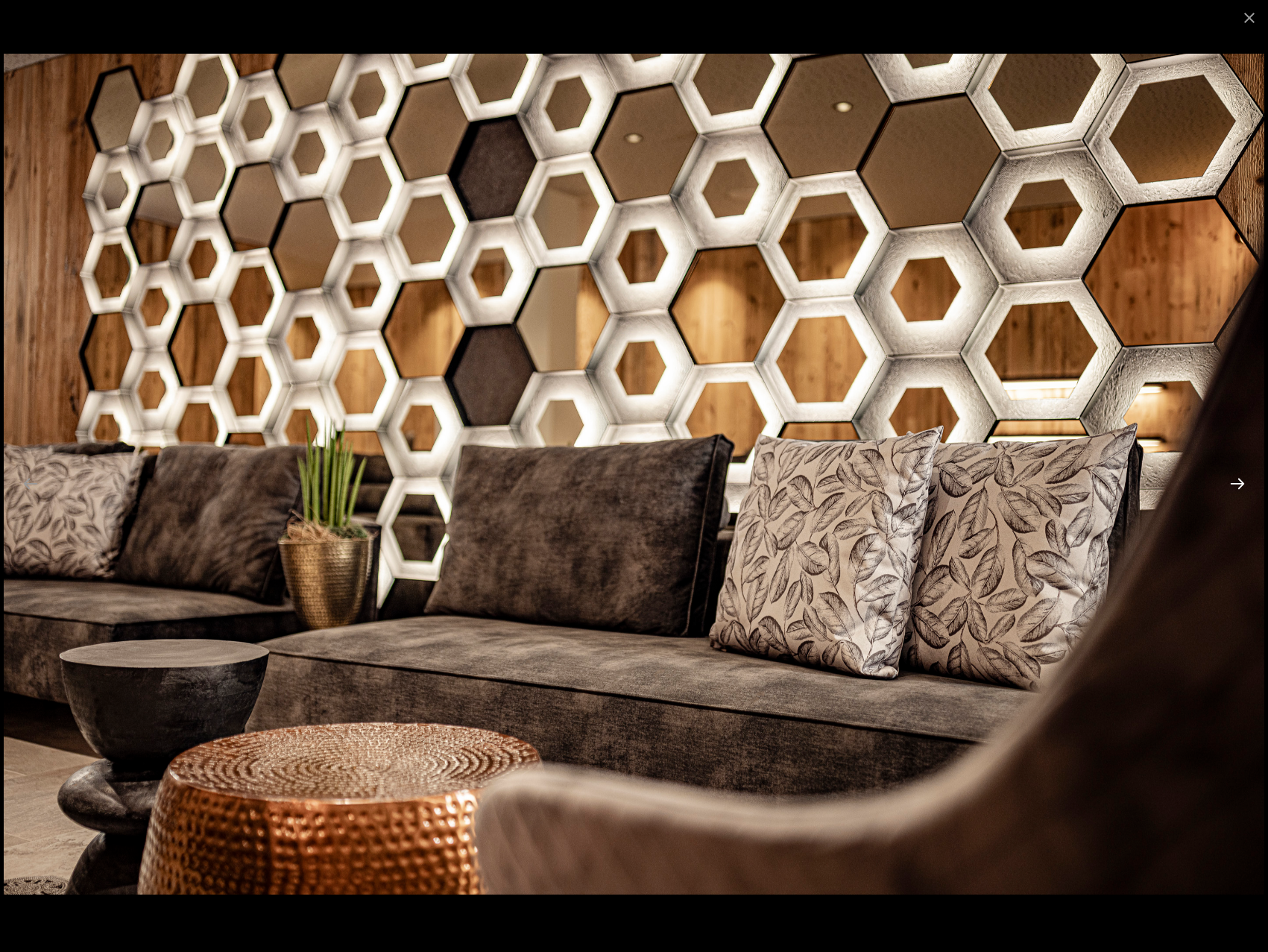
click at [1239, 481] on button "Next slide" at bounding box center [1237, 484] width 31 height 29
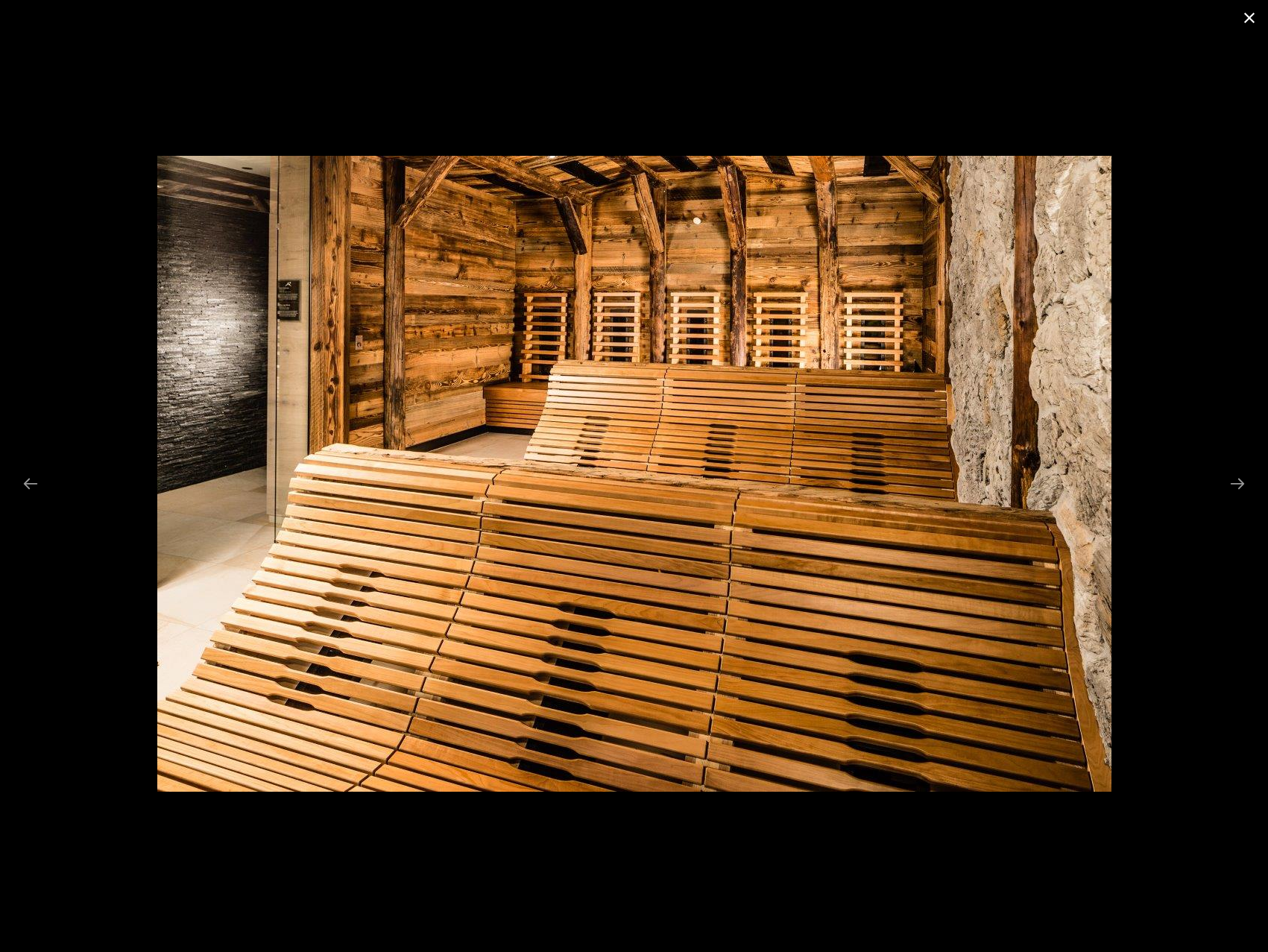
click at [1242, 15] on button "Close gallery" at bounding box center [1249, 17] width 37 height 35
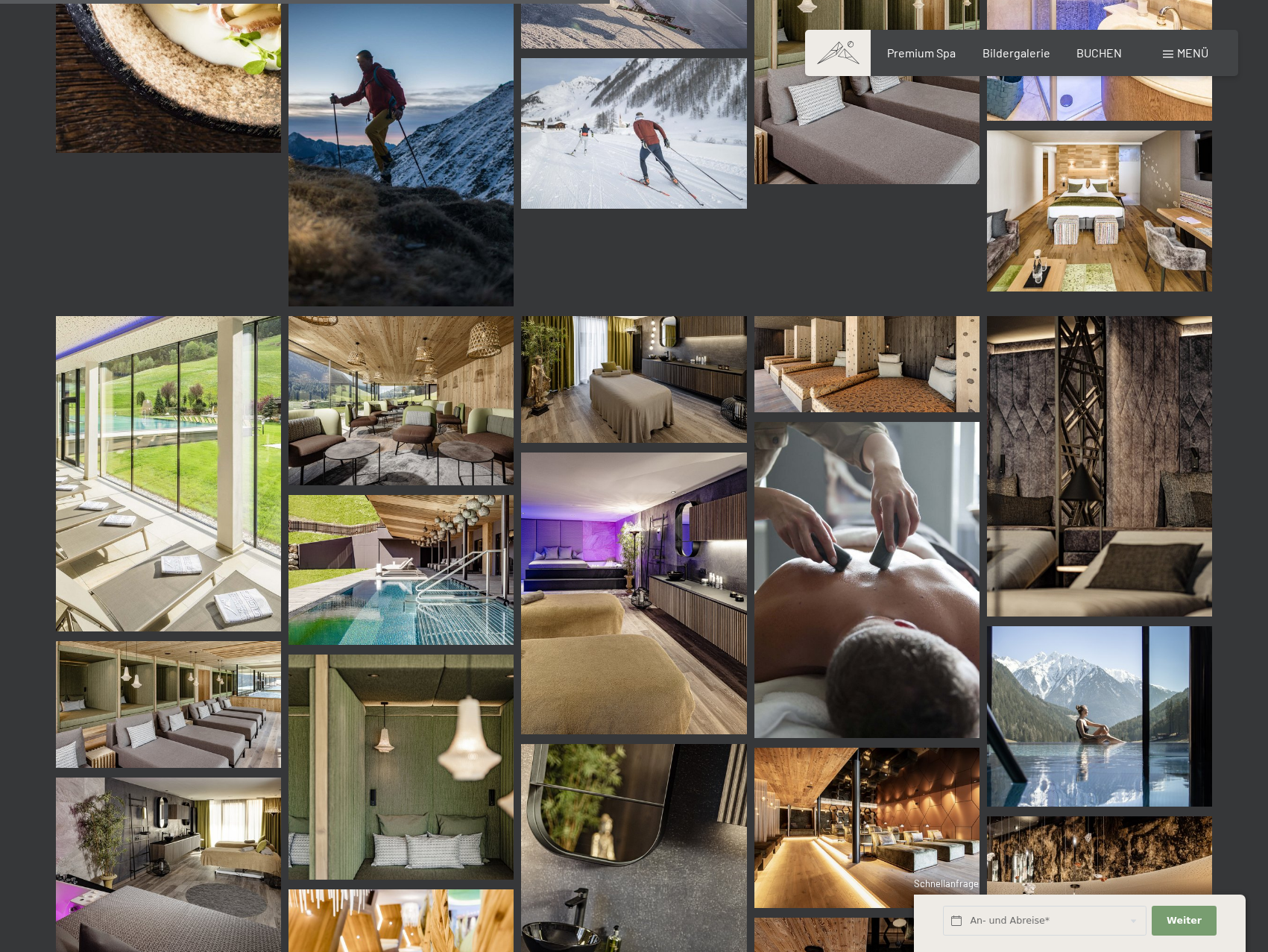
scroll to position [8573, 0]
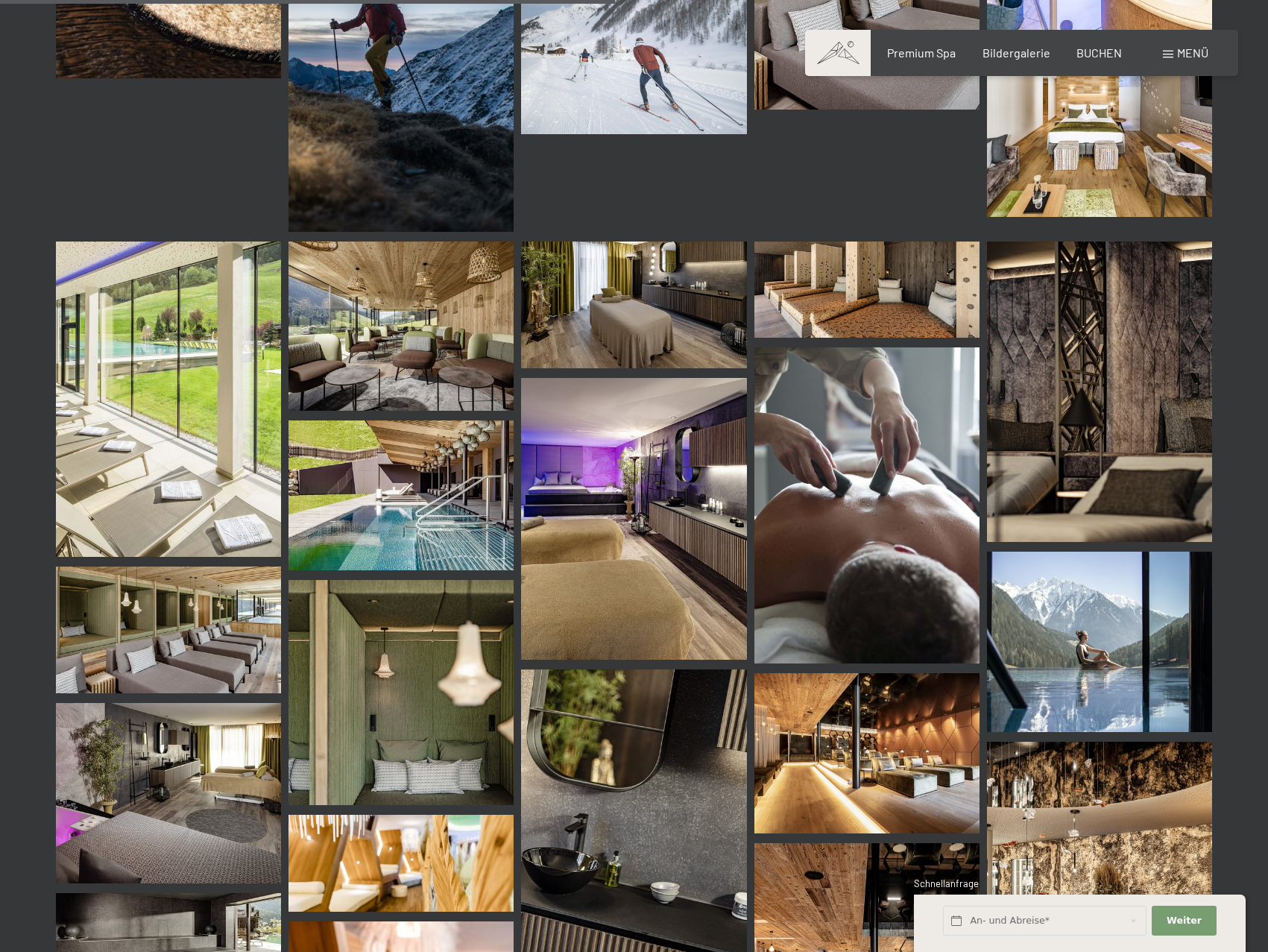
click at [647, 310] on img at bounding box center [634, 305] width 225 height 127
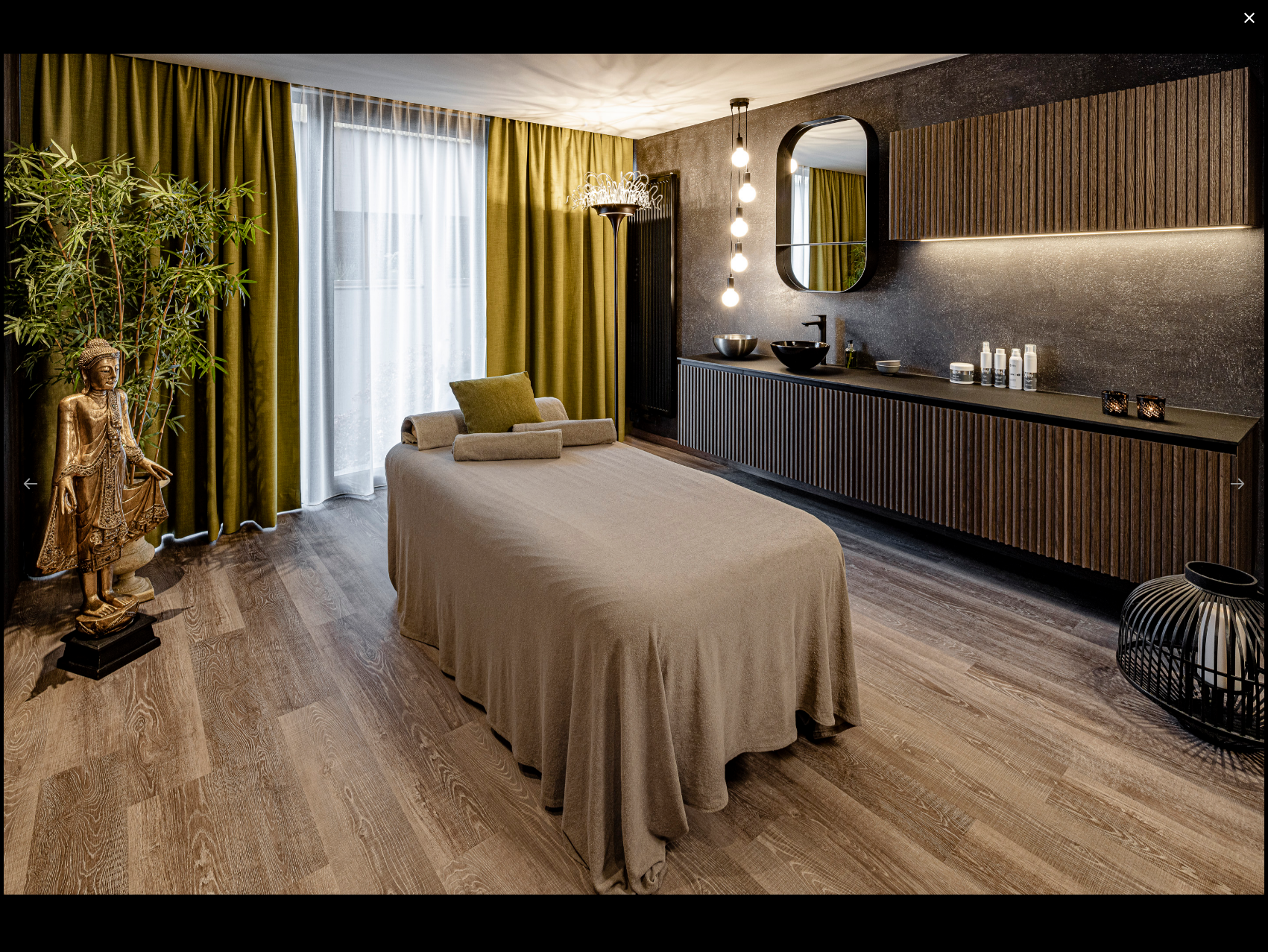
click at [1248, 15] on button "Close gallery" at bounding box center [1249, 17] width 37 height 35
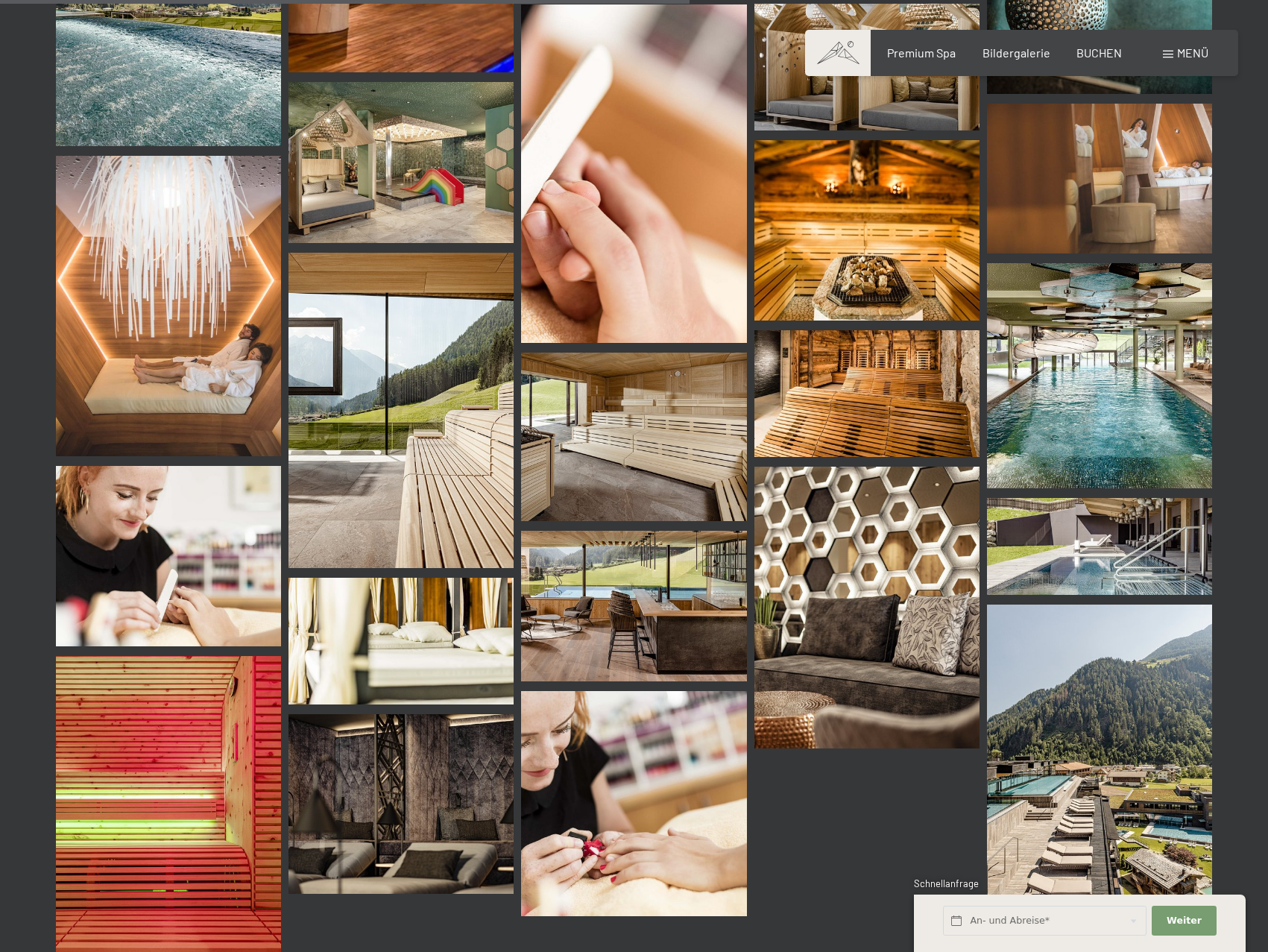
scroll to position [9765, 0]
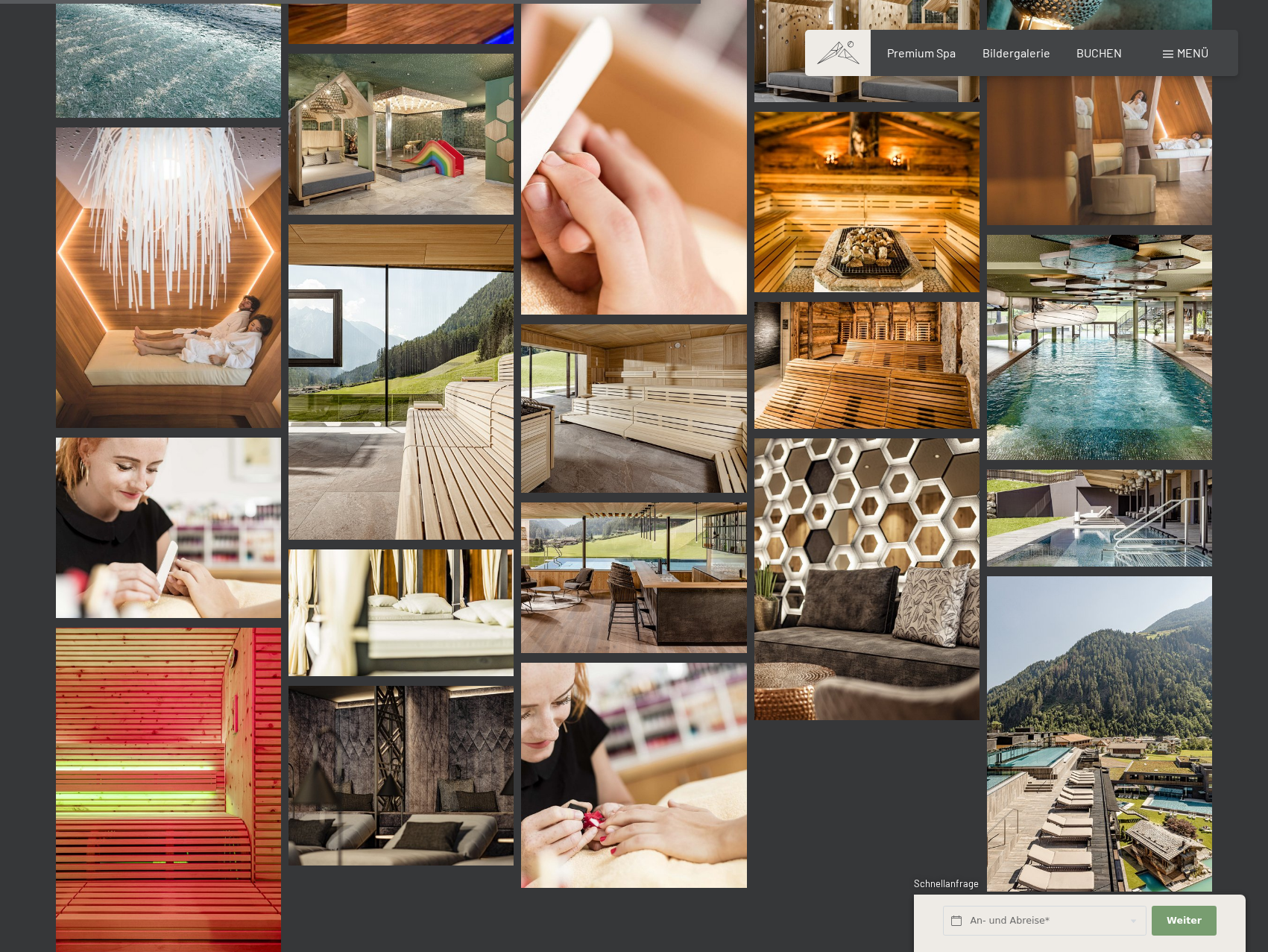
click at [1068, 280] on img at bounding box center [1099, 348] width 225 height 225
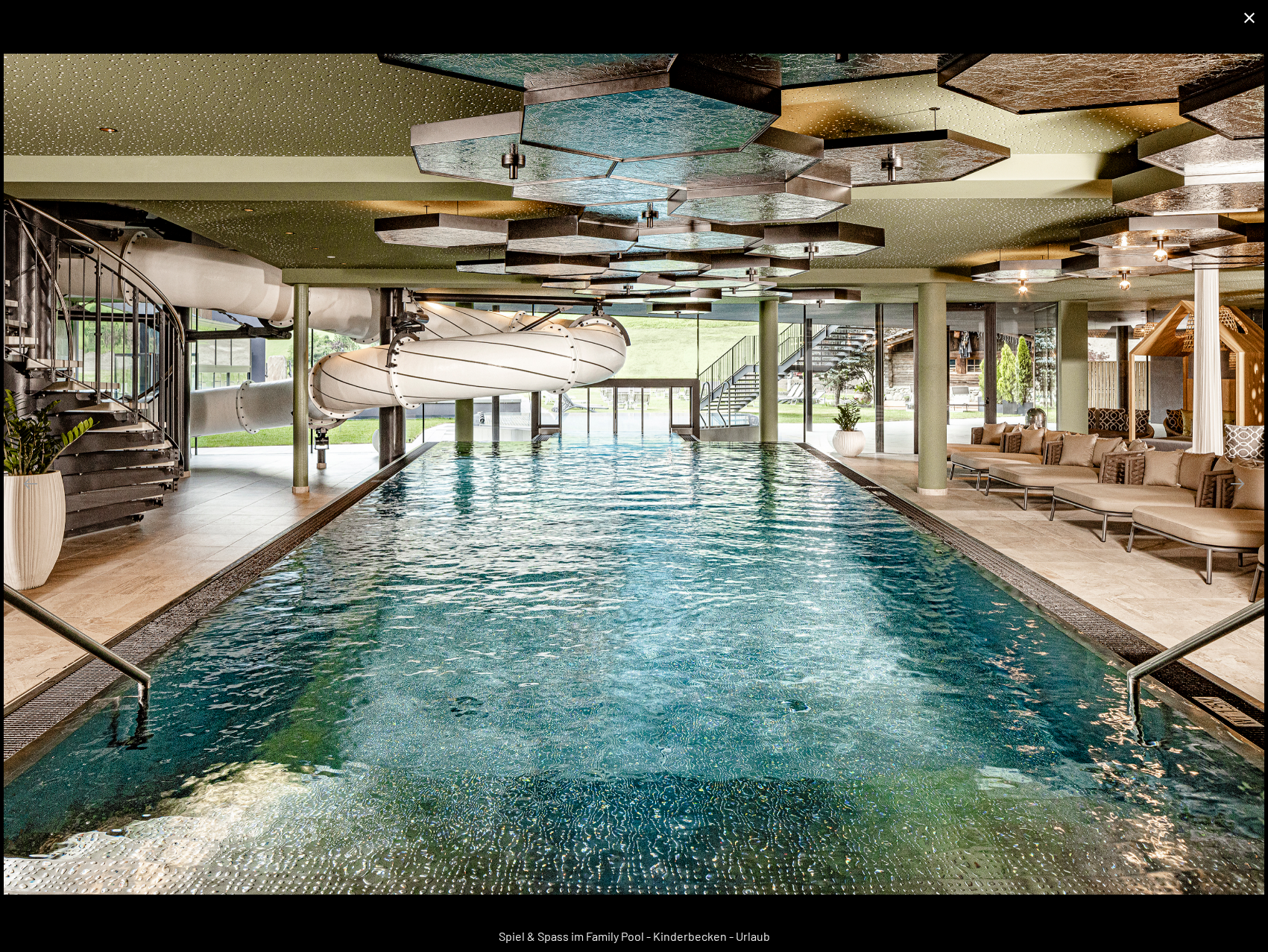
click at [1252, 11] on button "Close gallery" at bounding box center [1249, 17] width 37 height 35
